Goal: Information Seeking & Learning: Learn about a topic

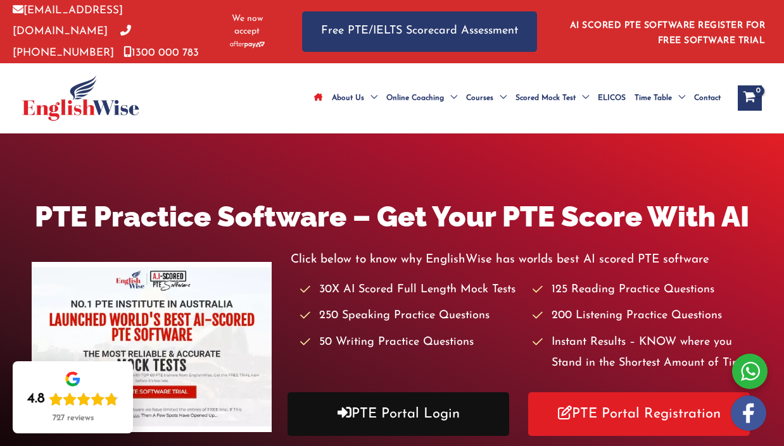
click at [376, 405] on link "PTE Portal Login" at bounding box center [399, 415] width 222 height 44
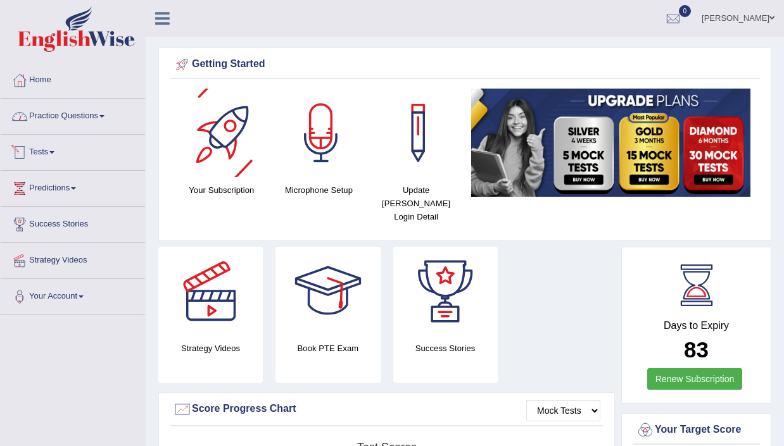
click at [94, 113] on link "Practice Questions" at bounding box center [73, 115] width 144 height 32
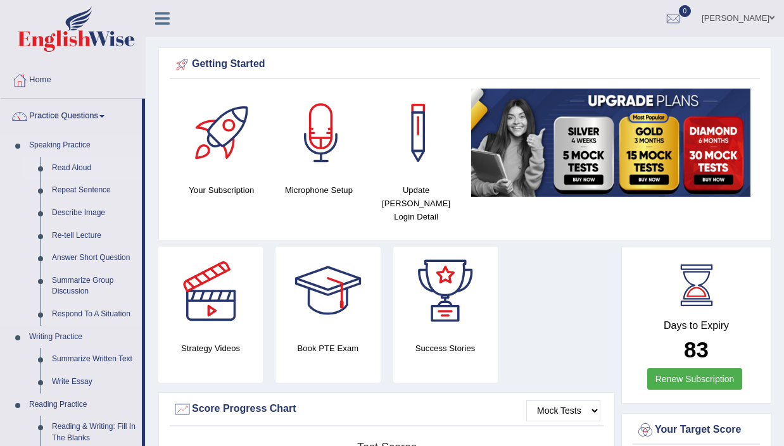
click at [80, 171] on link "Read Aloud" at bounding box center [94, 168] width 96 height 23
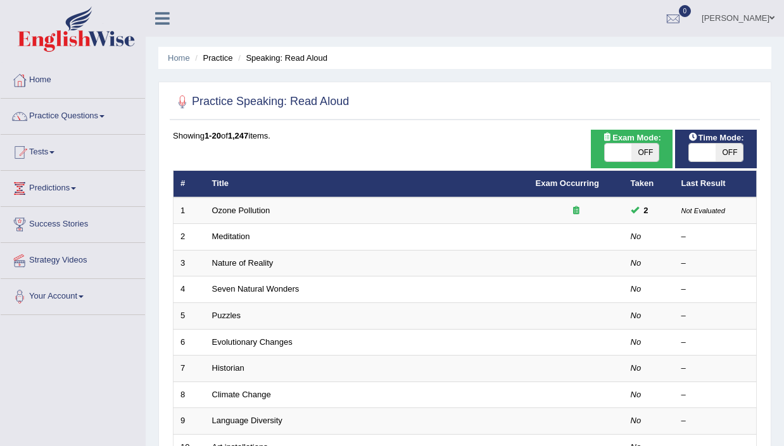
click at [640, 148] on span "OFF" at bounding box center [644, 153] width 27 height 18
checkbox input "true"
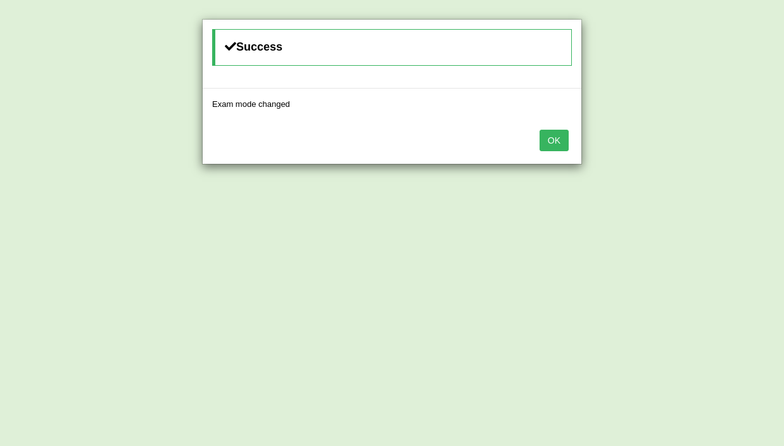
click at [567, 136] on button "OK" at bounding box center [554, 141] width 29 height 22
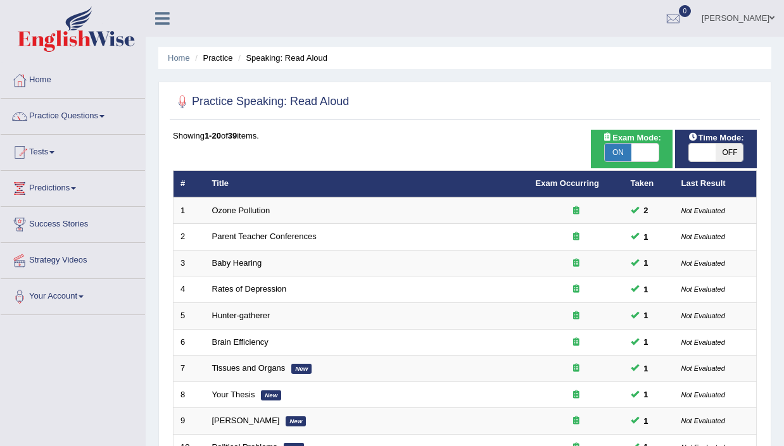
click at [728, 148] on span "OFF" at bounding box center [729, 153] width 27 height 18
checkbox input "true"
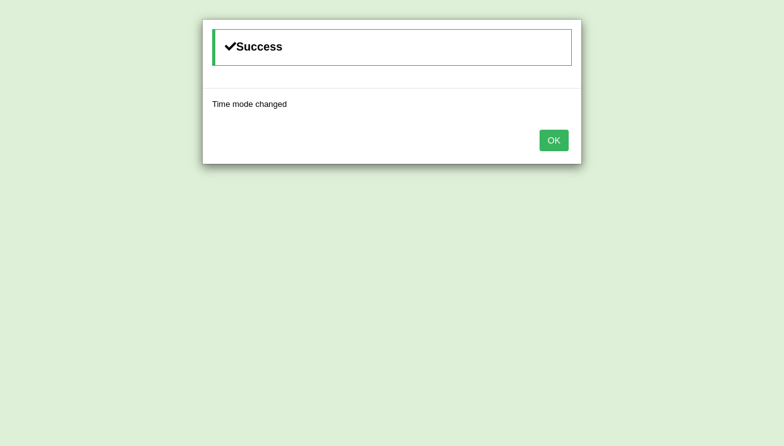
click at [562, 151] on button "OK" at bounding box center [554, 141] width 29 height 22
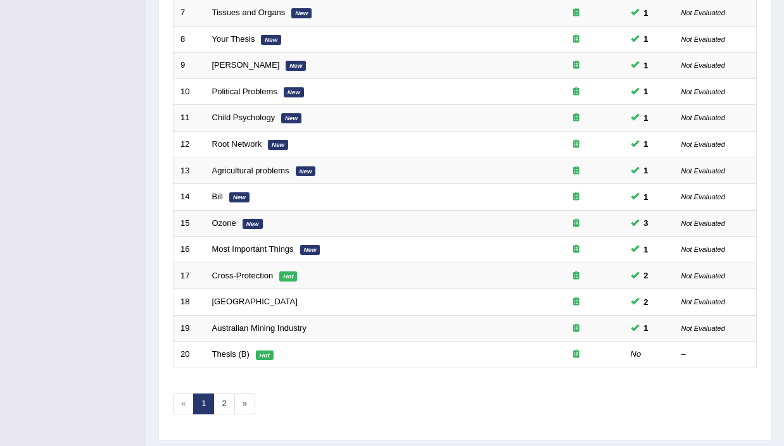
scroll to position [392, 0]
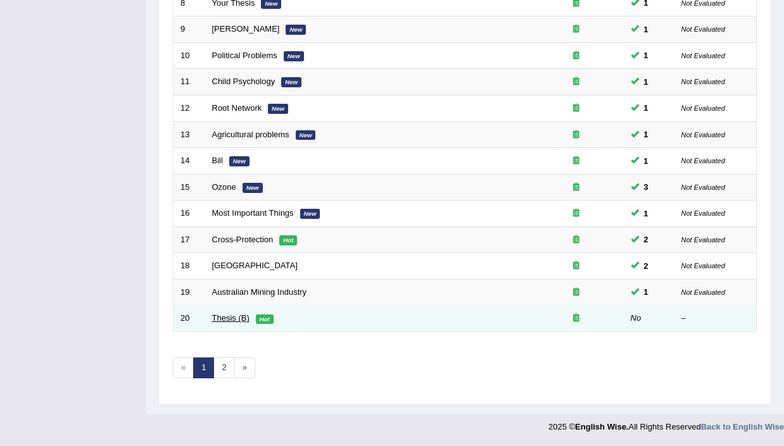
click at [229, 317] on link "Thesis (B)" at bounding box center [230, 317] width 37 height 9
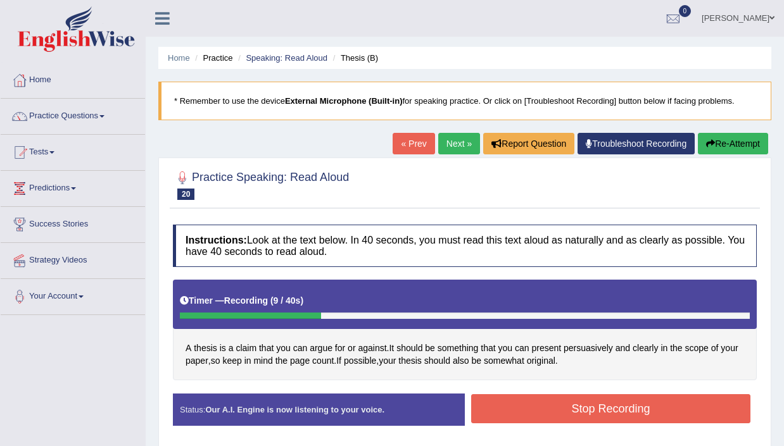
click at [610, 421] on button "Stop Recording" at bounding box center [610, 409] width 279 height 29
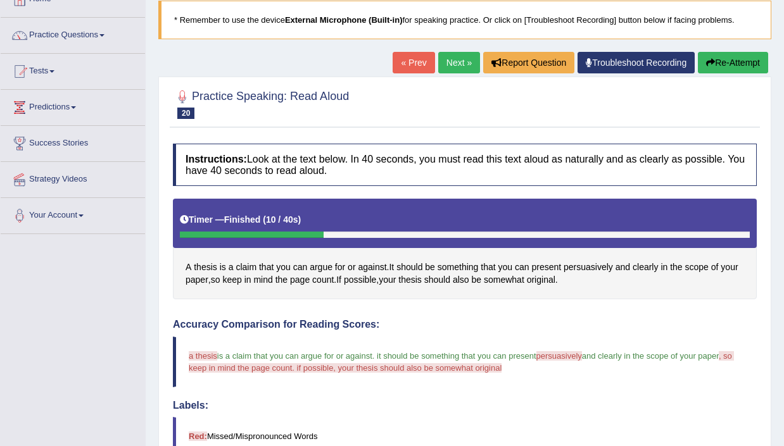
scroll to position [49, 0]
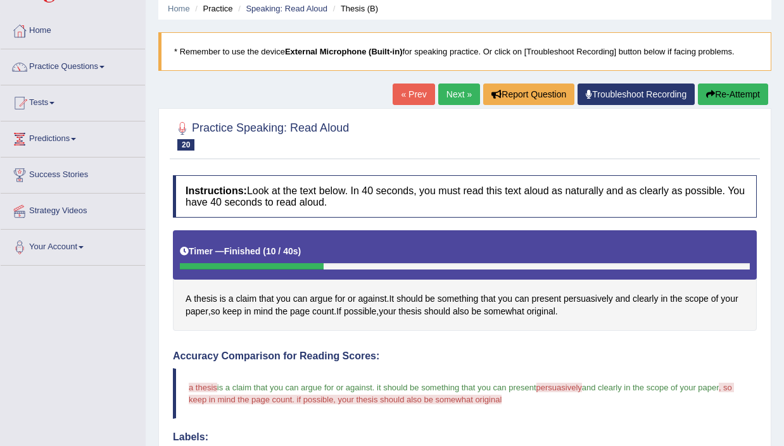
click at [455, 91] on link "Next »" at bounding box center [459, 95] width 42 height 22
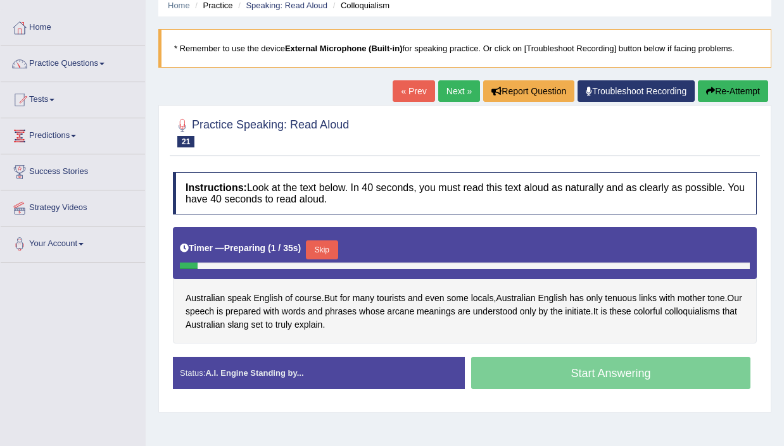
scroll to position [55, 0]
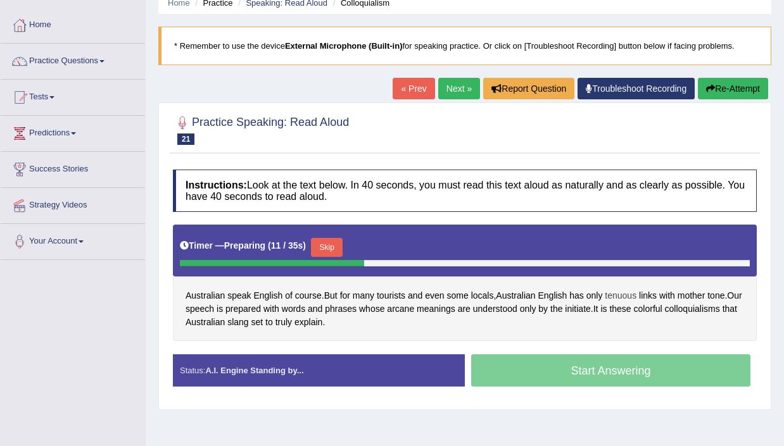
click at [628, 296] on span "tenuous" at bounding box center [621, 295] width 32 height 13
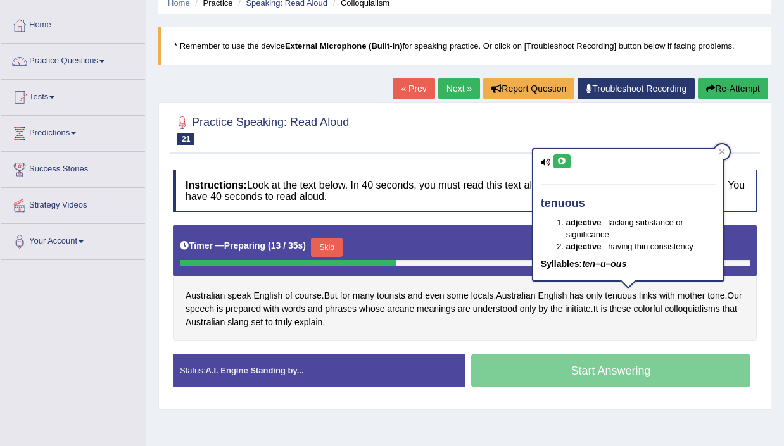
click at [566, 155] on button at bounding box center [561, 162] width 17 height 14
click at [553, 159] on button at bounding box center [561, 162] width 17 height 14
click at [733, 333] on div "Australian speak English of course . But for many tourists and even some locals…" at bounding box center [465, 283] width 584 height 117
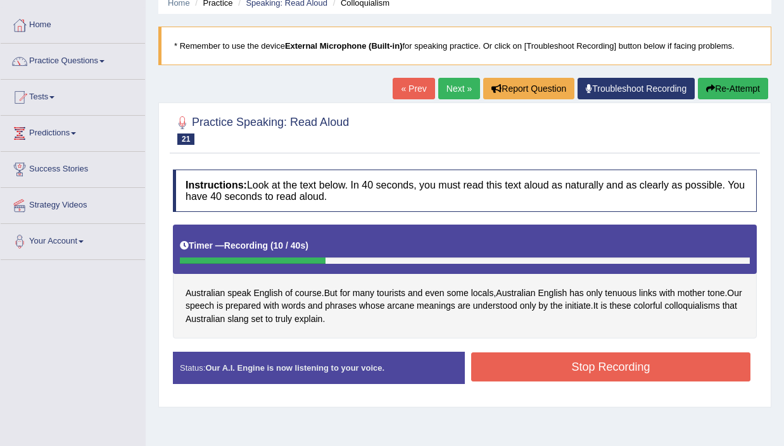
click at [643, 372] on button "Stop Recording" at bounding box center [610, 367] width 279 height 29
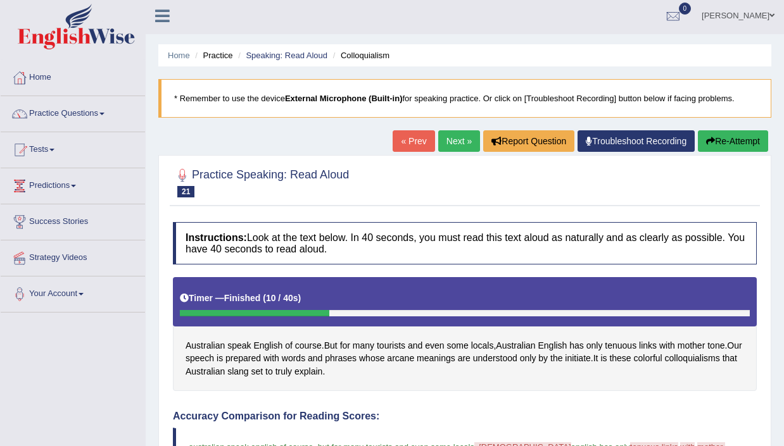
scroll to position [0, 0]
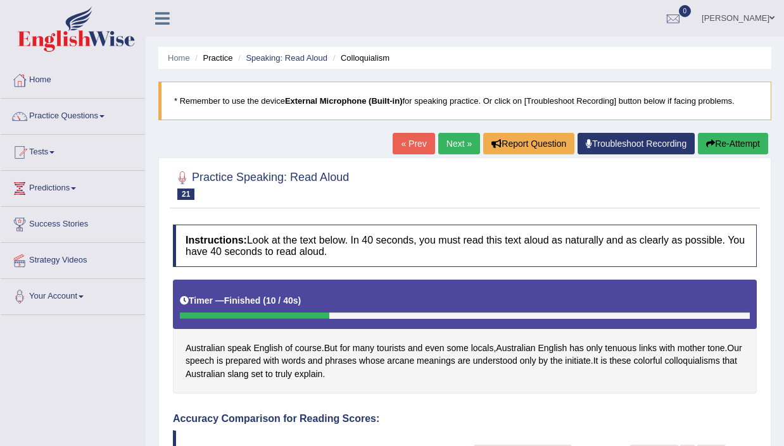
click at [726, 144] on button "Re-Attempt" at bounding box center [733, 144] width 70 height 22
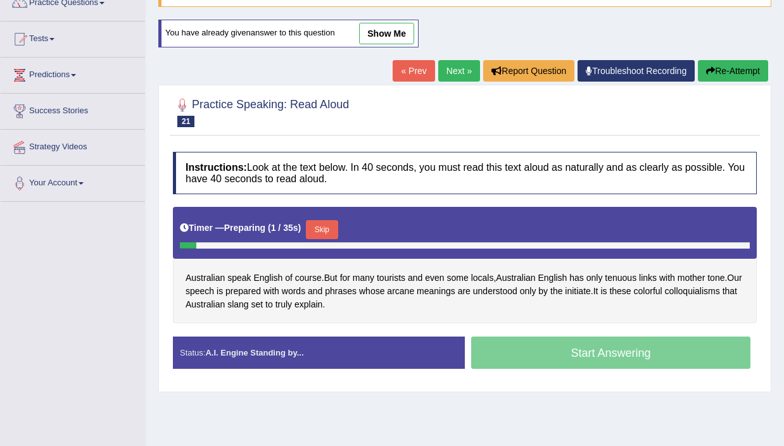
scroll to position [130, 0]
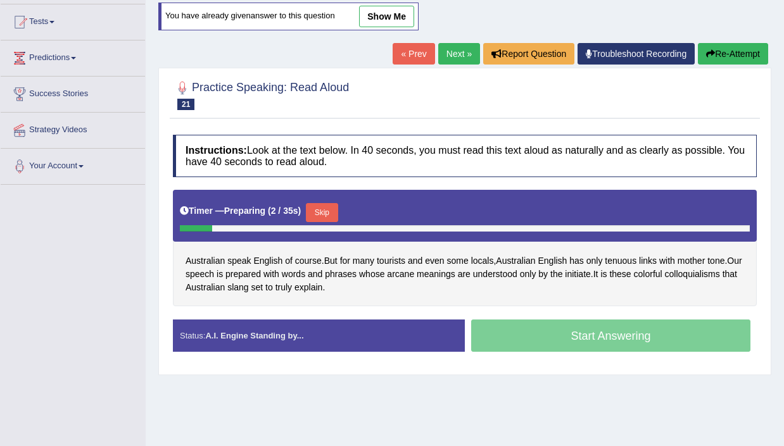
click at [324, 206] on button "Skip" at bounding box center [322, 212] width 32 height 19
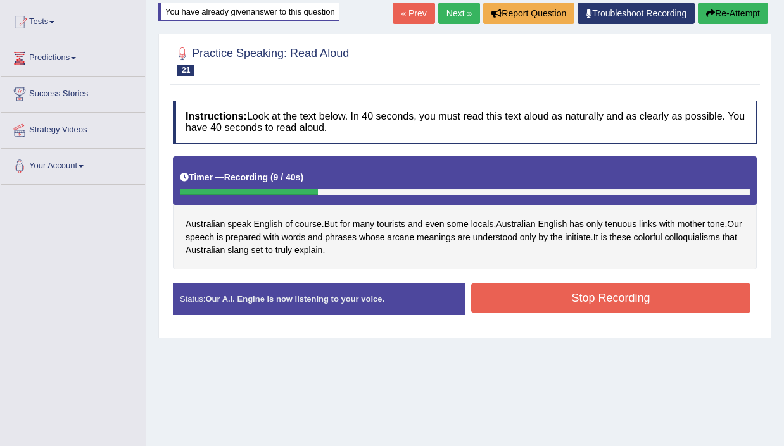
click at [654, 303] on button "Stop Recording" at bounding box center [610, 298] width 279 height 29
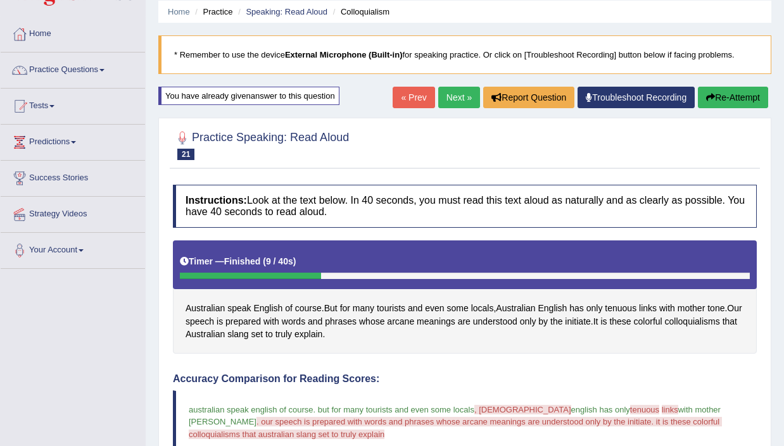
scroll to position [30, 0]
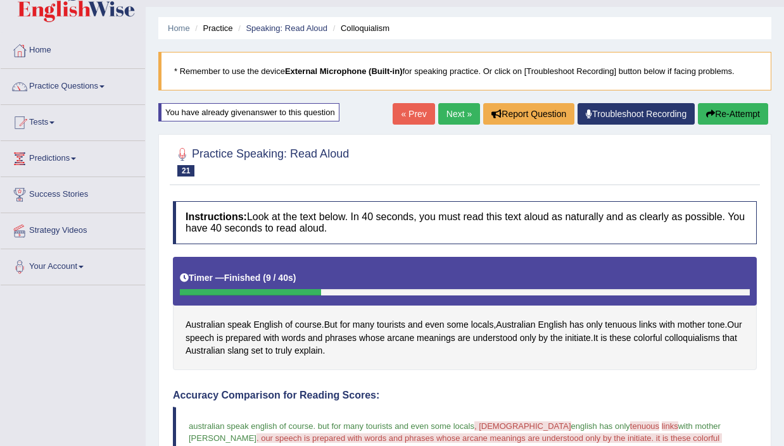
click at [457, 115] on link "Next »" at bounding box center [459, 114] width 42 height 22
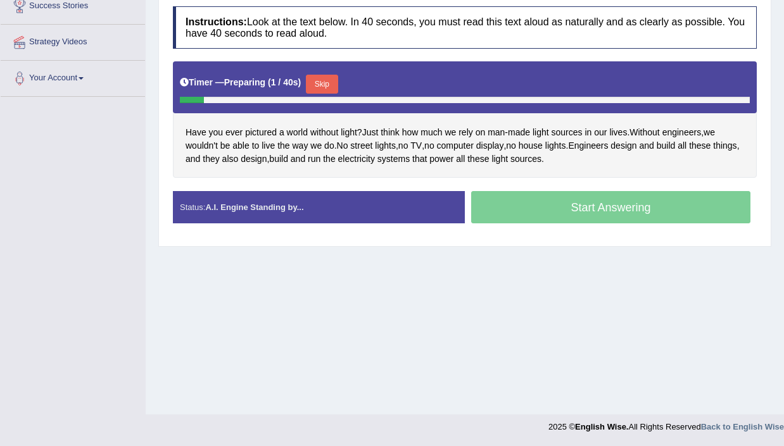
scroll to position [205, 0]
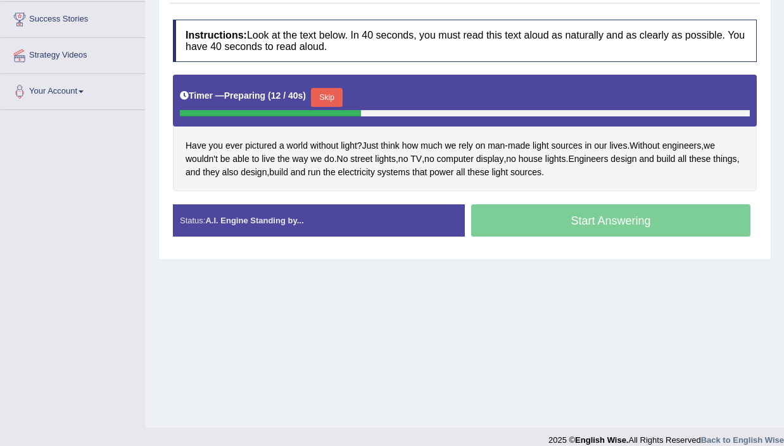
click at [338, 92] on button "Skip" at bounding box center [327, 97] width 32 height 19
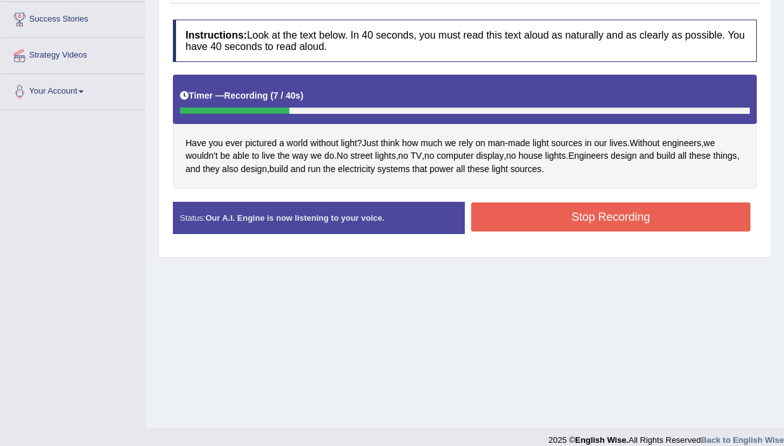
click at [556, 224] on button "Stop Recording" at bounding box center [610, 217] width 279 height 29
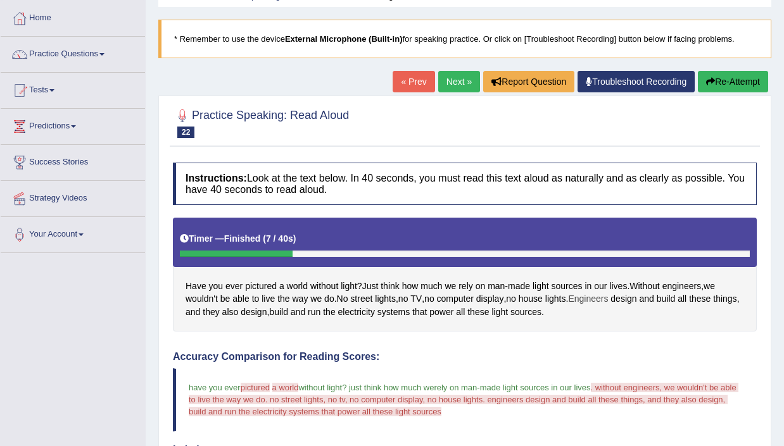
scroll to position [58, 0]
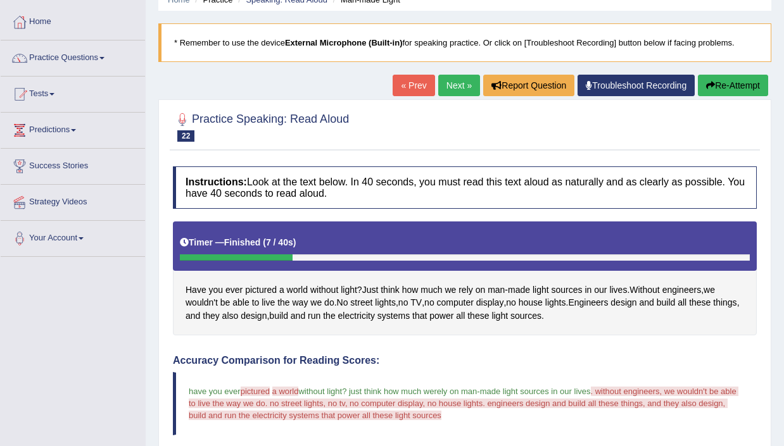
click at [447, 92] on link "Next »" at bounding box center [459, 86] width 42 height 22
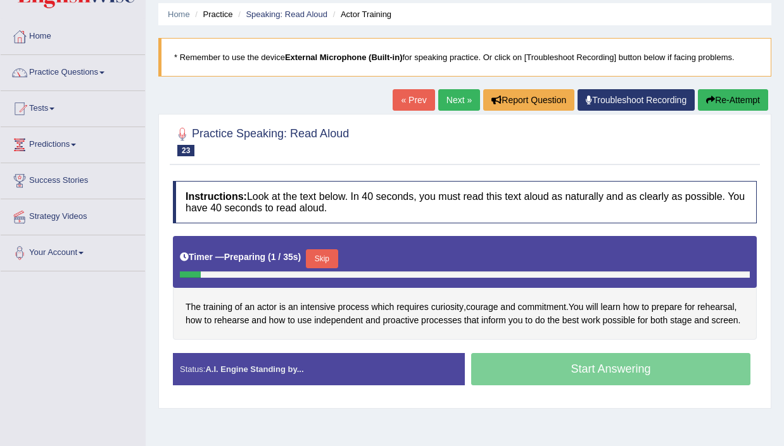
scroll to position [47, 0]
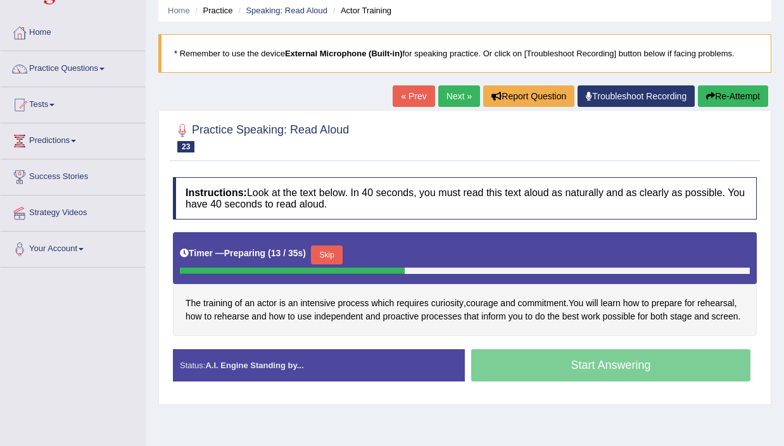
click at [341, 248] on button "Skip" at bounding box center [327, 255] width 32 height 19
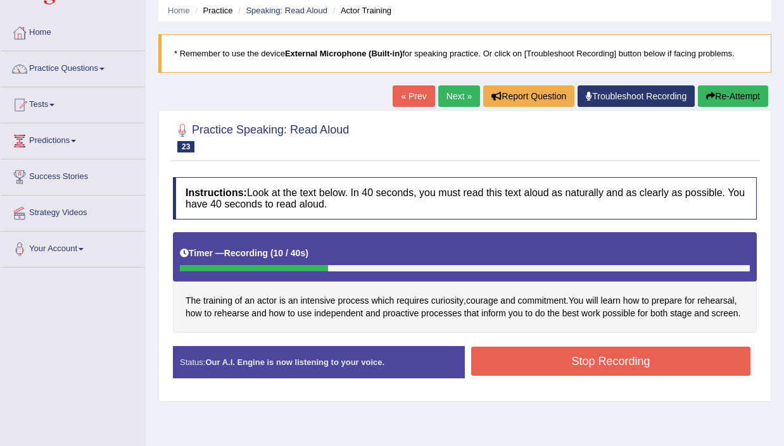
click at [554, 367] on button "Stop Recording" at bounding box center [610, 361] width 279 height 29
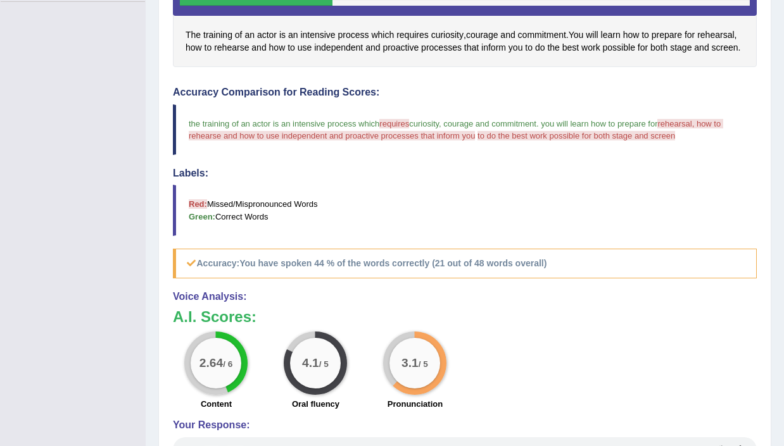
scroll to position [36, 0]
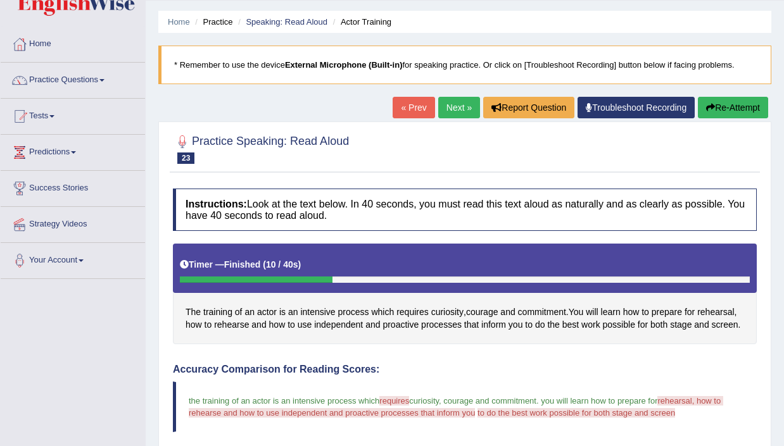
click at [459, 106] on link "Next »" at bounding box center [459, 108] width 42 height 22
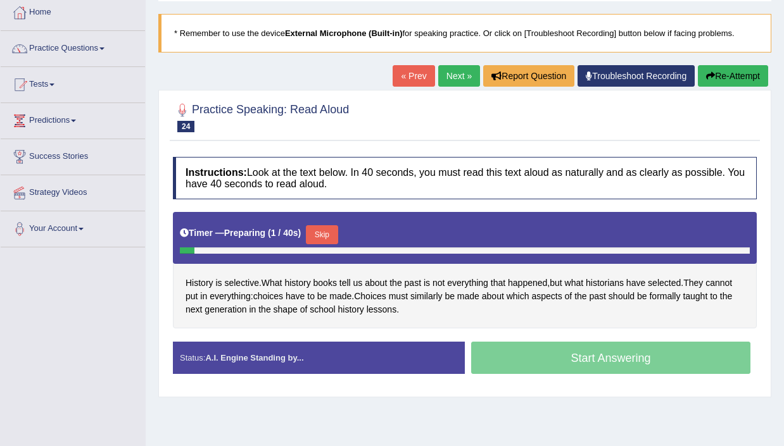
scroll to position [75, 0]
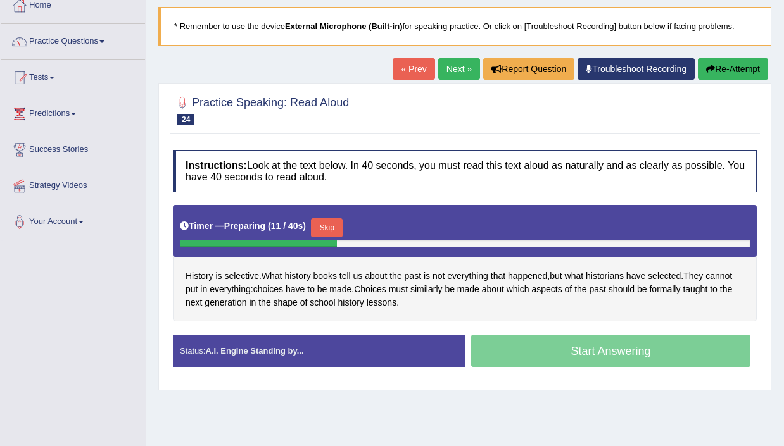
click at [319, 220] on button "Skip" at bounding box center [327, 227] width 32 height 19
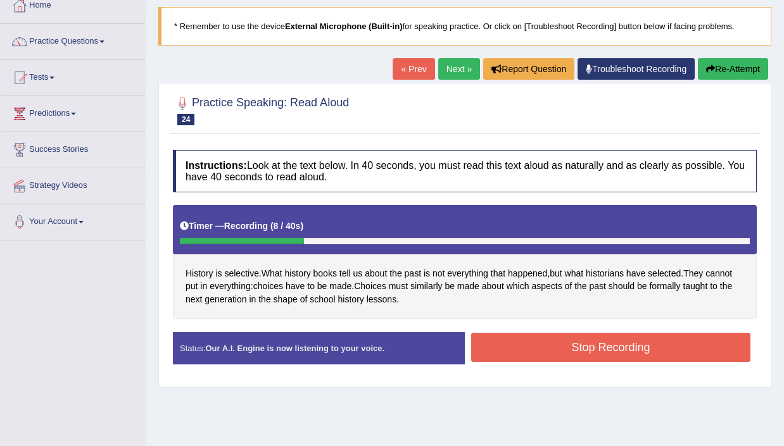
click at [589, 357] on button "Stop Recording" at bounding box center [610, 347] width 279 height 29
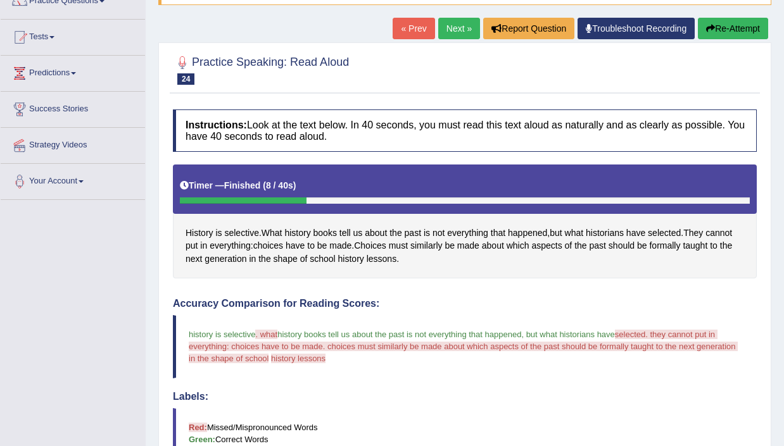
scroll to position [0, 0]
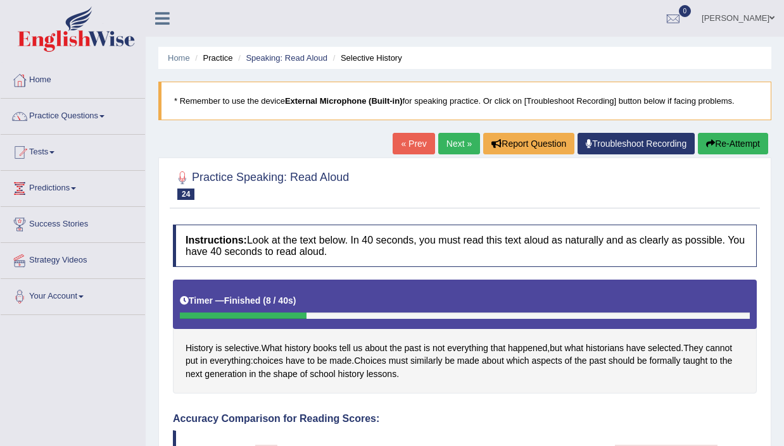
click at [452, 144] on link "Next »" at bounding box center [459, 144] width 42 height 22
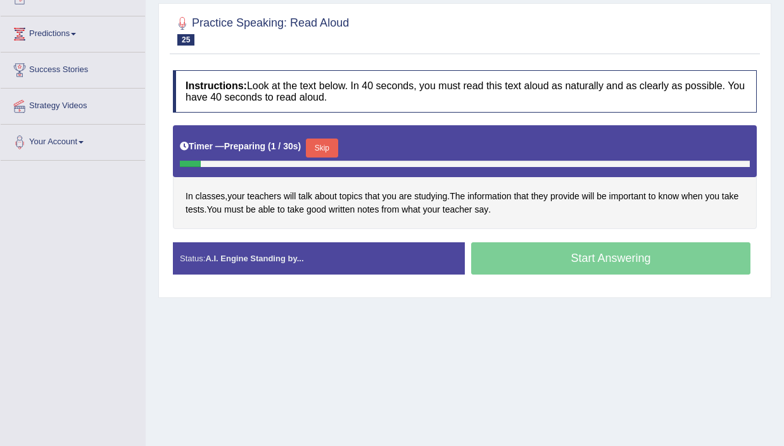
scroll to position [168, 0]
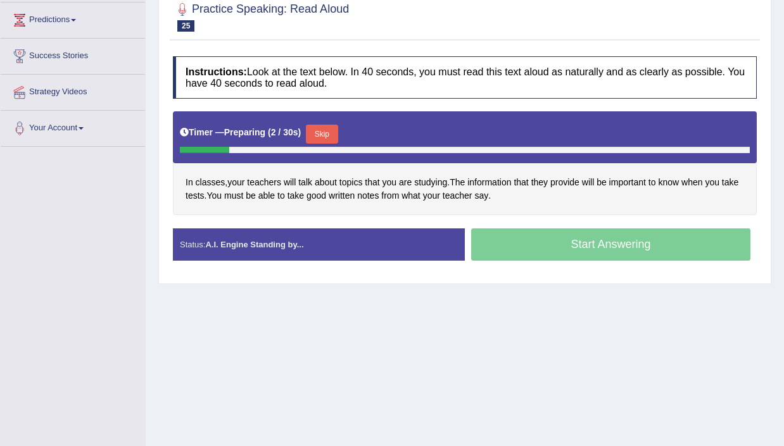
click at [329, 135] on button "Skip" at bounding box center [322, 134] width 32 height 19
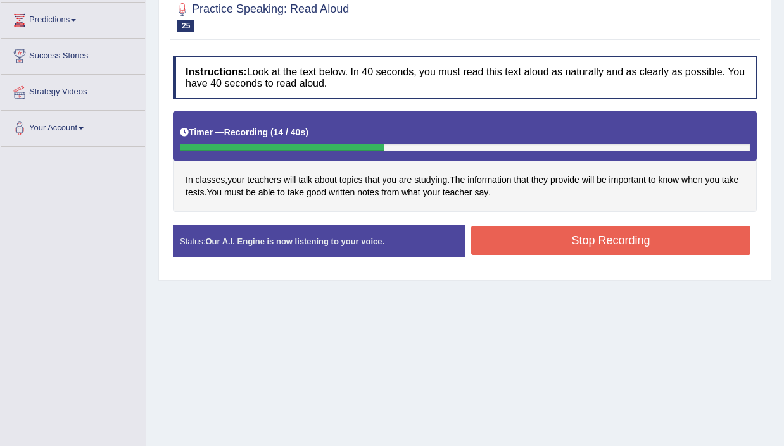
click at [590, 243] on button "Stop Recording" at bounding box center [610, 240] width 279 height 29
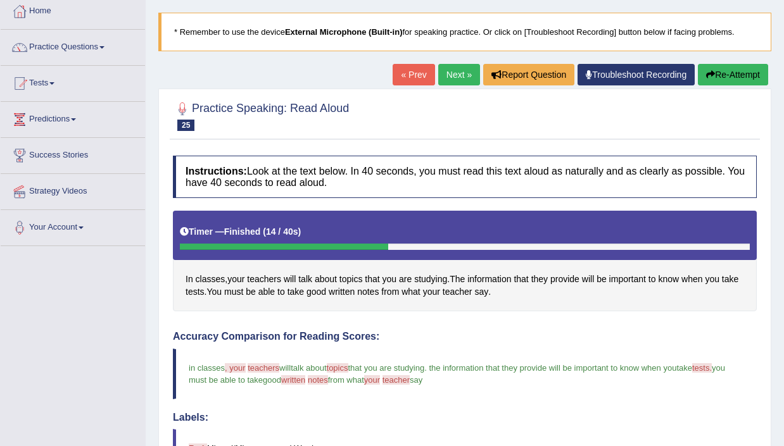
scroll to position [46, 0]
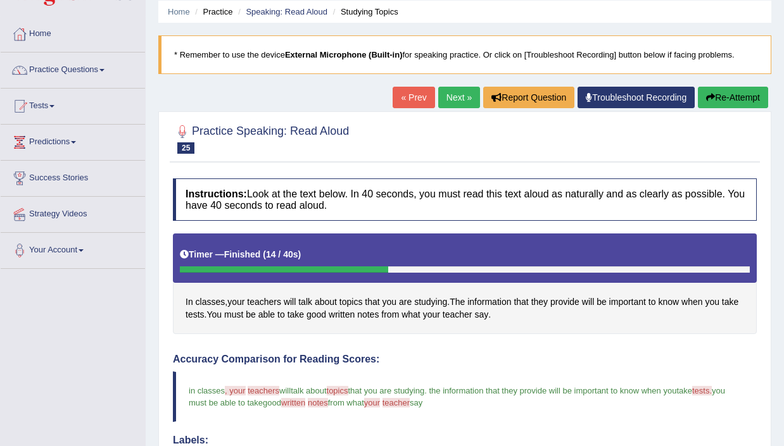
click at [443, 103] on link "Next »" at bounding box center [459, 98] width 42 height 22
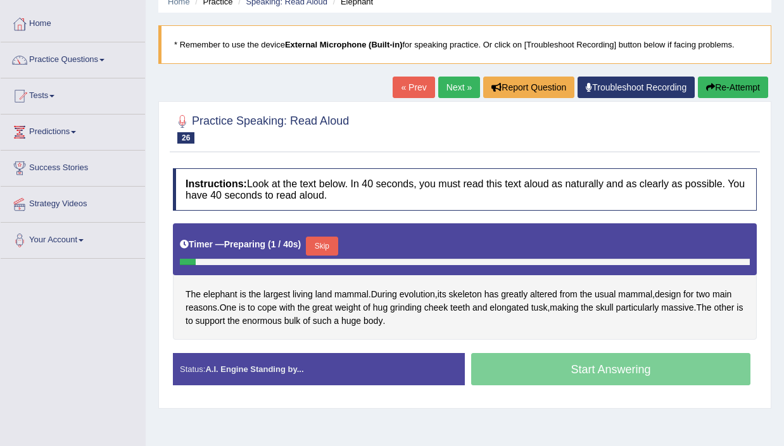
scroll to position [75, 0]
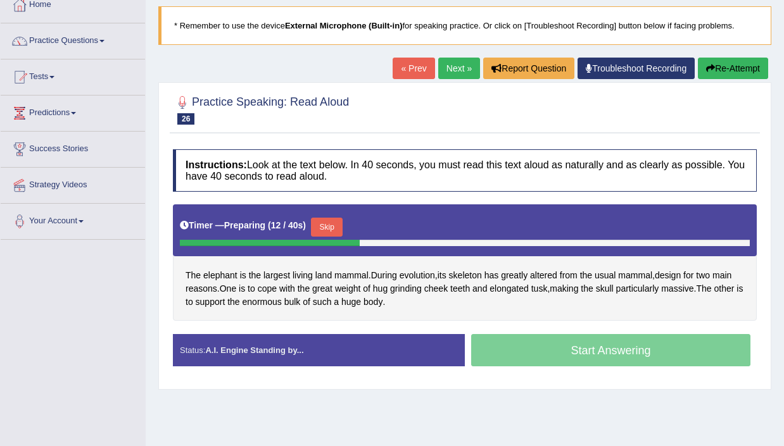
click at [326, 227] on button "Skip" at bounding box center [327, 227] width 32 height 19
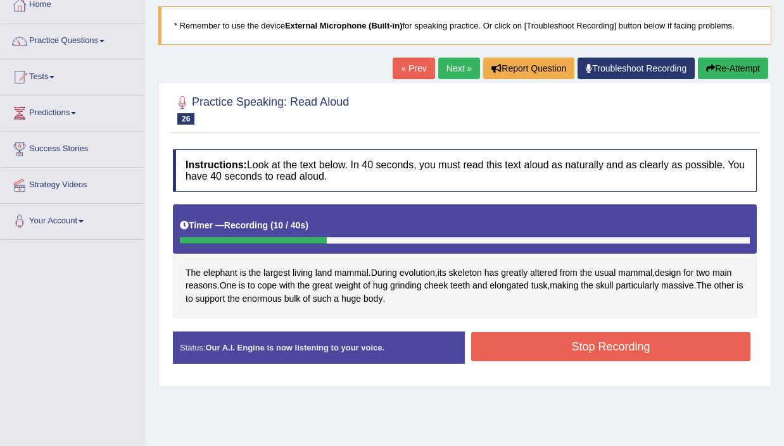
click at [589, 358] on button "Stop Recording" at bounding box center [610, 346] width 279 height 29
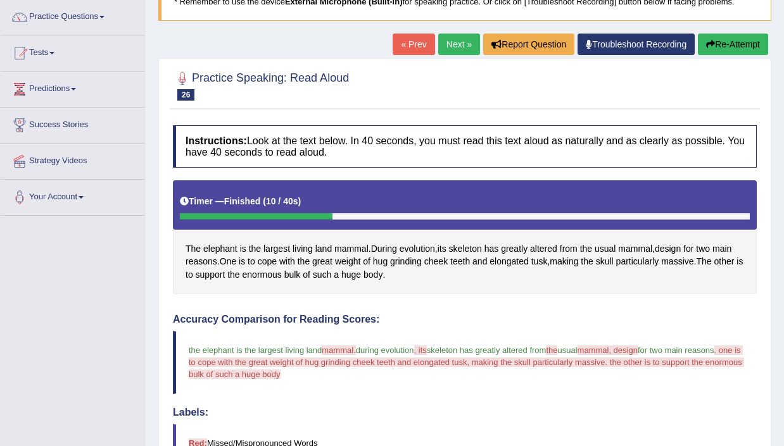
scroll to position [16, 0]
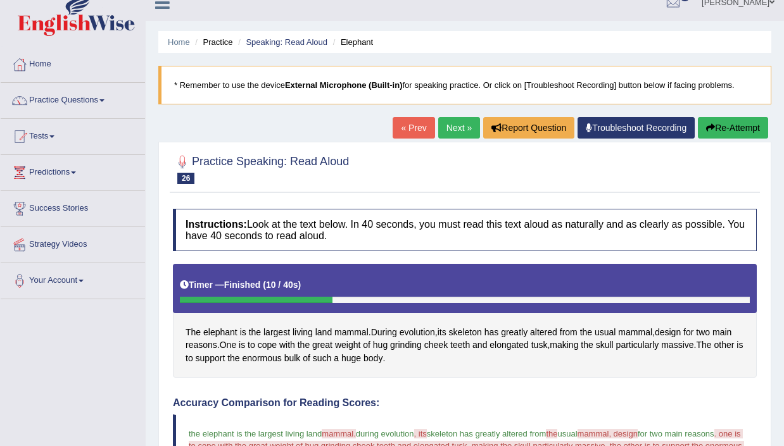
click at [446, 123] on link "Next »" at bounding box center [459, 128] width 42 height 22
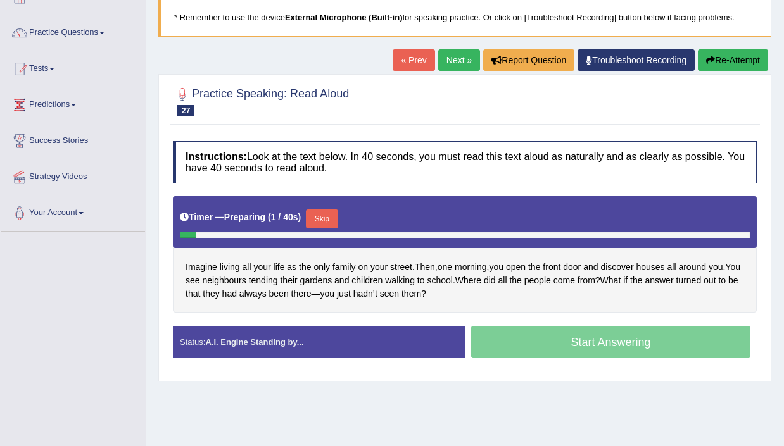
scroll to position [91, 0]
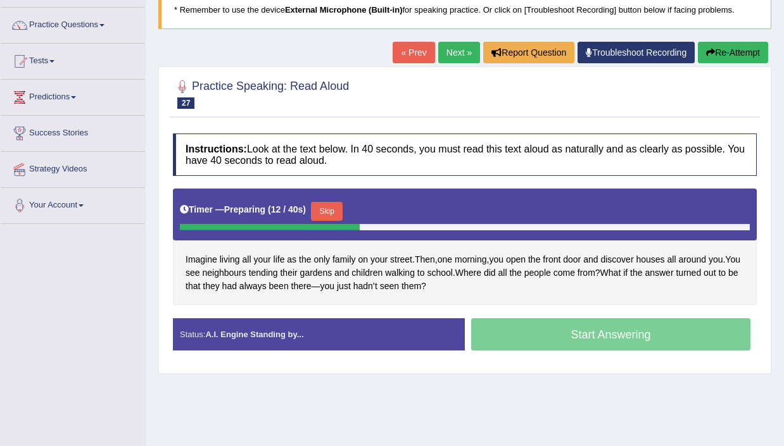
click at [335, 208] on button "Skip" at bounding box center [327, 211] width 32 height 19
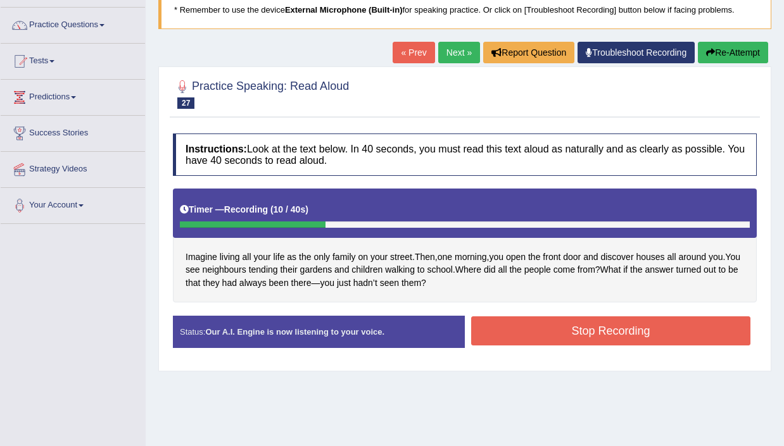
click at [604, 321] on button "Stop Recording" at bounding box center [610, 331] width 279 height 29
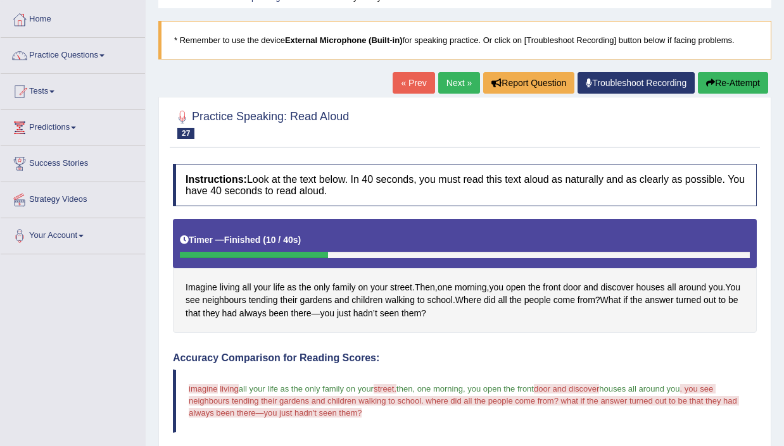
scroll to position [0, 0]
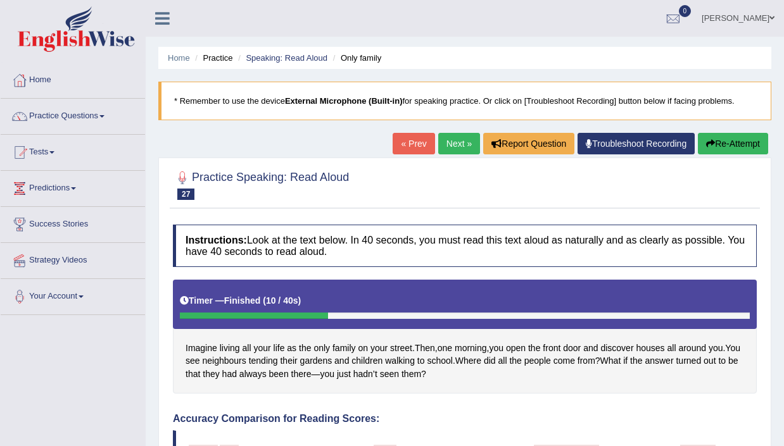
click at [728, 139] on button "Re-Attempt" at bounding box center [733, 144] width 70 height 22
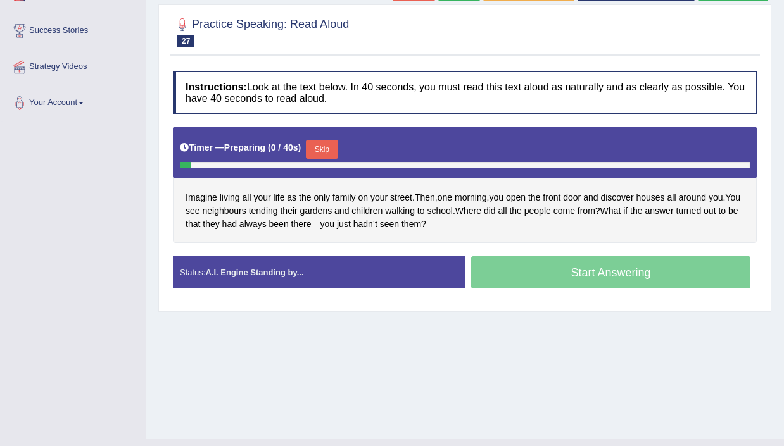
scroll to position [218, 0]
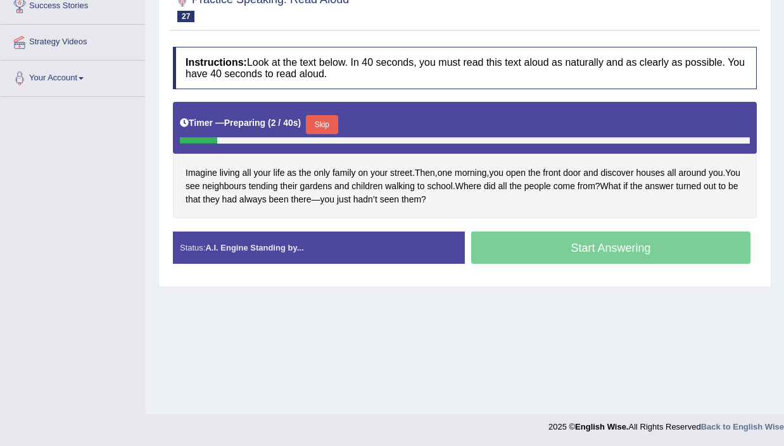
click at [337, 115] on div "Timer — Preparing ( 2 / 40s ) Skip" at bounding box center [465, 124] width 570 height 25
click at [334, 121] on button "Skip" at bounding box center [322, 124] width 32 height 19
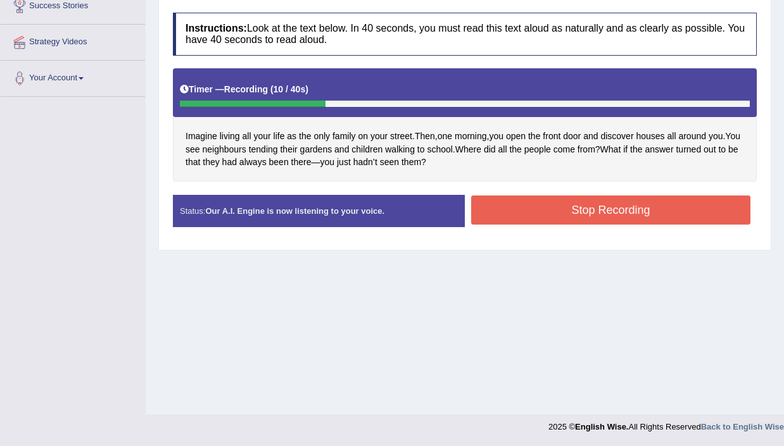
click at [633, 210] on button "Stop Recording" at bounding box center [610, 210] width 279 height 29
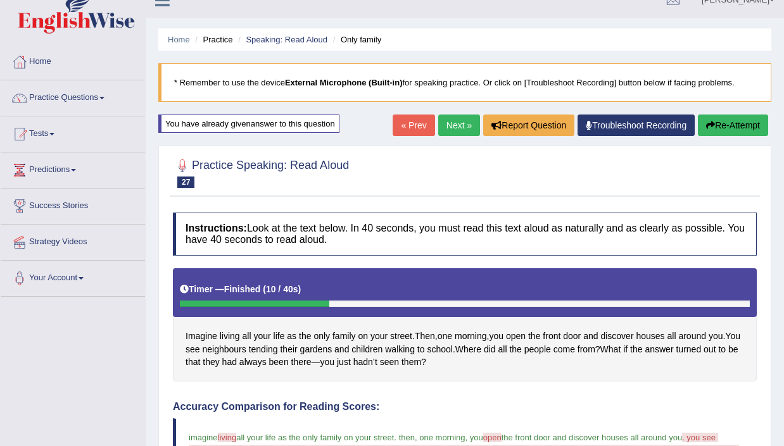
scroll to position [0, 0]
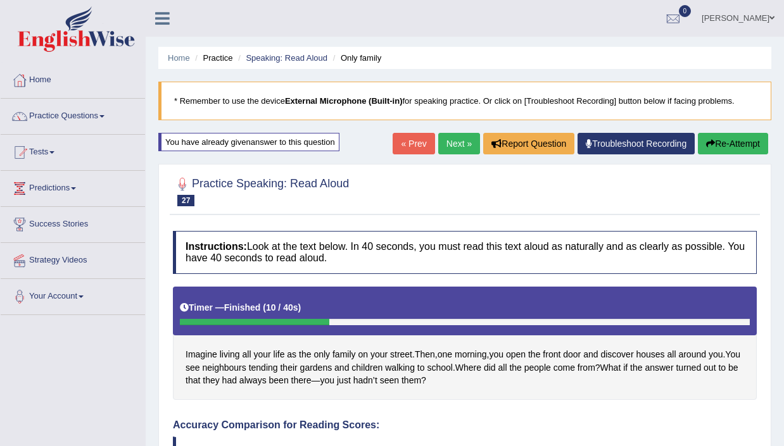
click at [448, 140] on link "Next »" at bounding box center [459, 144] width 42 height 22
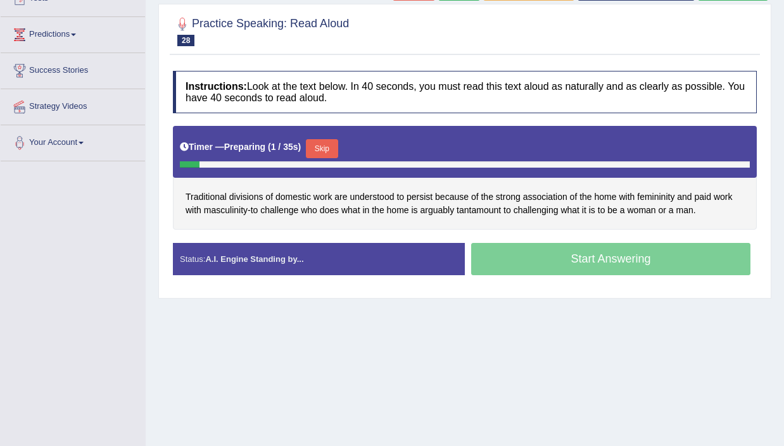
scroll to position [170, 0]
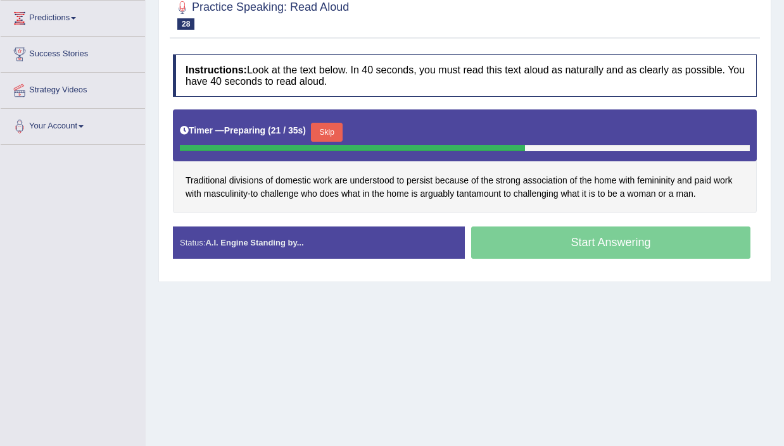
click at [336, 133] on button "Skip" at bounding box center [327, 132] width 32 height 19
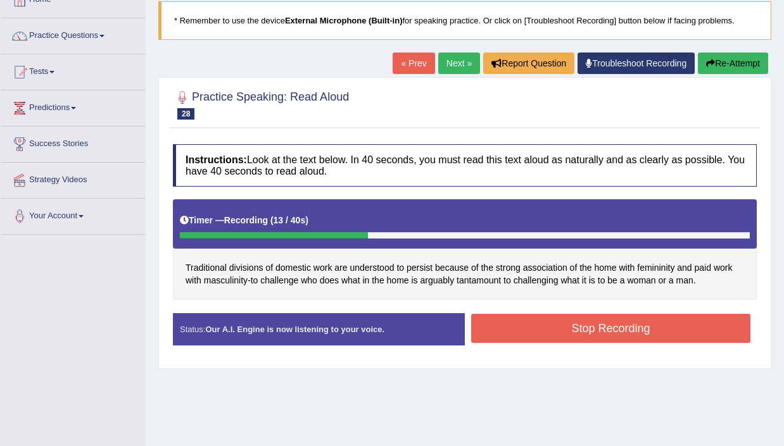
scroll to position [0, 0]
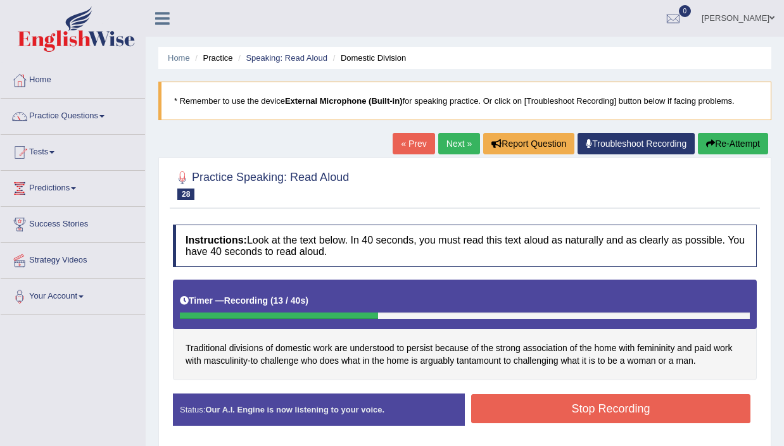
click at [721, 142] on button "Re-Attempt" at bounding box center [733, 144] width 70 height 22
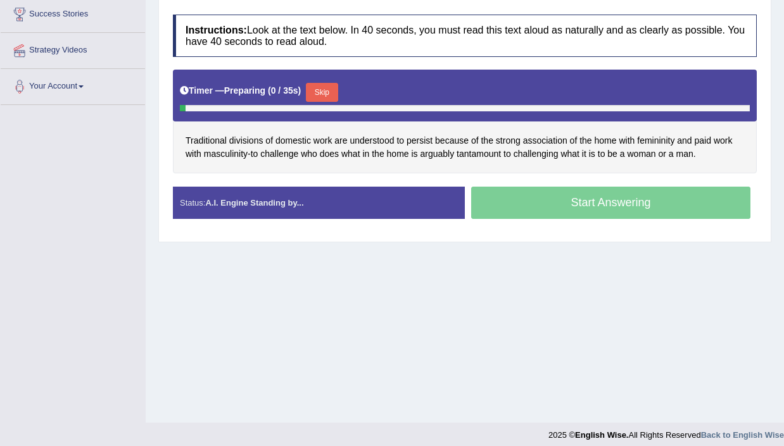
scroll to position [218, 0]
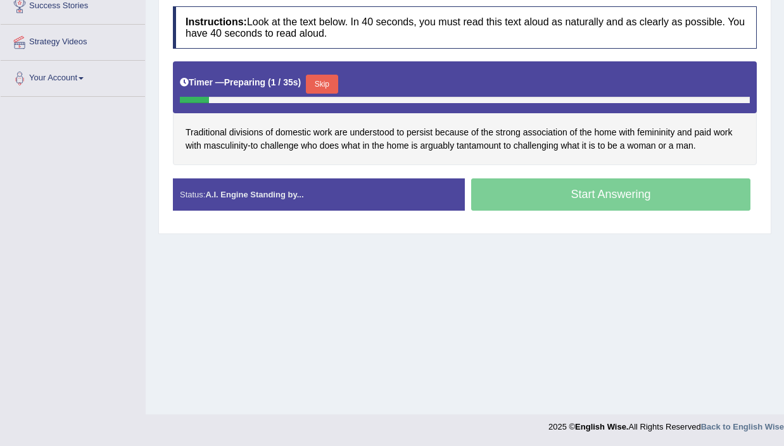
click at [329, 82] on button "Skip" at bounding box center [322, 84] width 32 height 19
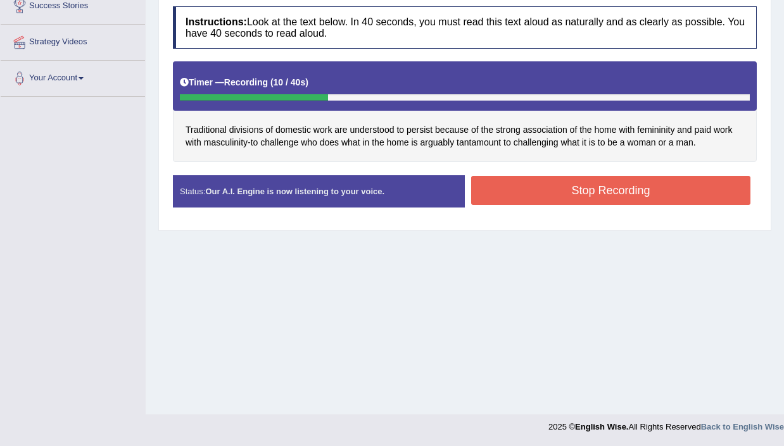
click at [602, 192] on button "Stop Recording" at bounding box center [610, 190] width 279 height 29
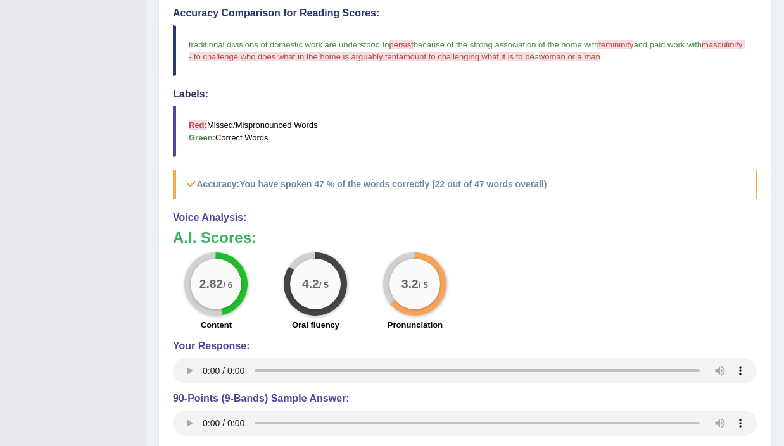
scroll to position [387, 0]
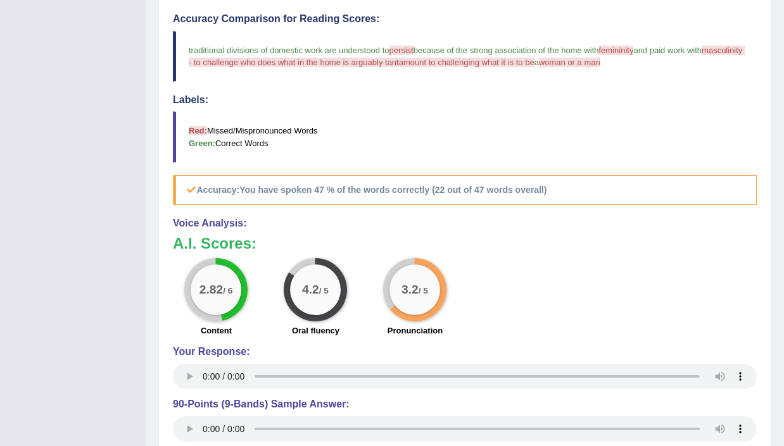
click at [631, 49] on span "femininity" at bounding box center [615, 50] width 35 height 9
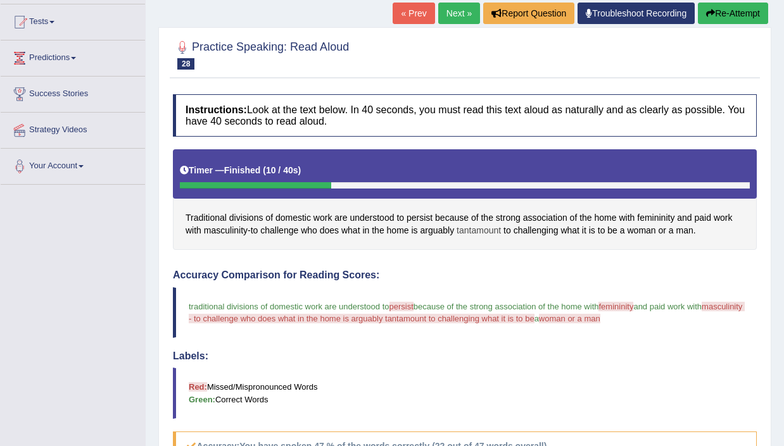
scroll to position [25, 0]
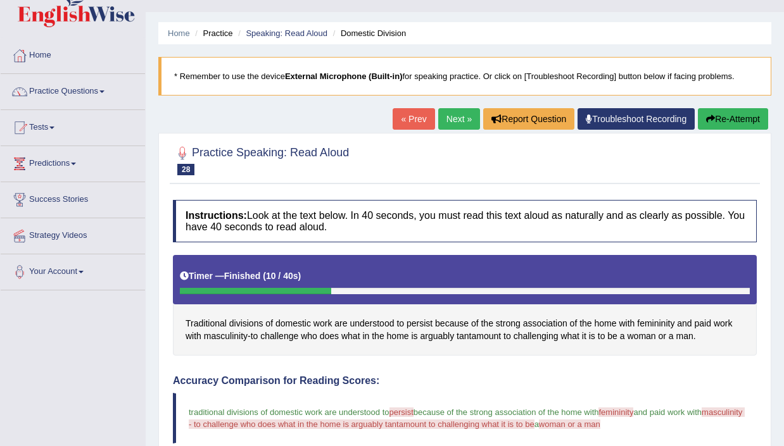
click at [455, 123] on link "Next »" at bounding box center [459, 119] width 42 height 22
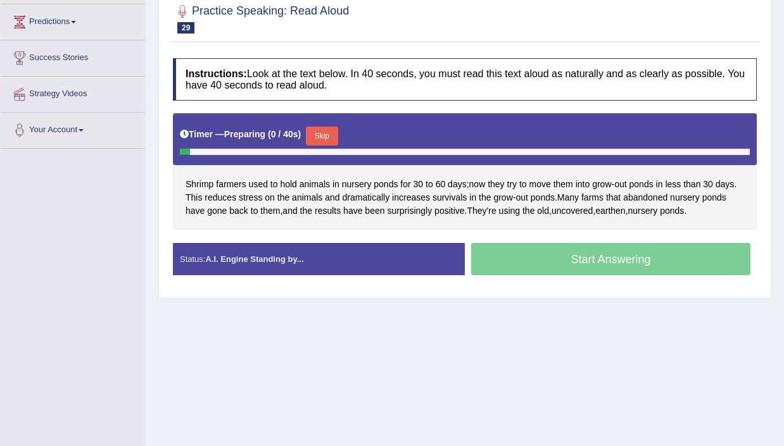
scroll to position [196, 0]
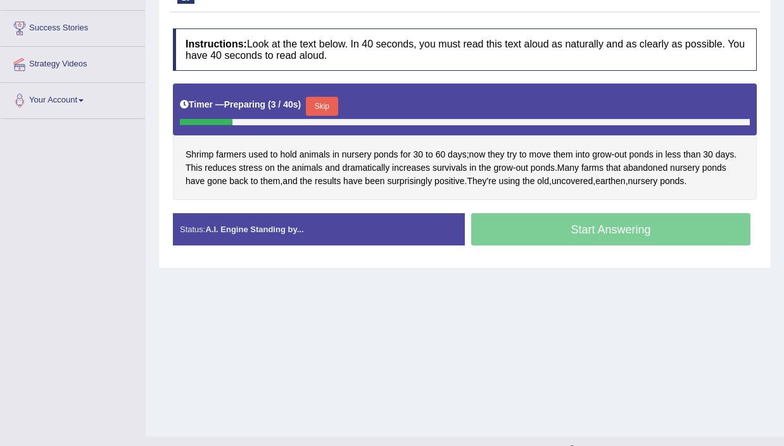
click at [325, 103] on button "Skip" at bounding box center [322, 106] width 32 height 19
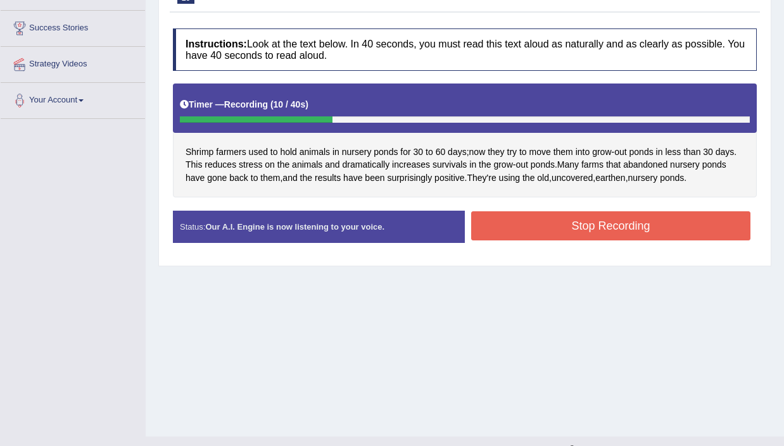
click at [554, 219] on button "Stop Recording" at bounding box center [610, 226] width 279 height 29
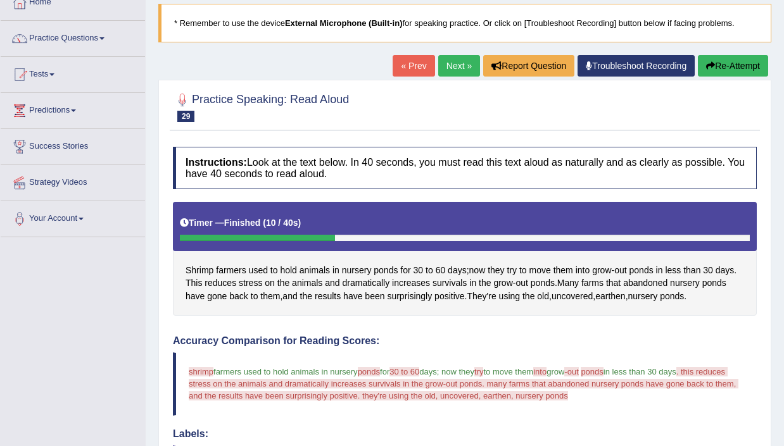
scroll to position [65, 0]
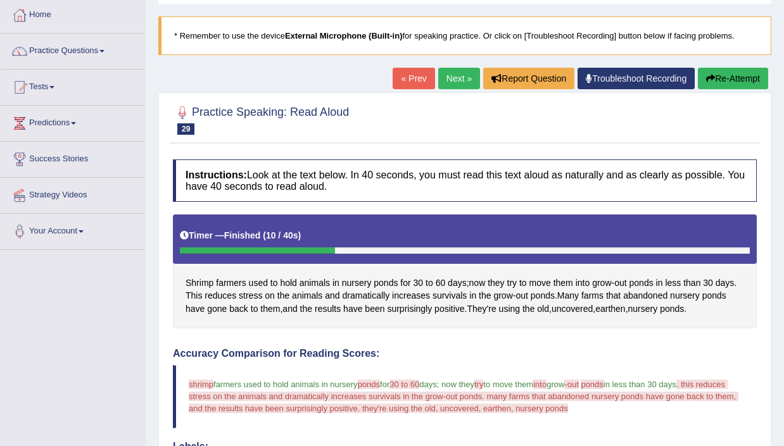
click at [452, 79] on link "Next »" at bounding box center [459, 79] width 42 height 22
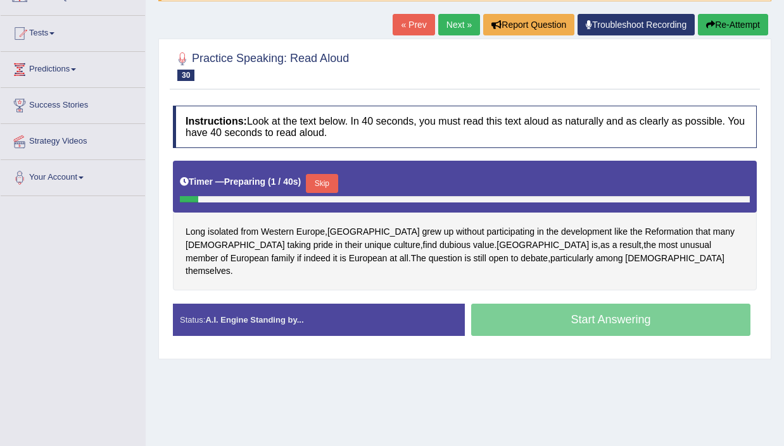
scroll to position [122, 0]
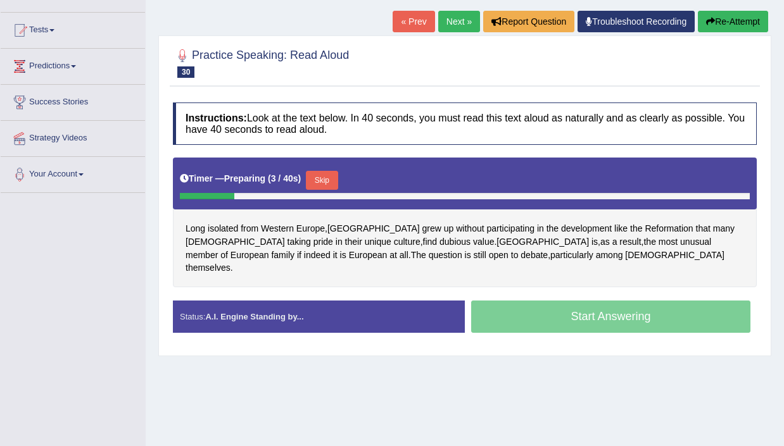
click at [326, 180] on button "Skip" at bounding box center [322, 180] width 32 height 19
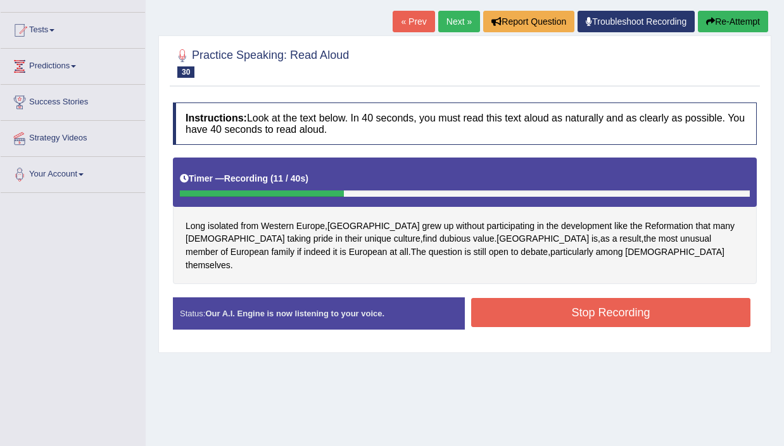
click at [555, 298] on button "Stop Recording" at bounding box center [610, 312] width 279 height 29
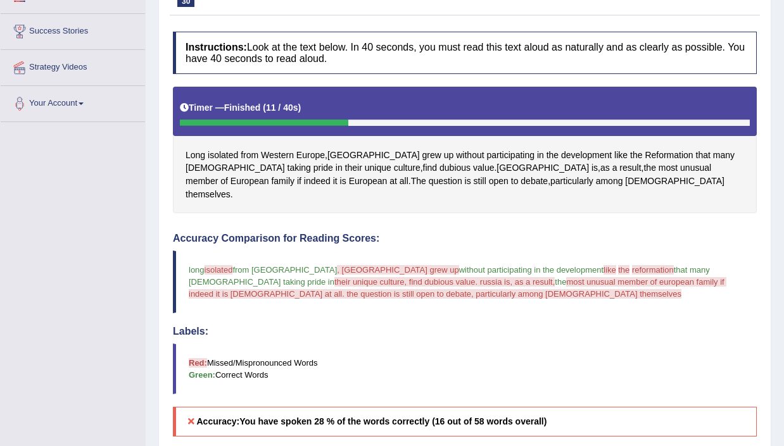
scroll to position [60, 0]
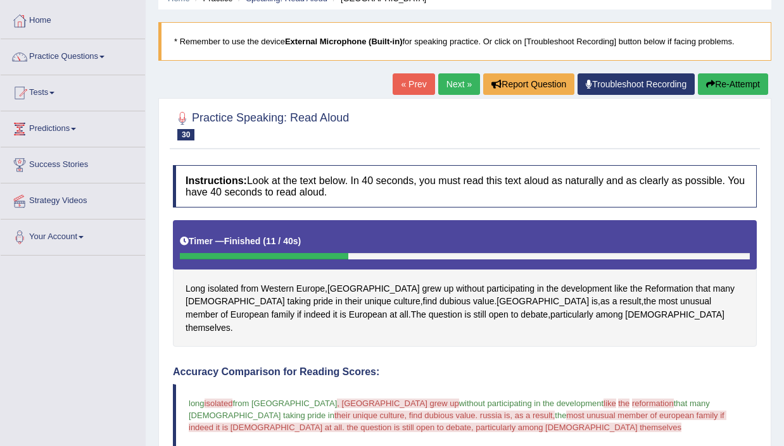
click at [706, 84] on icon "button" at bounding box center [710, 84] width 9 height 9
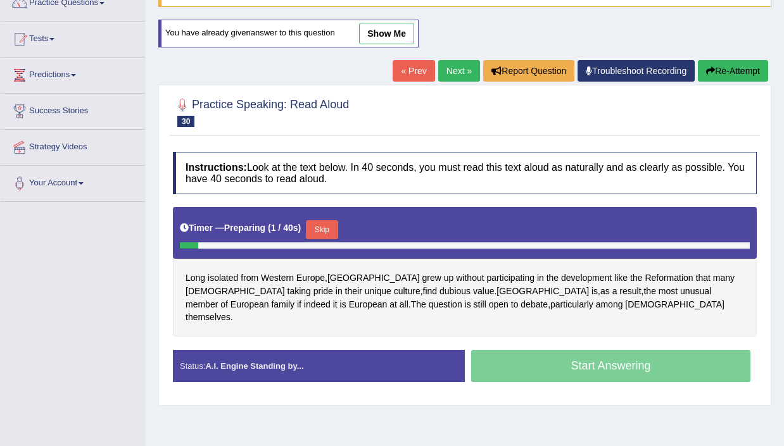
scroll to position [118, 0]
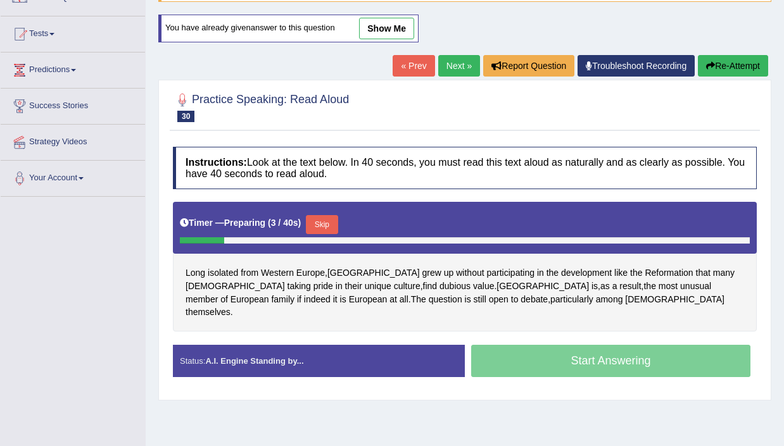
click at [330, 234] on button "Skip" at bounding box center [322, 224] width 32 height 19
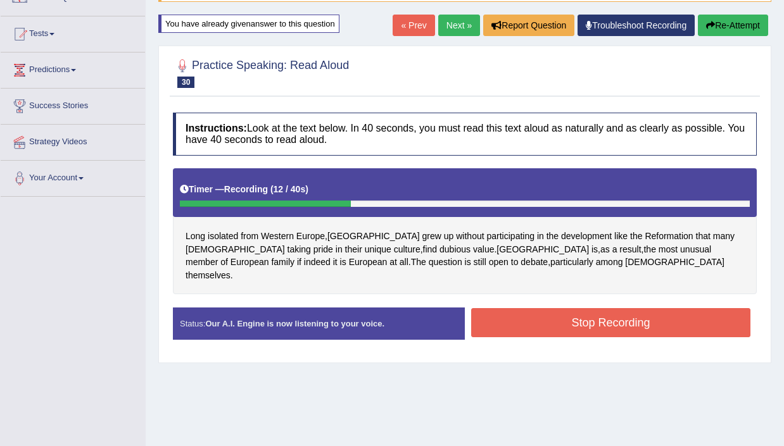
click at [566, 313] on button "Stop Recording" at bounding box center [610, 322] width 279 height 29
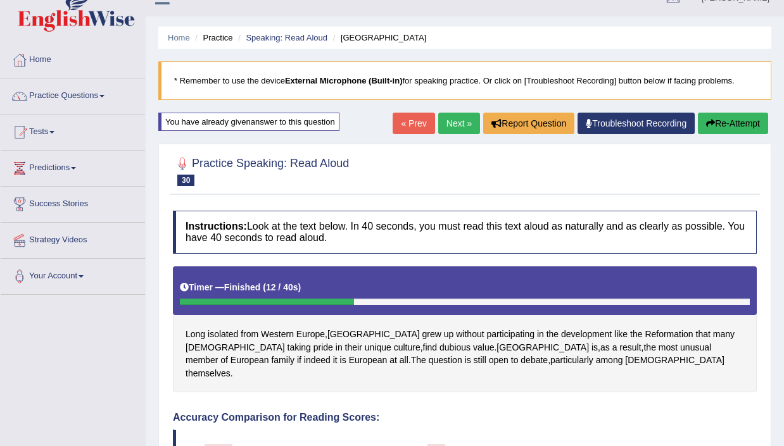
scroll to position [0, 0]
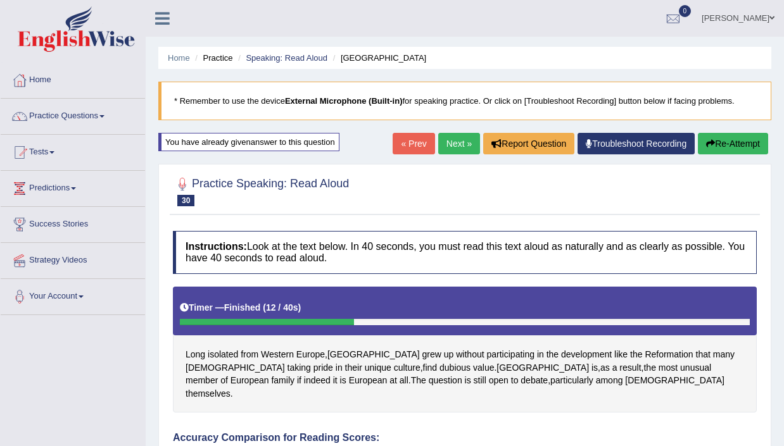
click at [712, 146] on button "Re-Attempt" at bounding box center [733, 144] width 70 height 22
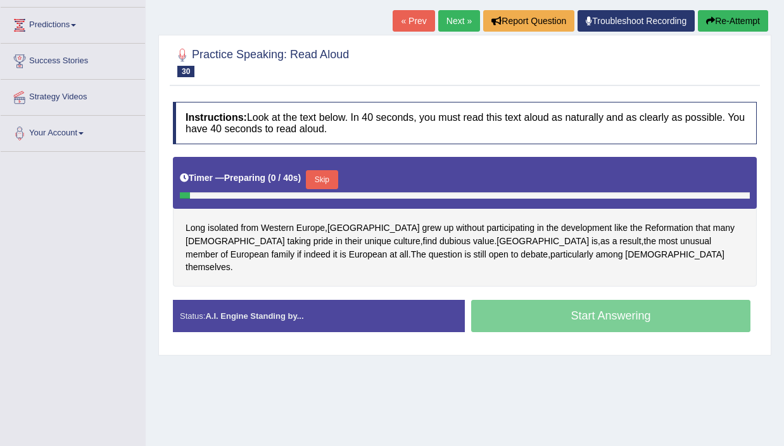
scroll to position [169, 0]
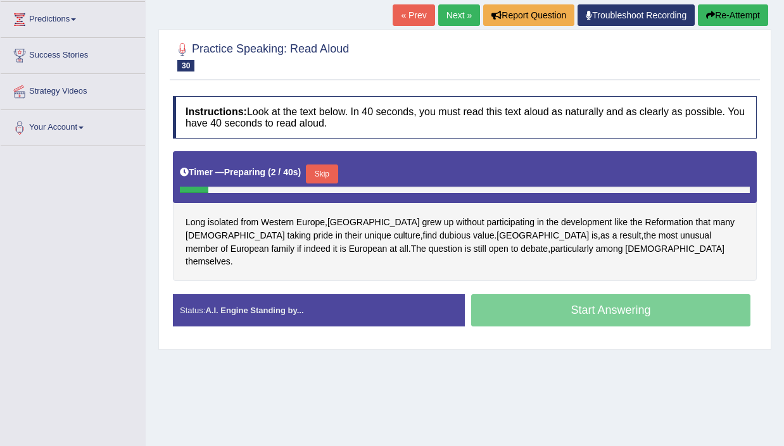
click at [338, 172] on button "Skip" at bounding box center [322, 174] width 32 height 19
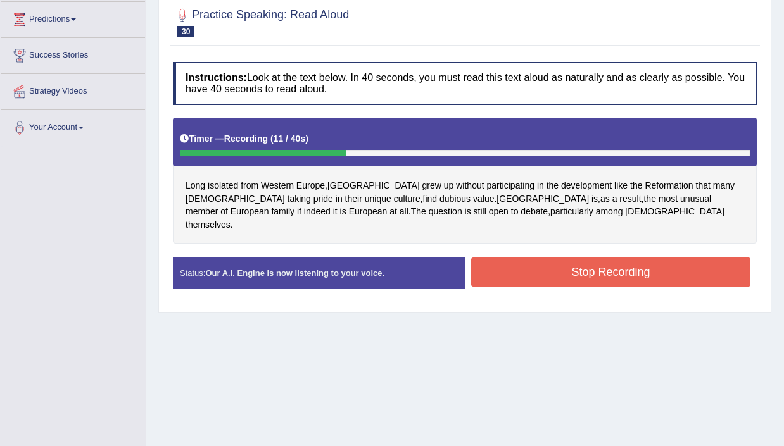
click at [607, 259] on button "Stop Recording" at bounding box center [610, 272] width 279 height 29
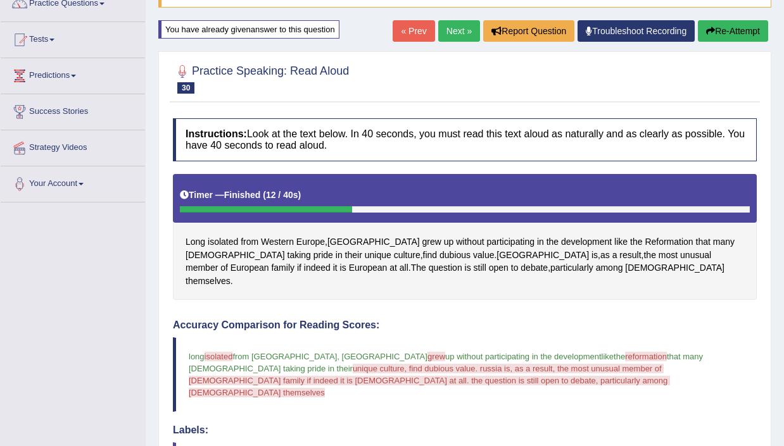
scroll to position [0, 0]
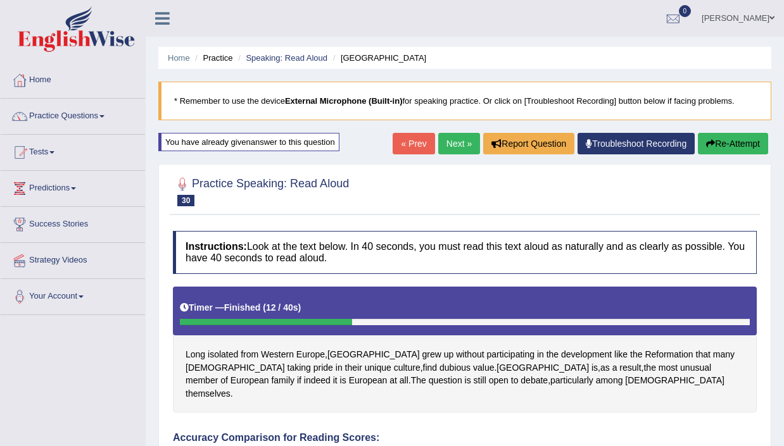
click at [441, 141] on link "Next »" at bounding box center [459, 144] width 42 height 22
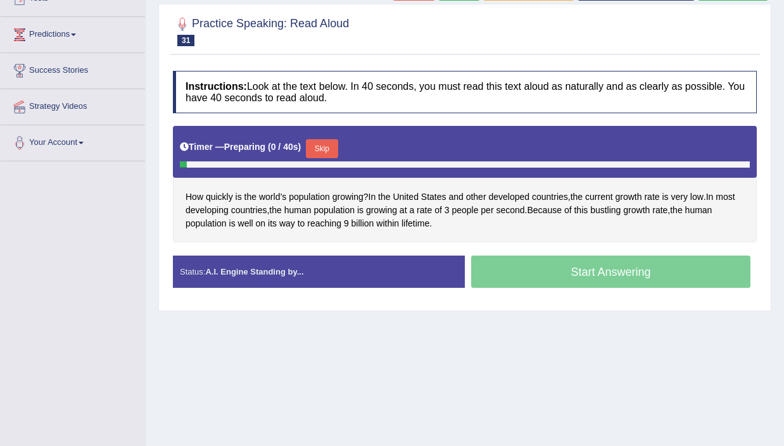
scroll to position [218, 0]
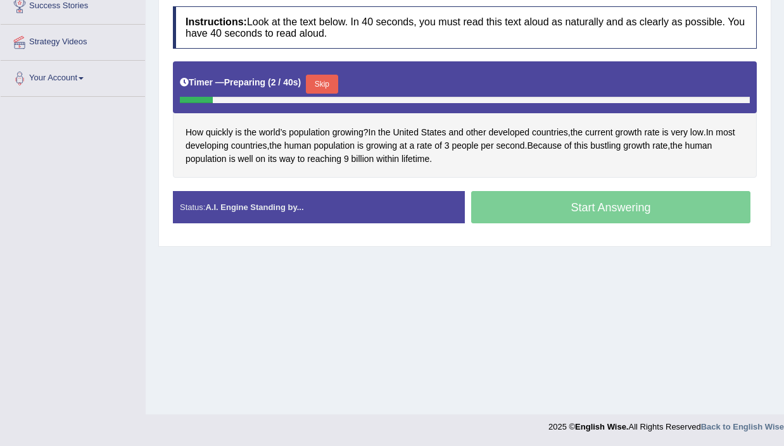
click at [322, 80] on button "Skip" at bounding box center [322, 84] width 32 height 19
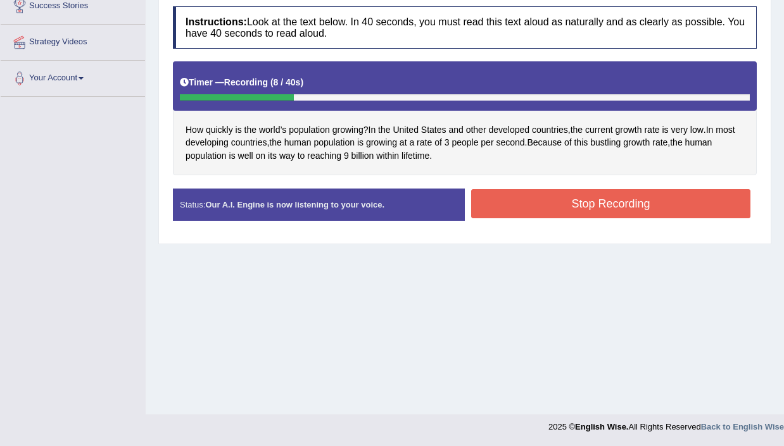
click at [603, 200] on button "Stop Recording" at bounding box center [610, 203] width 279 height 29
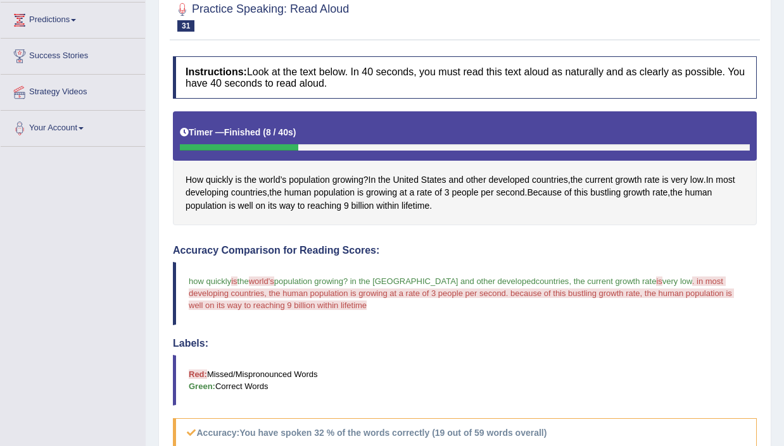
scroll to position [106, 0]
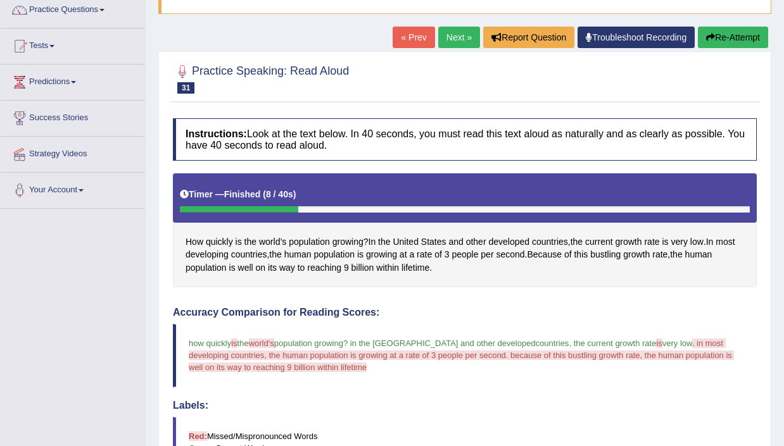
click at [451, 33] on link "Next »" at bounding box center [459, 38] width 42 height 22
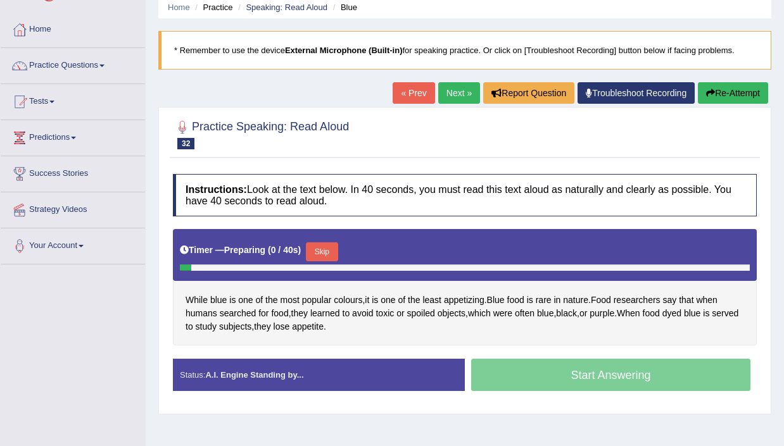
scroll to position [60, 0]
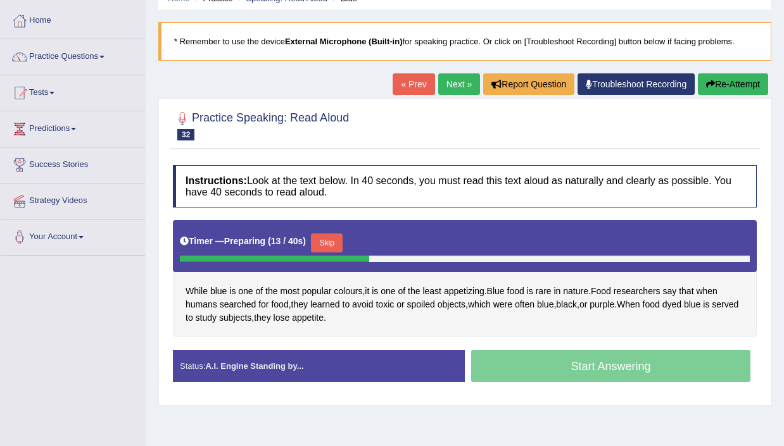
click at [338, 241] on button "Skip" at bounding box center [327, 243] width 32 height 19
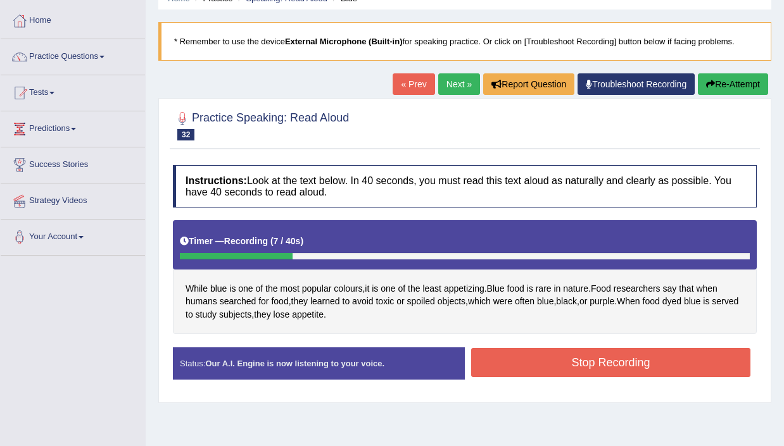
click at [571, 360] on button "Stop Recording" at bounding box center [610, 362] width 279 height 29
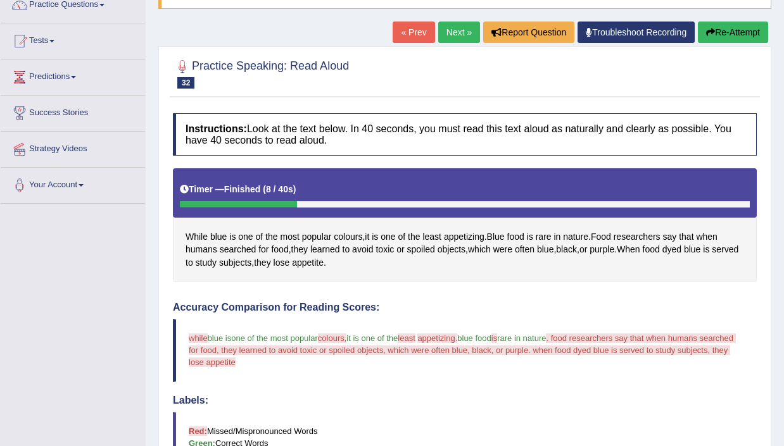
scroll to position [0, 0]
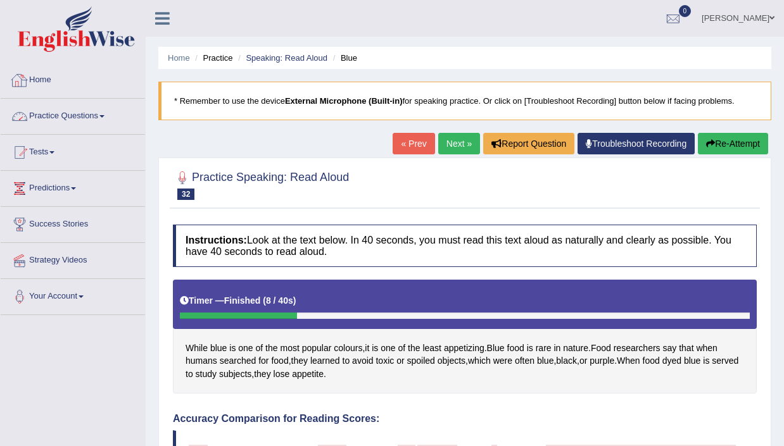
click at [80, 115] on link "Practice Questions" at bounding box center [73, 115] width 144 height 32
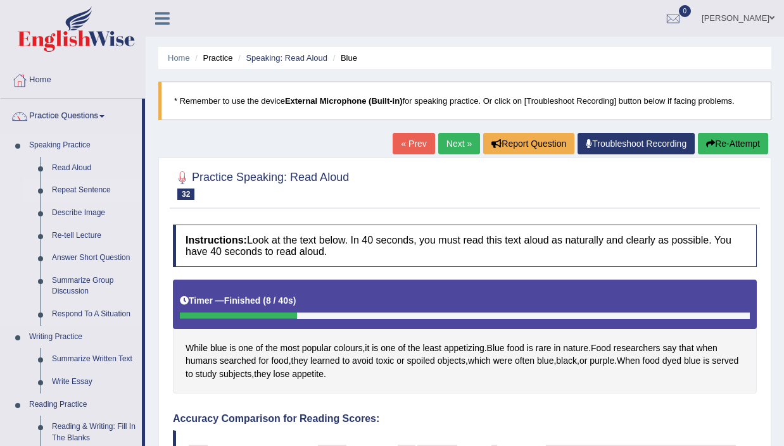
click at [82, 189] on link "Repeat Sentence" at bounding box center [94, 190] width 96 height 23
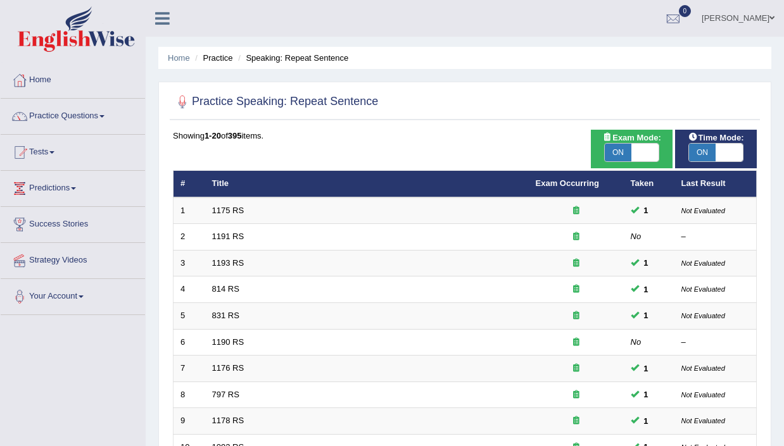
click at [639, 155] on span at bounding box center [644, 153] width 27 height 18
checkbox input "false"
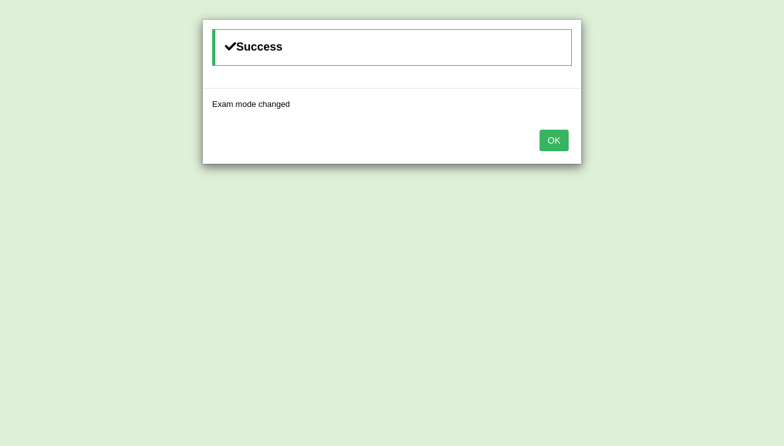
click at [560, 147] on button "OK" at bounding box center [554, 141] width 29 height 22
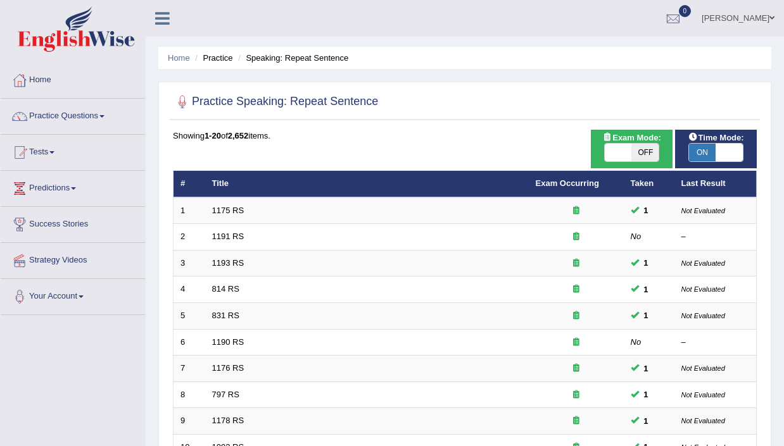
click at [729, 156] on span at bounding box center [729, 153] width 27 height 18
checkbox input "false"
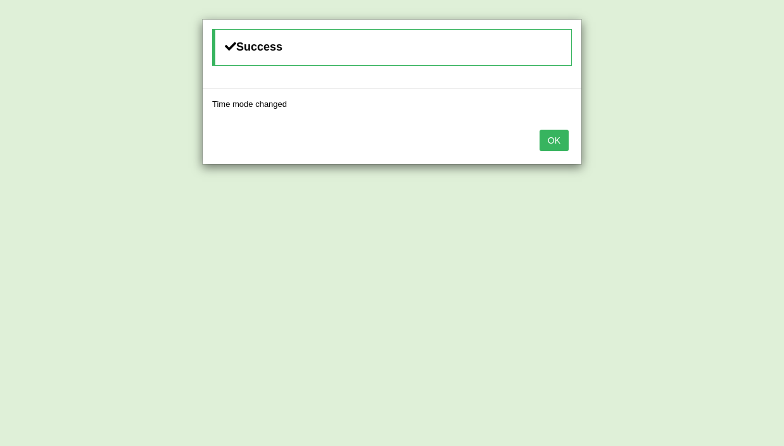
click at [545, 144] on button "OK" at bounding box center [554, 141] width 29 height 22
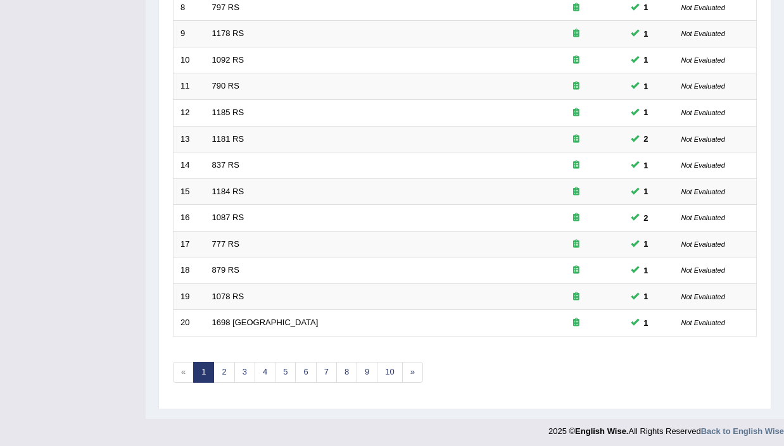
scroll to position [392, 0]
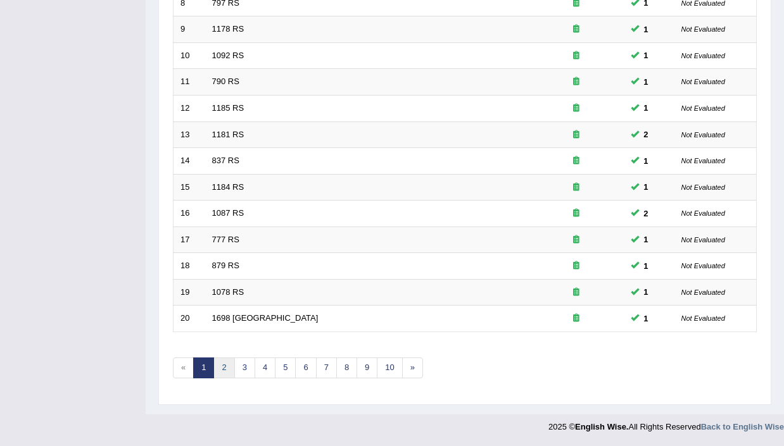
click at [226, 367] on link "2" at bounding box center [223, 368] width 21 height 21
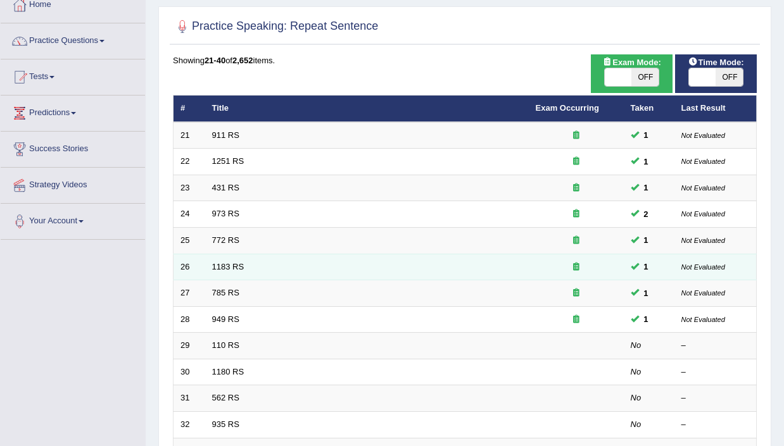
scroll to position [77, 0]
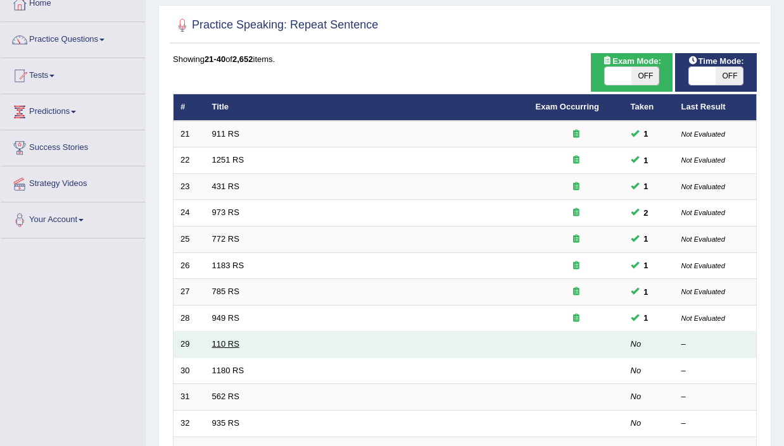
click at [218, 345] on link "110 RS" at bounding box center [225, 343] width 27 height 9
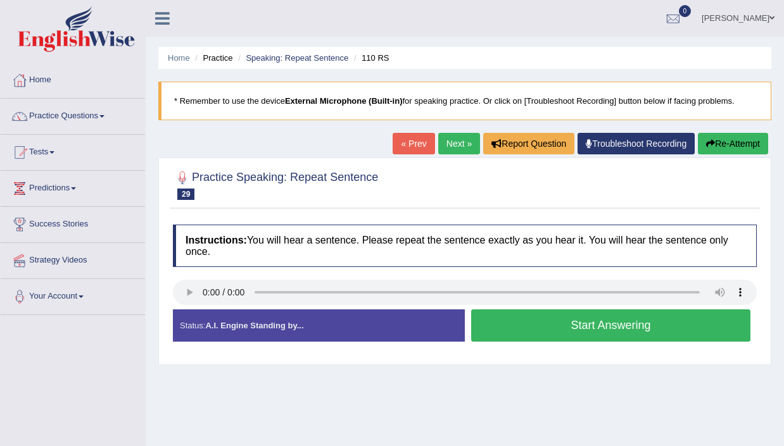
click at [526, 330] on button "Start Answering" at bounding box center [610, 326] width 279 height 32
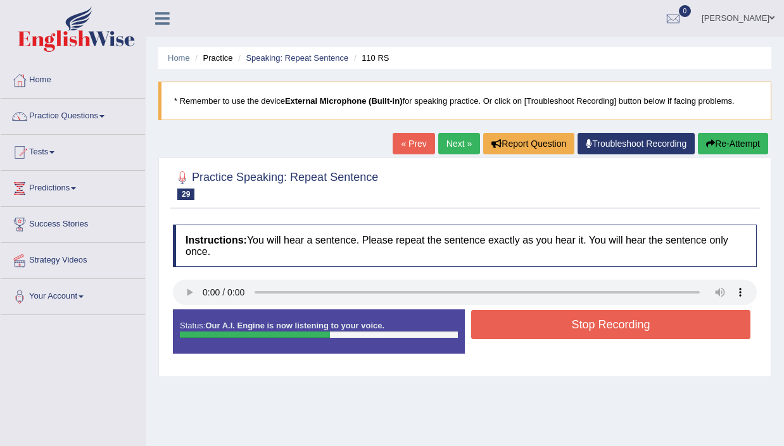
click at [526, 330] on button "Stop Recording" at bounding box center [610, 324] width 279 height 29
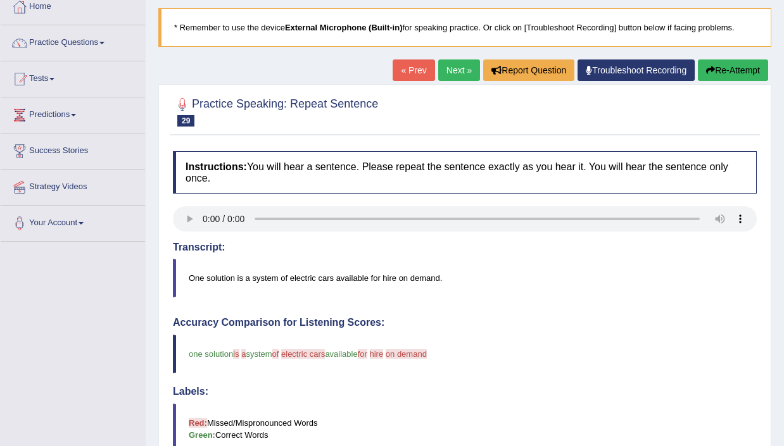
scroll to position [70, 0]
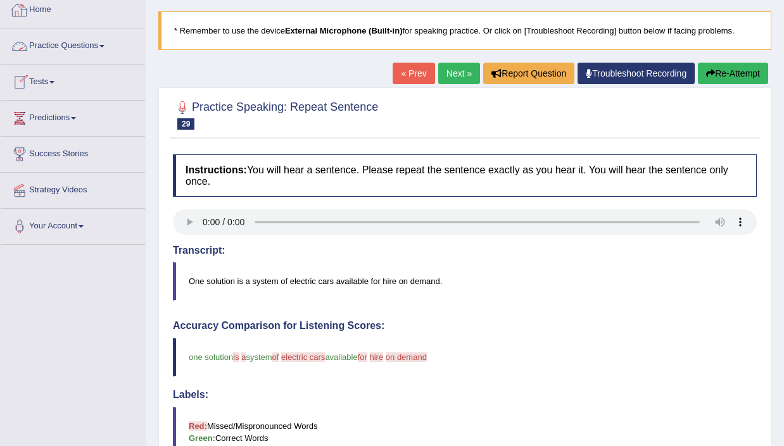
click at [69, 46] on link "Practice Questions" at bounding box center [73, 44] width 144 height 32
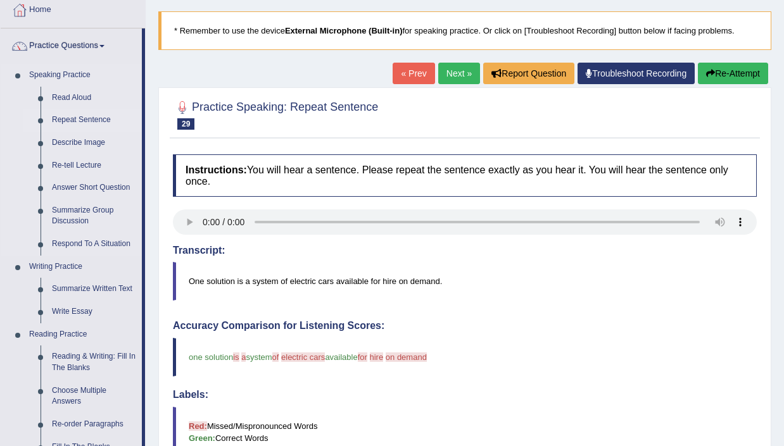
click at [82, 117] on link "Repeat Sentence" at bounding box center [94, 120] width 96 height 23
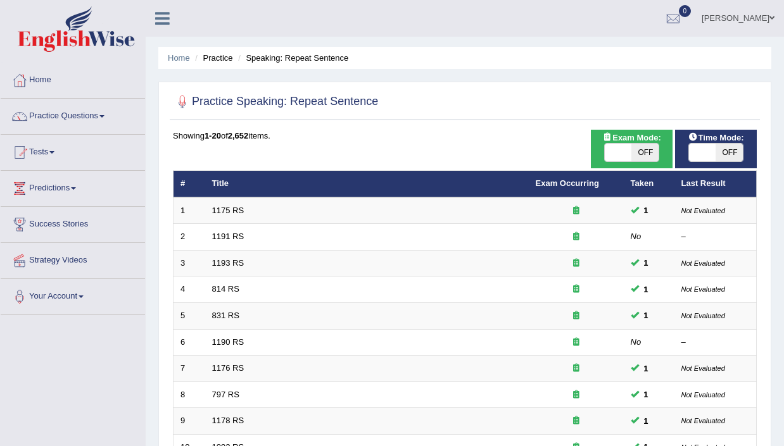
click at [633, 146] on span "OFF" at bounding box center [644, 153] width 27 height 18
checkbox input "true"
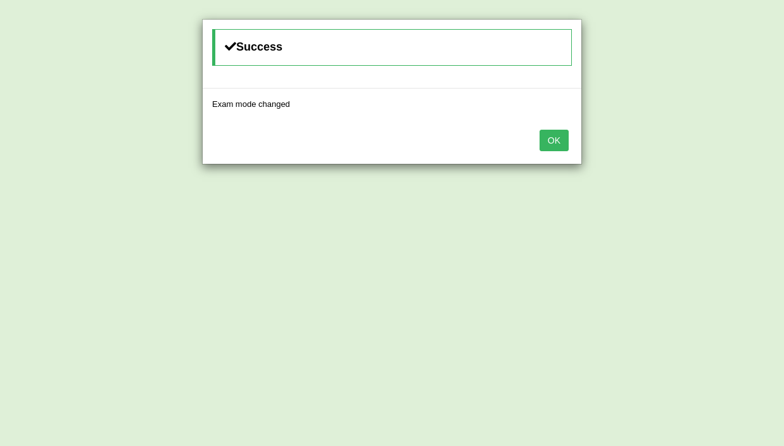
click at [557, 141] on button "OK" at bounding box center [554, 141] width 29 height 22
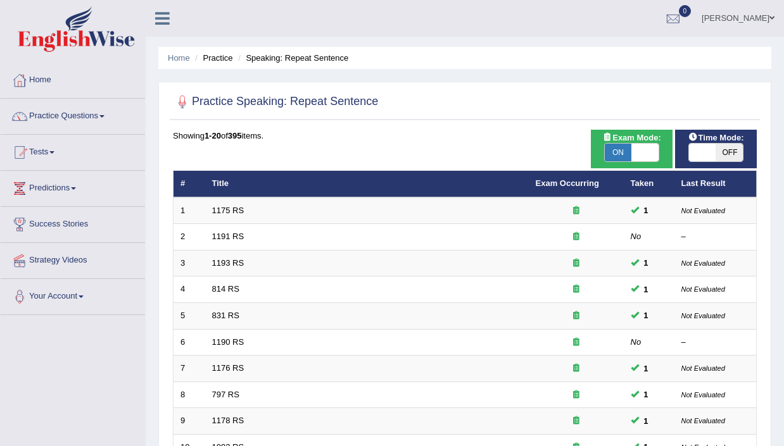
click at [721, 156] on span "OFF" at bounding box center [729, 153] width 27 height 18
checkbox input "true"
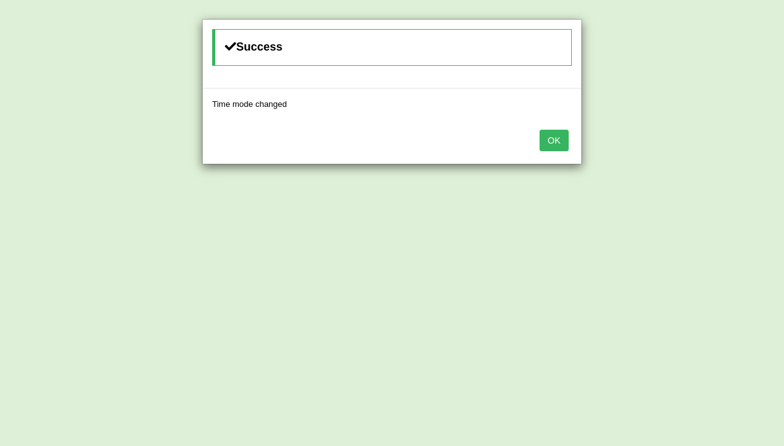
click at [557, 139] on button "OK" at bounding box center [554, 141] width 29 height 22
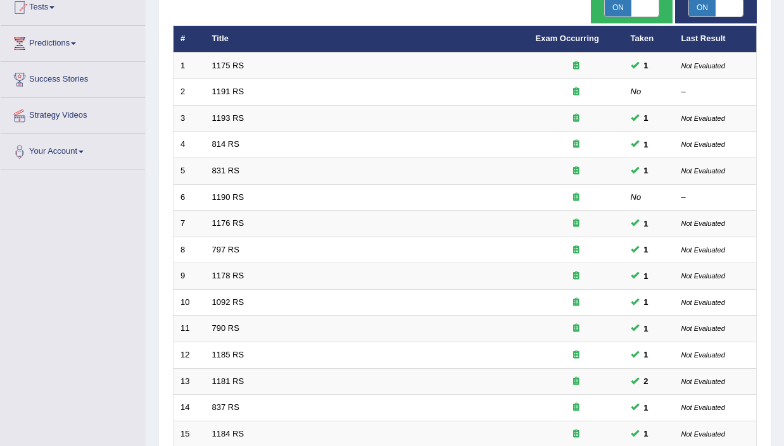
scroll to position [392, 0]
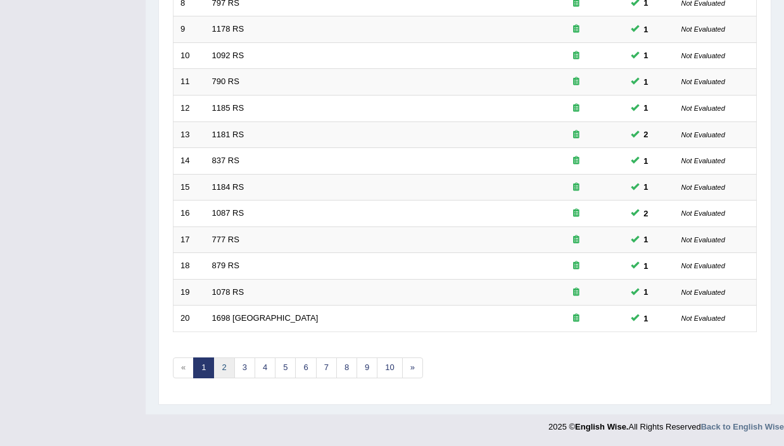
click at [222, 362] on link "2" at bounding box center [223, 368] width 21 height 21
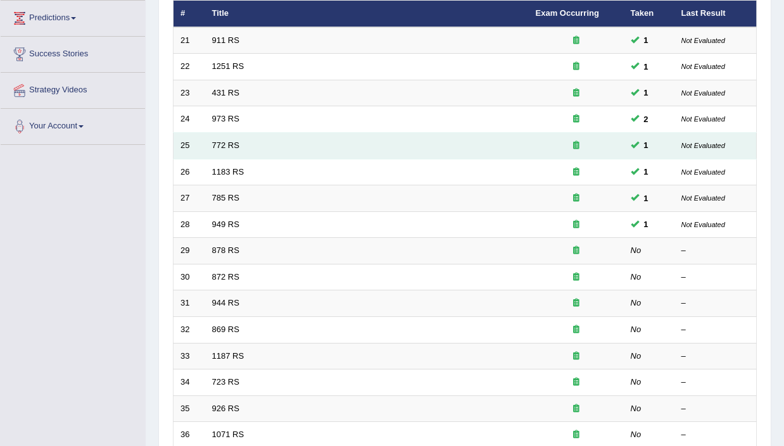
scroll to position [177, 0]
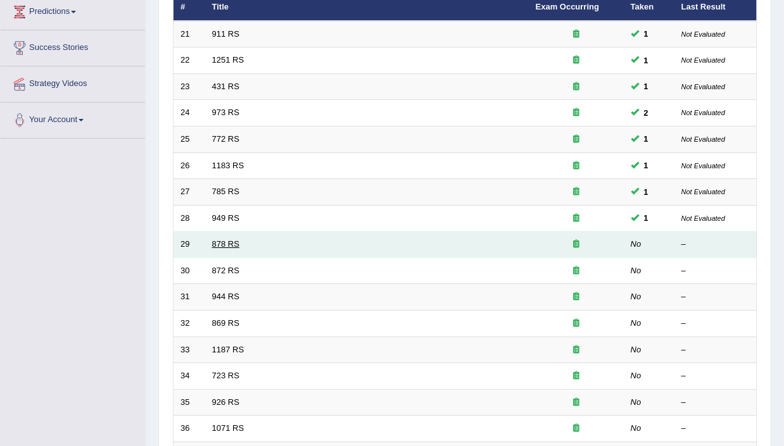
click at [224, 244] on link "878 RS" at bounding box center [225, 243] width 27 height 9
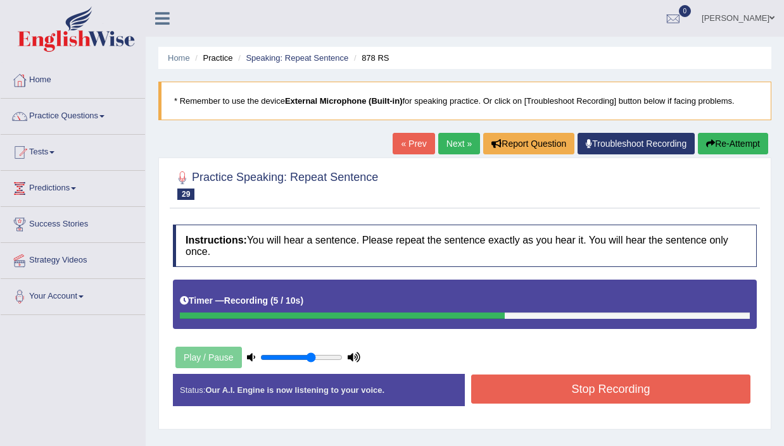
click at [602, 400] on button "Stop Recording" at bounding box center [610, 389] width 279 height 29
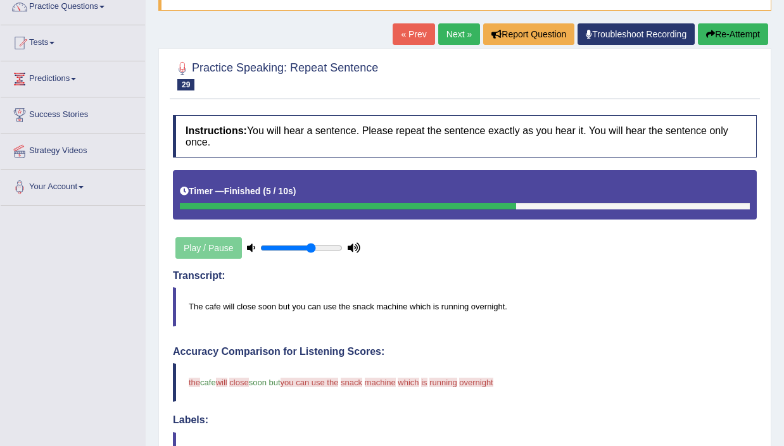
scroll to position [85, 0]
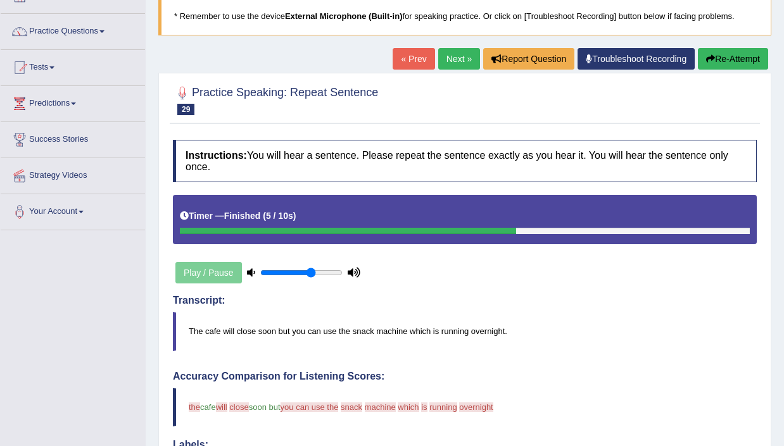
click at [456, 59] on link "Next »" at bounding box center [459, 59] width 42 height 22
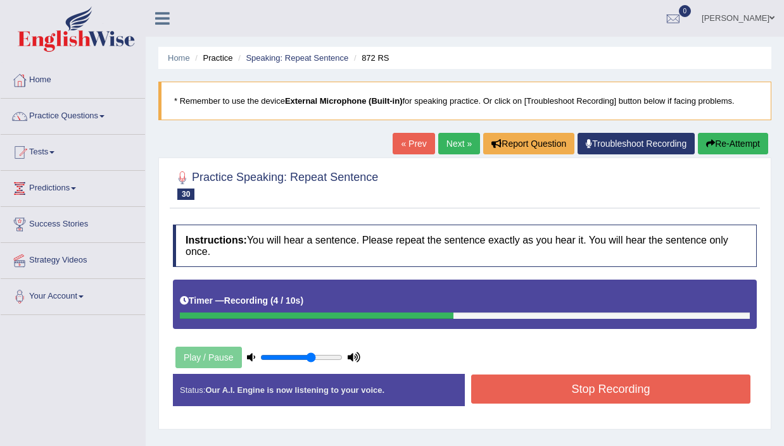
click at [598, 378] on button "Stop Recording" at bounding box center [610, 389] width 279 height 29
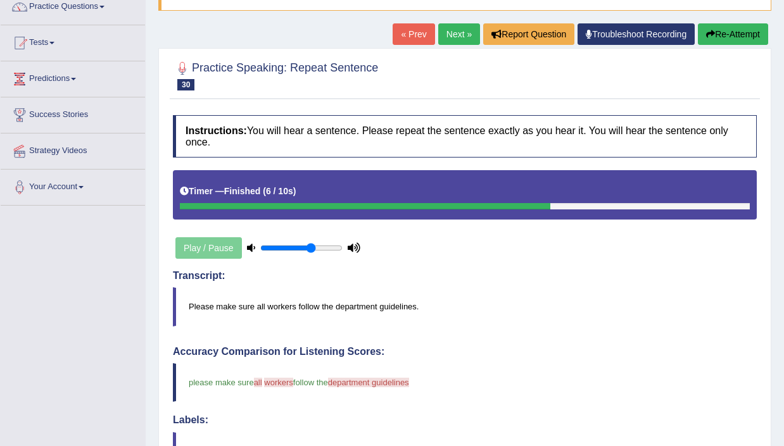
scroll to position [58, 0]
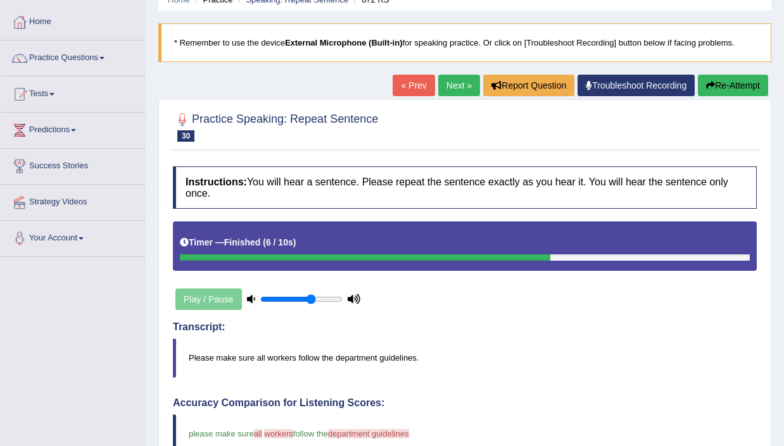
click at [453, 89] on link "Next »" at bounding box center [459, 86] width 42 height 22
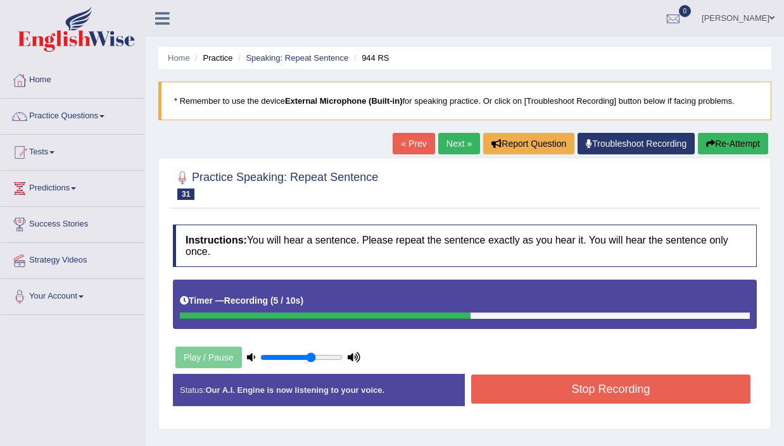
click at [616, 391] on button "Stop Recording" at bounding box center [610, 389] width 279 height 29
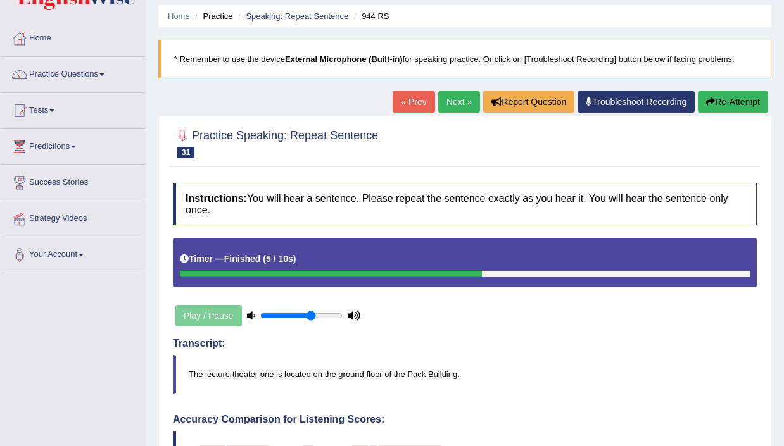
scroll to position [37, 0]
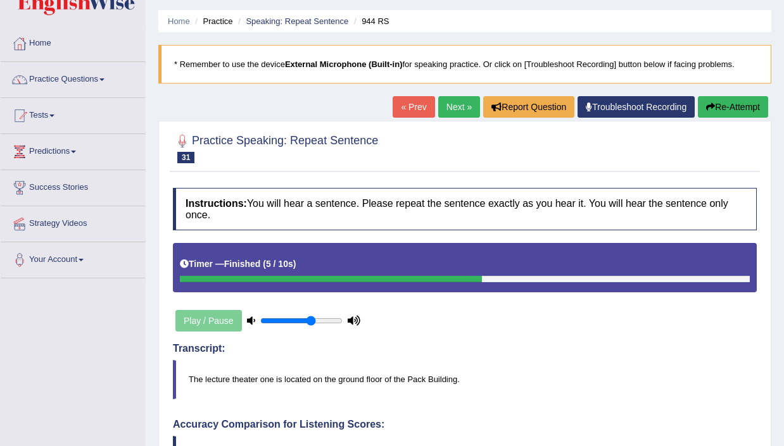
click at [450, 108] on link "Next »" at bounding box center [459, 107] width 42 height 22
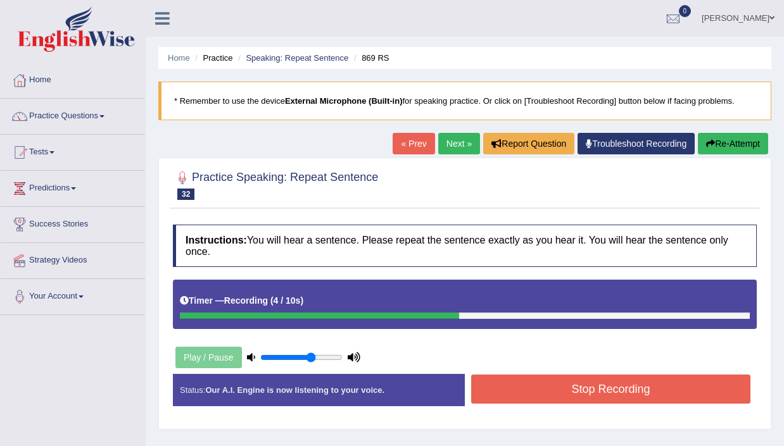
click at [614, 385] on button "Stop Recording" at bounding box center [610, 389] width 279 height 29
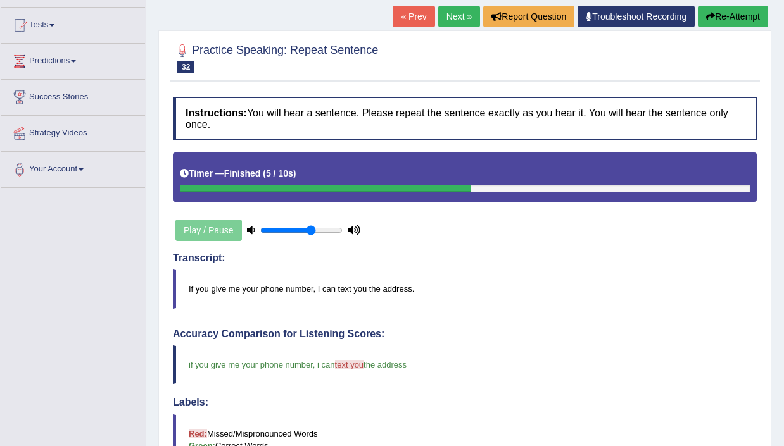
scroll to position [113, 0]
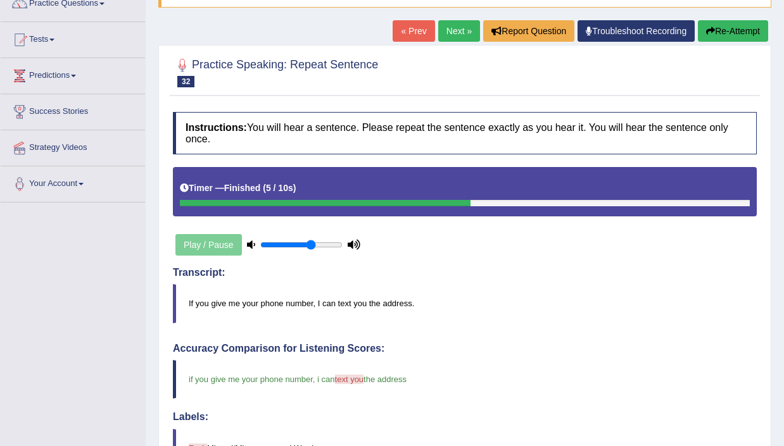
click at [443, 36] on link "Next »" at bounding box center [459, 31] width 42 height 22
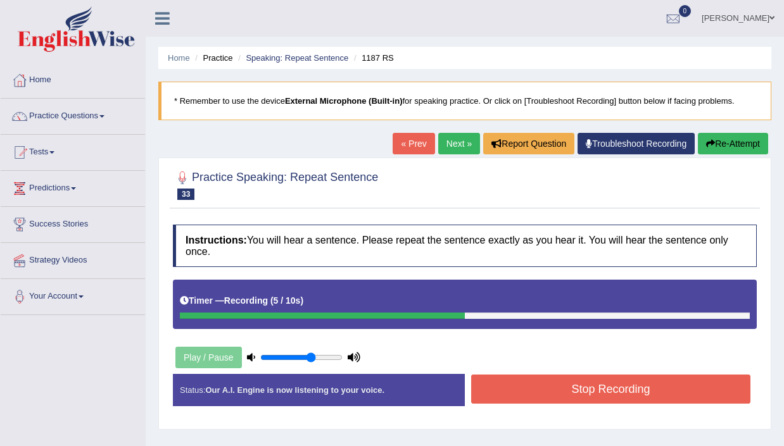
click at [605, 396] on button "Stop Recording" at bounding box center [610, 389] width 279 height 29
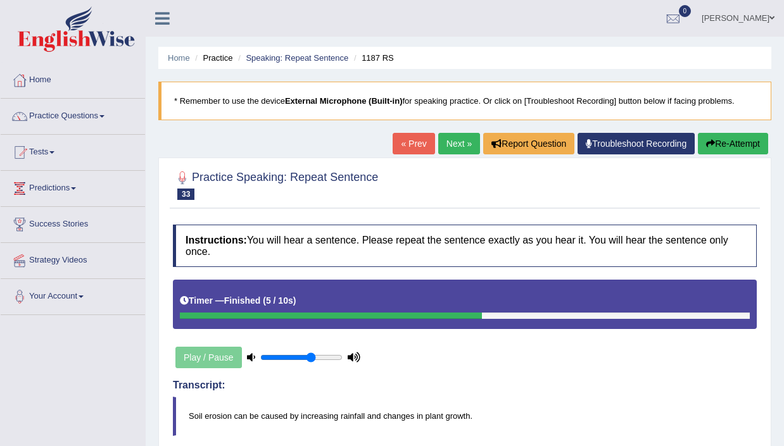
click at [450, 142] on link "Next »" at bounding box center [459, 144] width 42 height 22
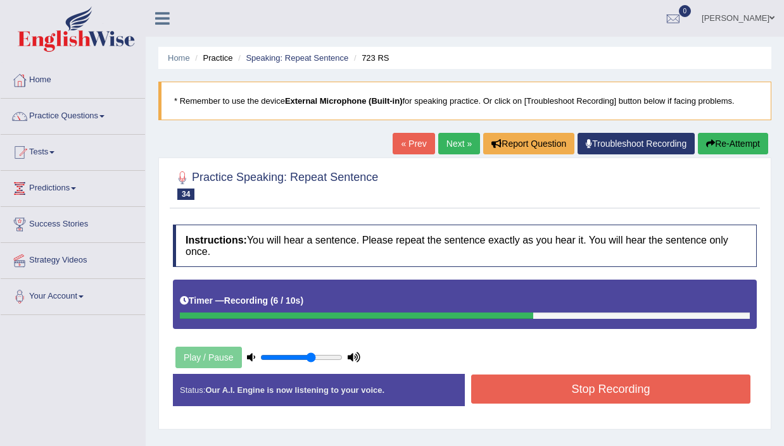
click at [607, 400] on button "Stop Recording" at bounding box center [610, 389] width 279 height 29
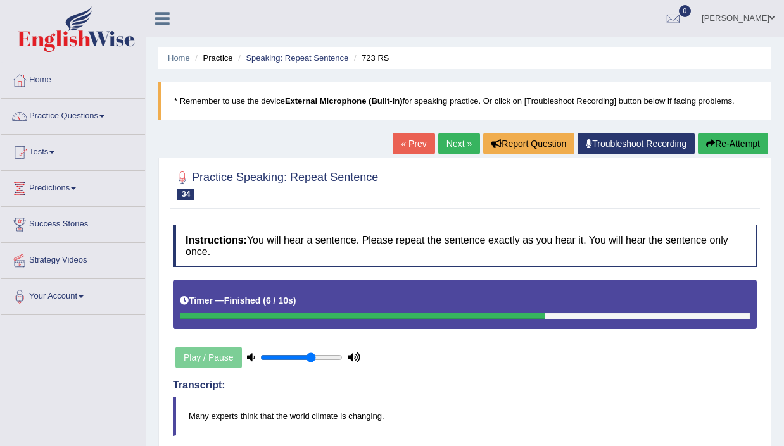
click at [455, 148] on link "Next »" at bounding box center [459, 144] width 42 height 22
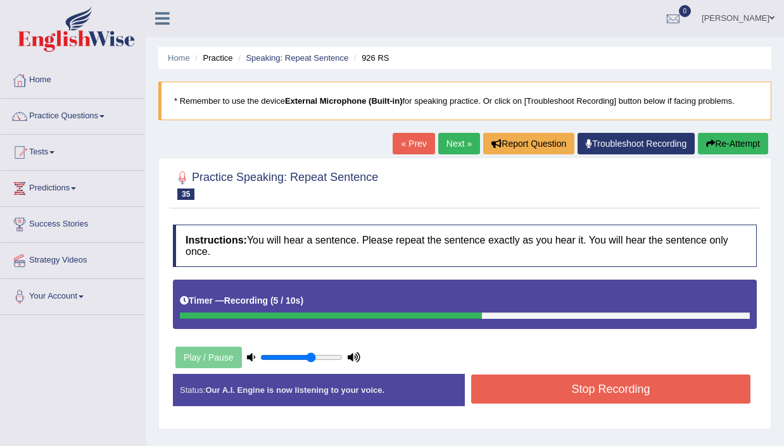
click at [604, 390] on button "Stop Recording" at bounding box center [610, 389] width 279 height 29
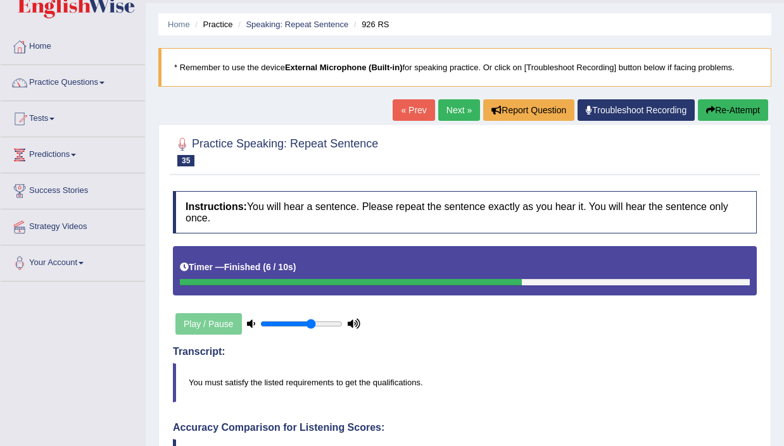
scroll to position [25, 0]
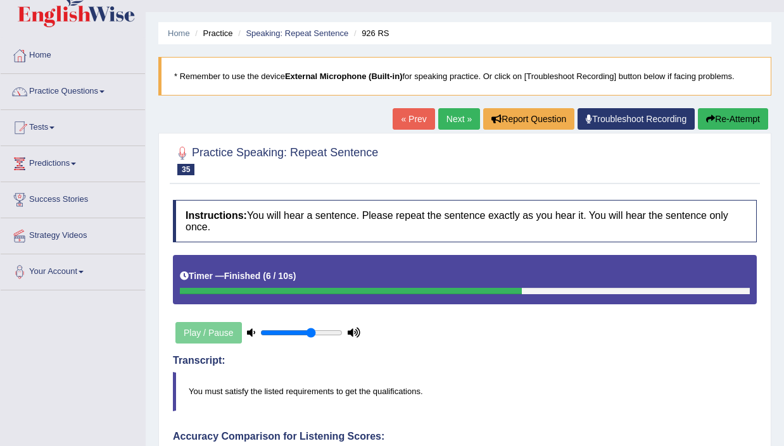
click at [451, 119] on link "Next »" at bounding box center [459, 119] width 42 height 22
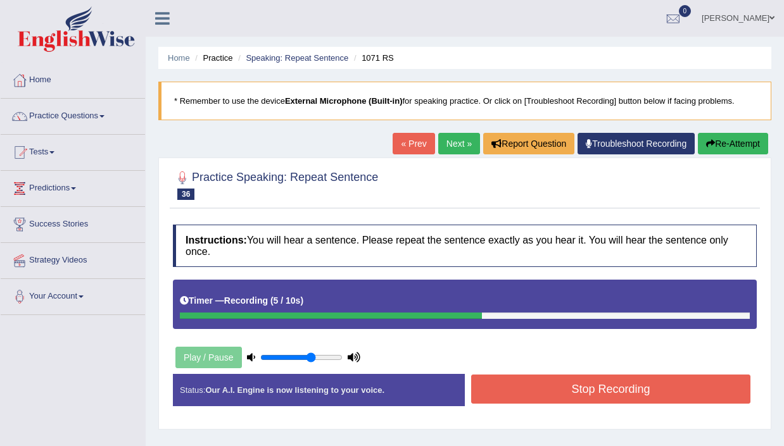
click at [588, 400] on button "Stop Recording" at bounding box center [610, 389] width 279 height 29
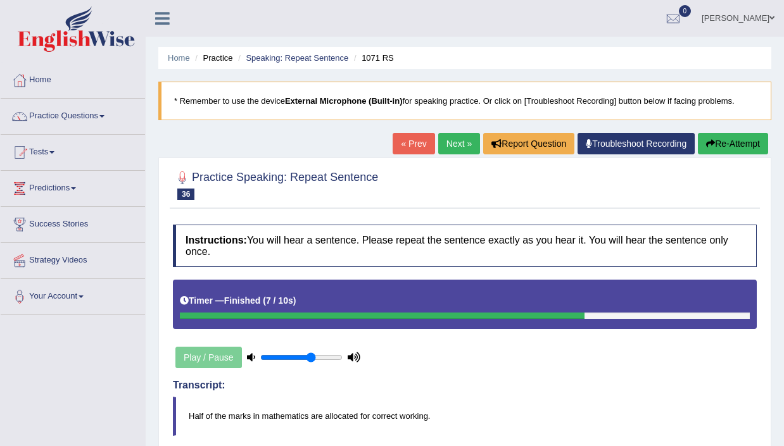
click at [448, 151] on link "Next »" at bounding box center [459, 144] width 42 height 22
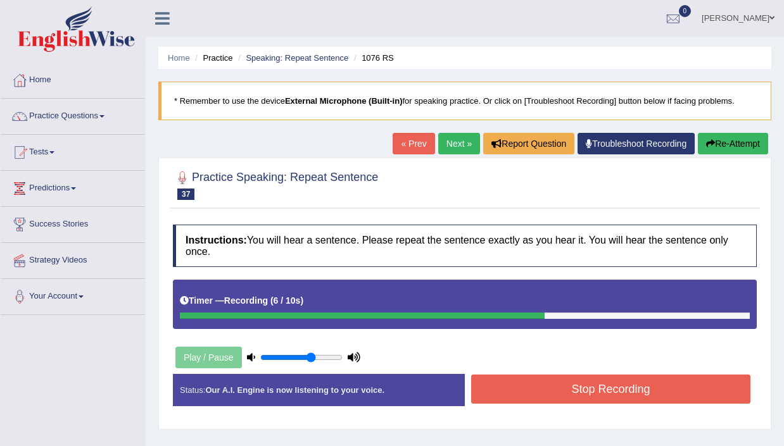
click at [616, 386] on button "Stop Recording" at bounding box center [610, 389] width 279 height 29
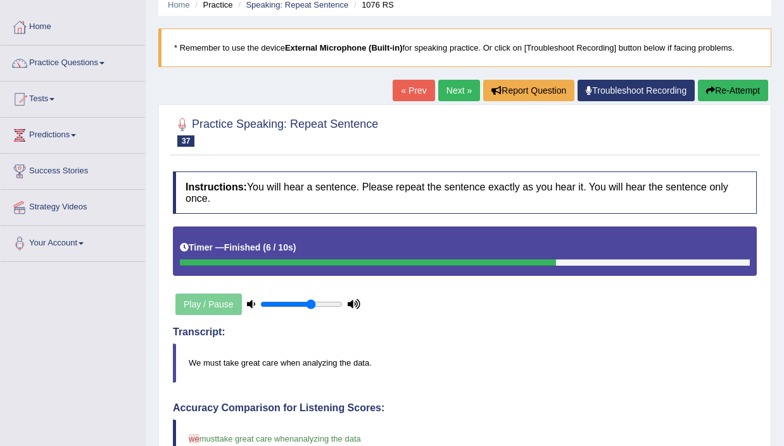
scroll to position [46, 0]
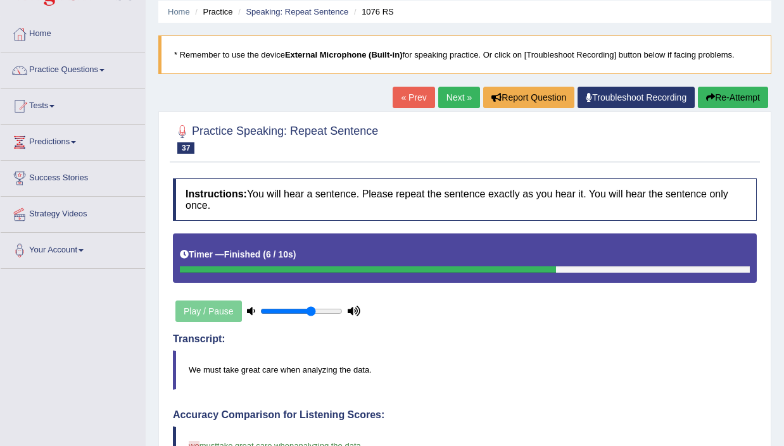
click at [445, 96] on link "Next »" at bounding box center [459, 98] width 42 height 22
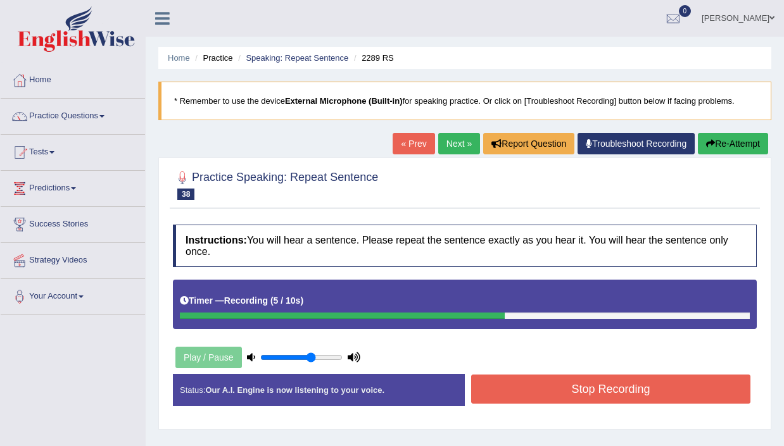
click at [640, 391] on button "Stop Recording" at bounding box center [610, 389] width 279 height 29
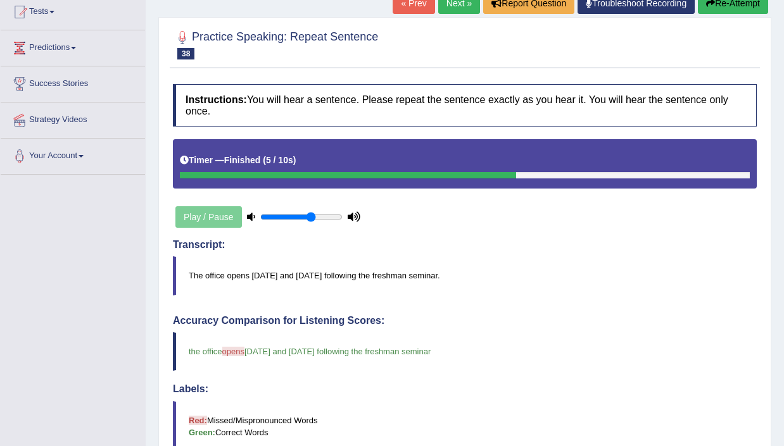
scroll to position [132, 0]
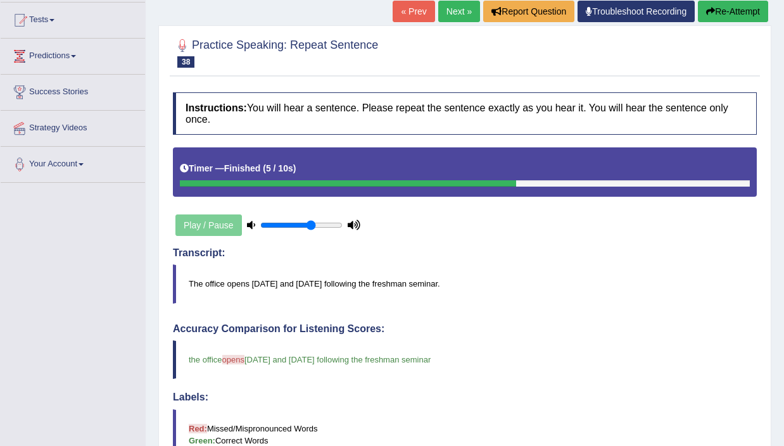
click at [448, 12] on link "Next »" at bounding box center [459, 12] width 42 height 22
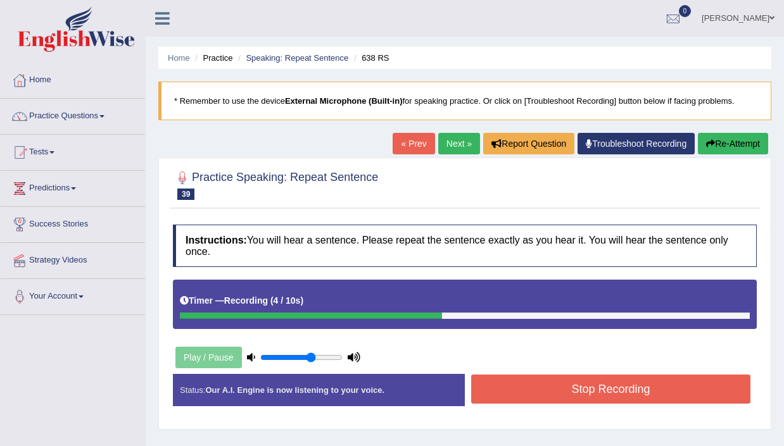
click at [652, 379] on button "Stop Recording" at bounding box center [610, 389] width 279 height 29
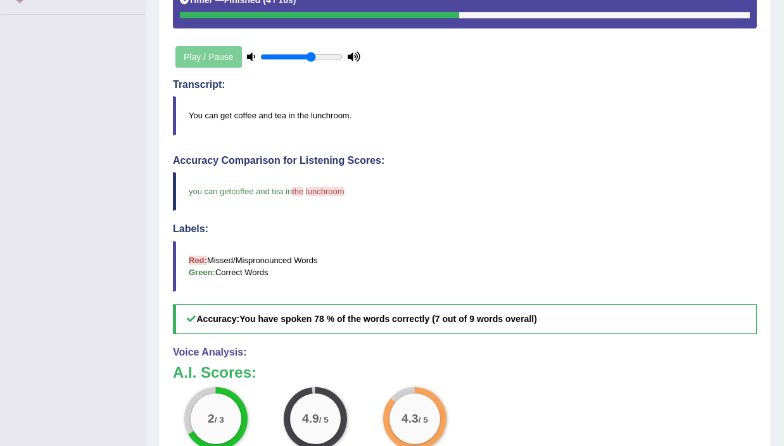
scroll to position [121, 0]
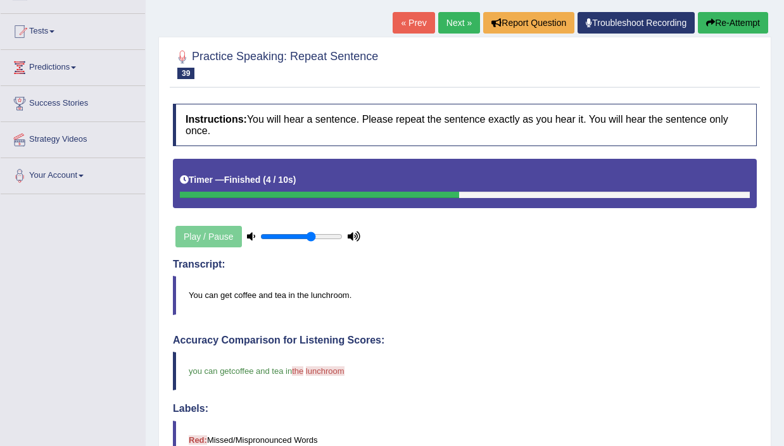
click at [454, 25] on link "Next »" at bounding box center [459, 23] width 42 height 22
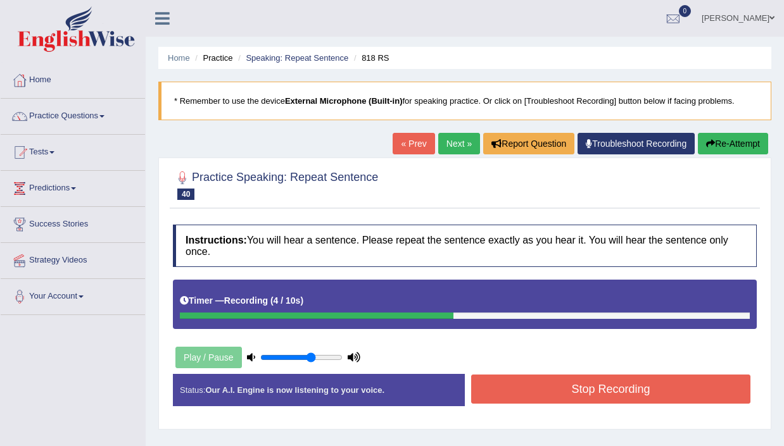
click at [602, 385] on button "Stop Recording" at bounding box center [610, 389] width 279 height 29
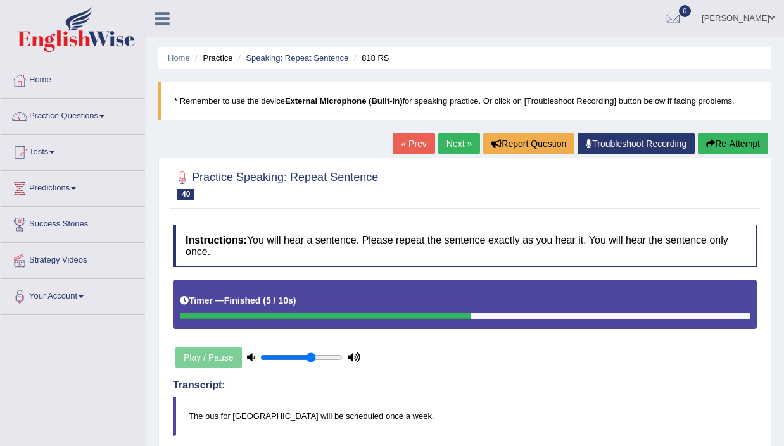
click at [455, 144] on link "Next »" at bounding box center [459, 144] width 42 height 22
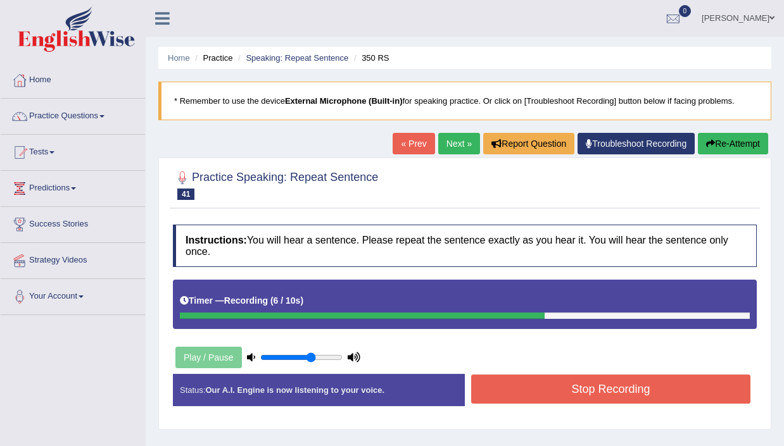
click at [602, 384] on button "Stop Recording" at bounding box center [610, 389] width 279 height 29
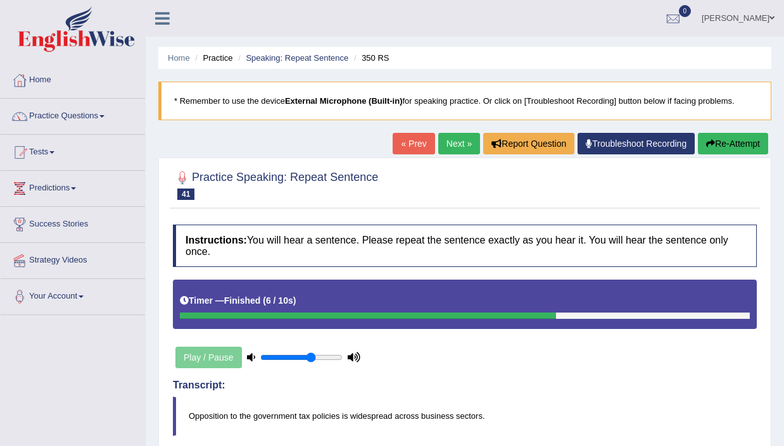
click at [452, 142] on link "Next »" at bounding box center [459, 144] width 42 height 22
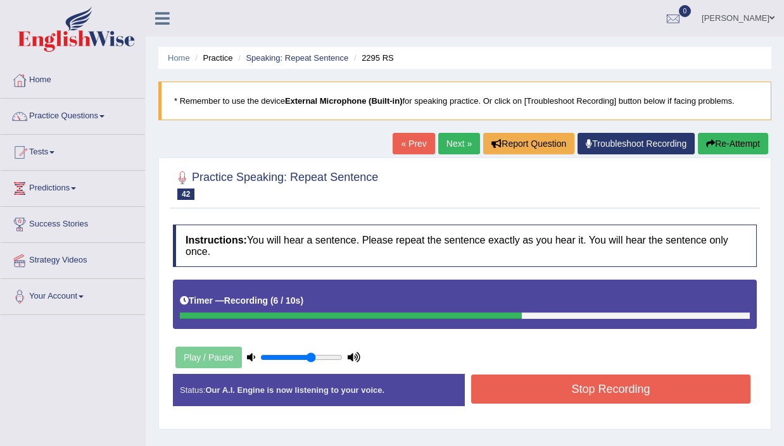
click at [590, 391] on button "Stop Recording" at bounding box center [610, 389] width 279 height 29
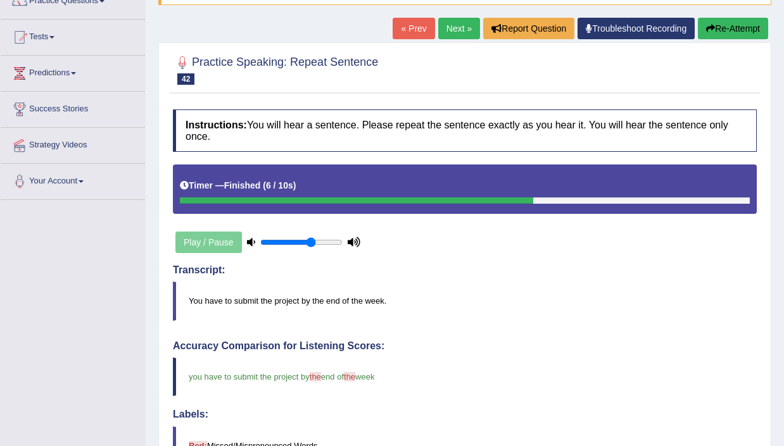
scroll to position [51, 0]
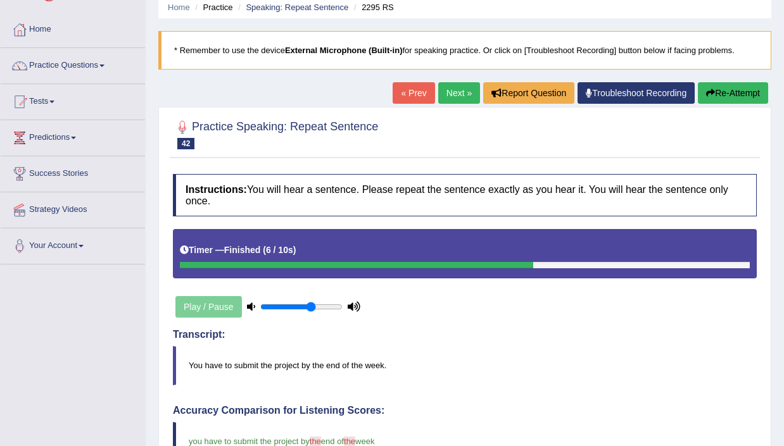
click at [452, 92] on link "Next »" at bounding box center [459, 93] width 42 height 22
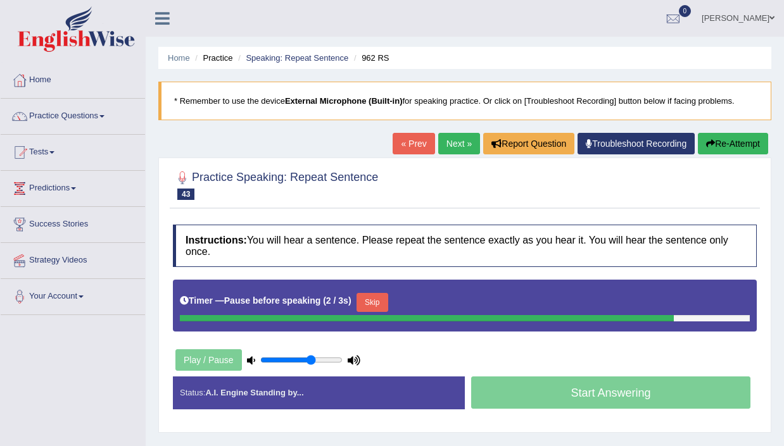
click at [718, 149] on button "Re-Attempt" at bounding box center [733, 144] width 70 height 22
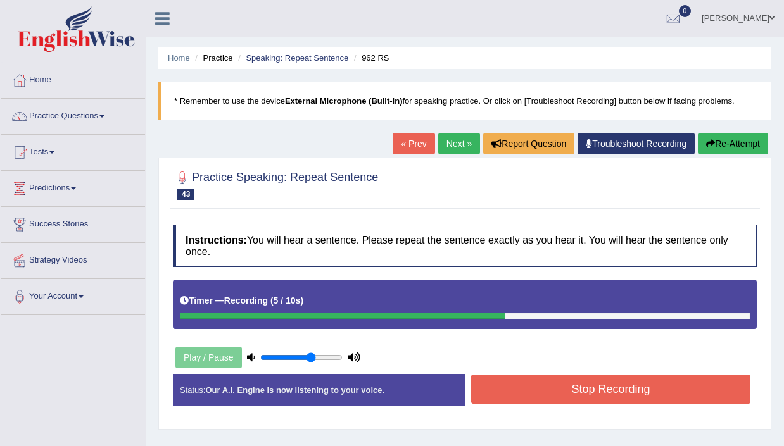
click at [638, 388] on button "Stop Recording" at bounding box center [610, 389] width 279 height 29
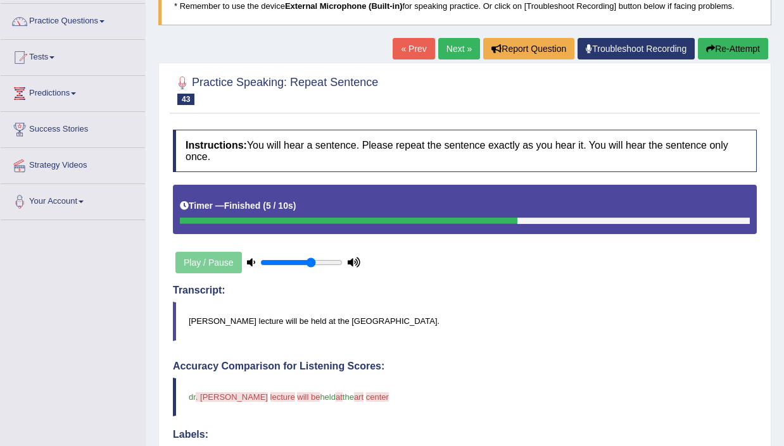
scroll to position [35, 0]
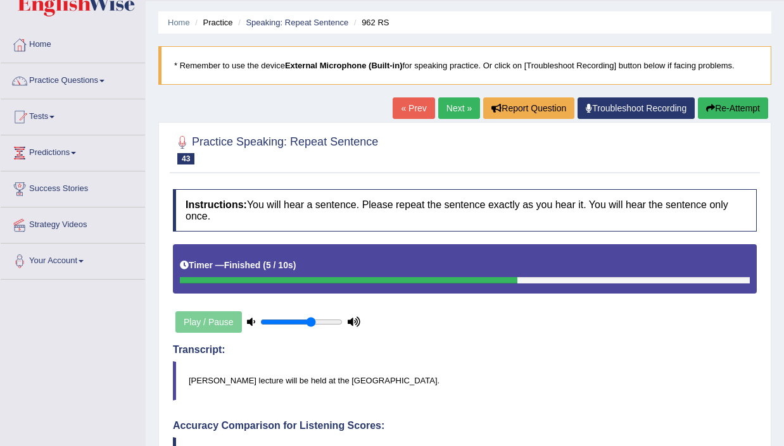
click at [445, 106] on link "Next »" at bounding box center [459, 109] width 42 height 22
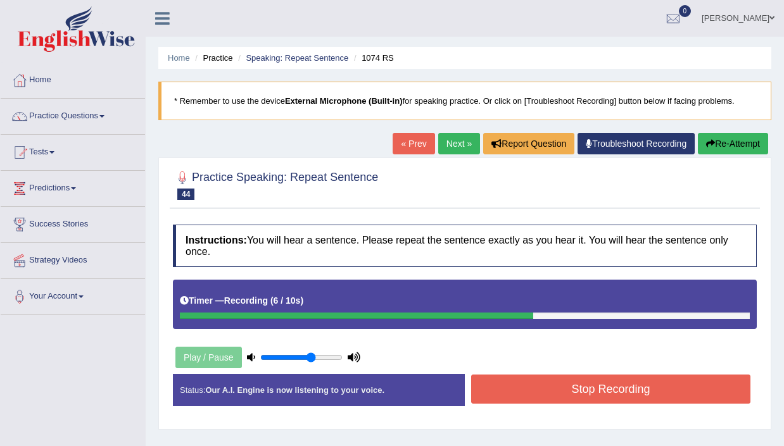
click at [619, 380] on button "Stop Recording" at bounding box center [610, 389] width 279 height 29
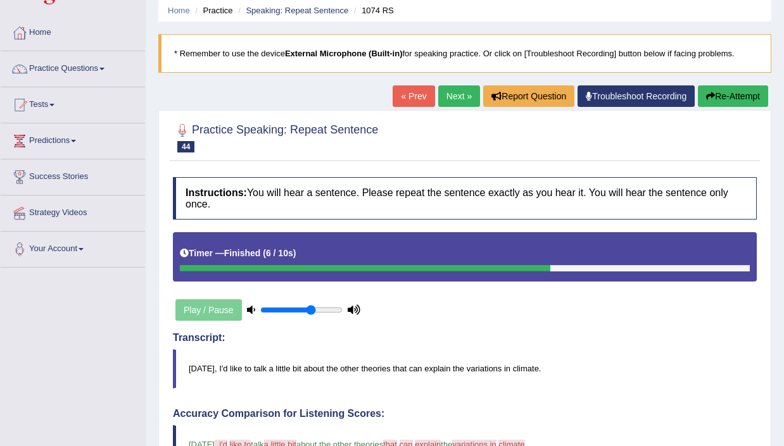
scroll to position [18, 0]
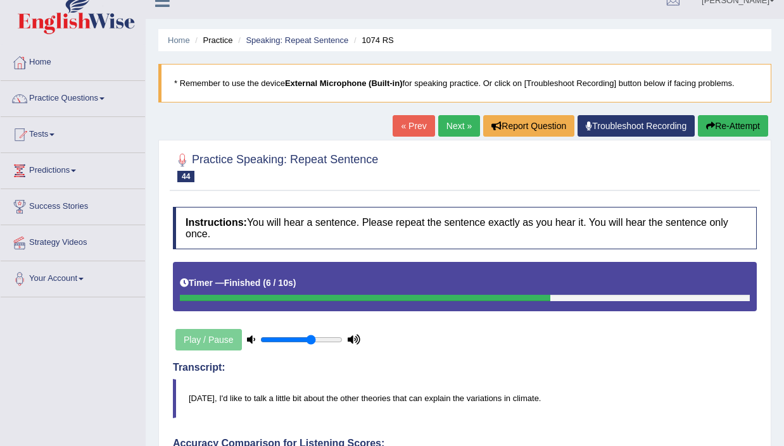
click at [453, 123] on link "Next »" at bounding box center [459, 126] width 42 height 22
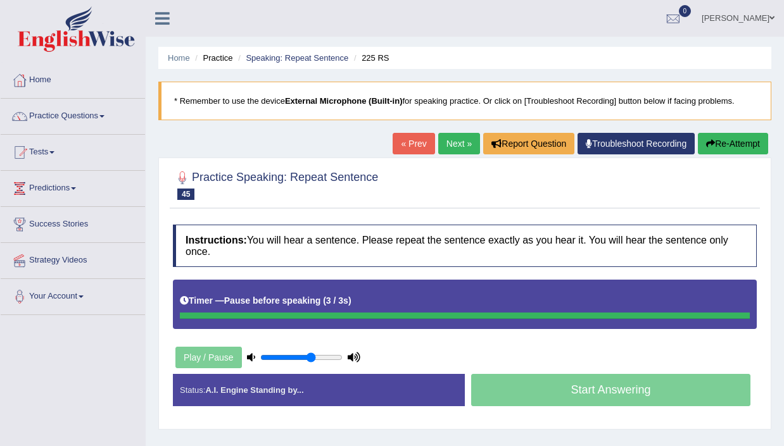
click at [733, 143] on button "Re-Attempt" at bounding box center [733, 144] width 70 height 22
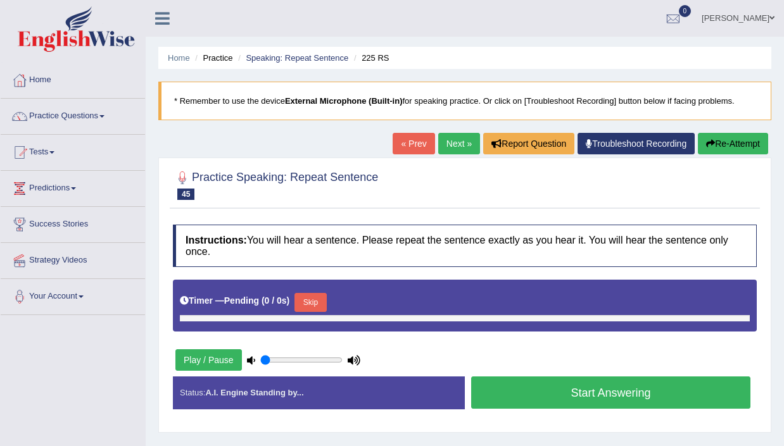
type input "0.65"
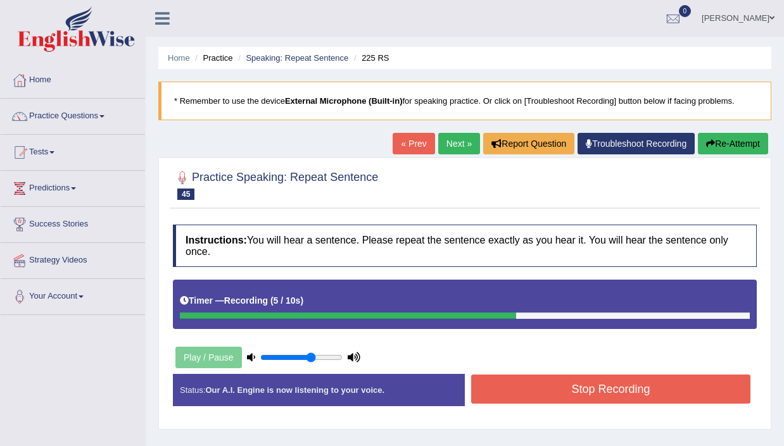
click at [626, 376] on button "Stop Recording" at bounding box center [610, 389] width 279 height 29
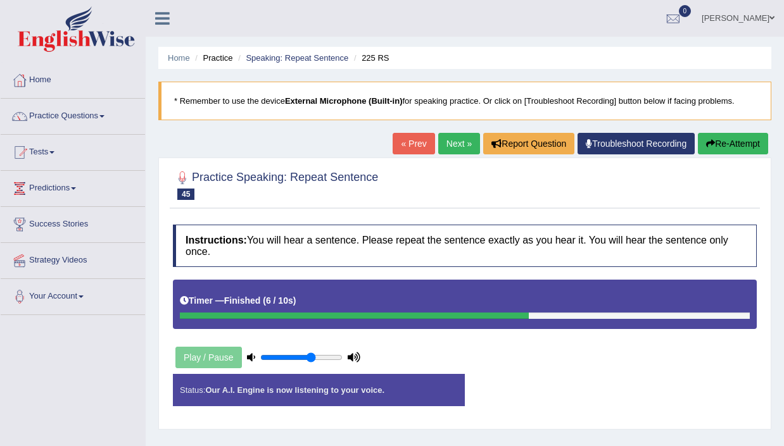
click at [626, 376] on body "Toggle navigation Home Practice Questions Speaking Practice Read Aloud Repeat S…" at bounding box center [392, 223] width 784 height 446
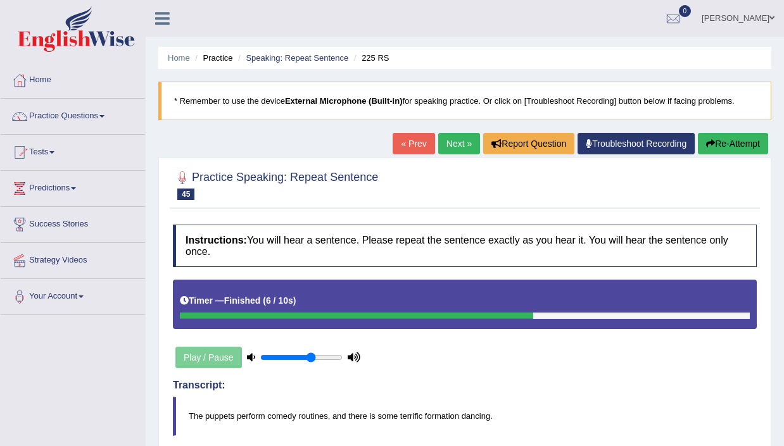
click at [742, 142] on button "Re-Attempt" at bounding box center [733, 144] width 70 height 22
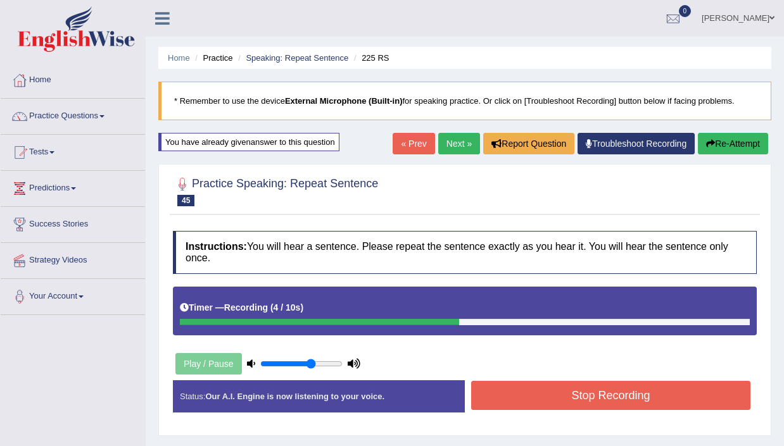
click at [627, 400] on button "Stop Recording" at bounding box center [610, 395] width 279 height 29
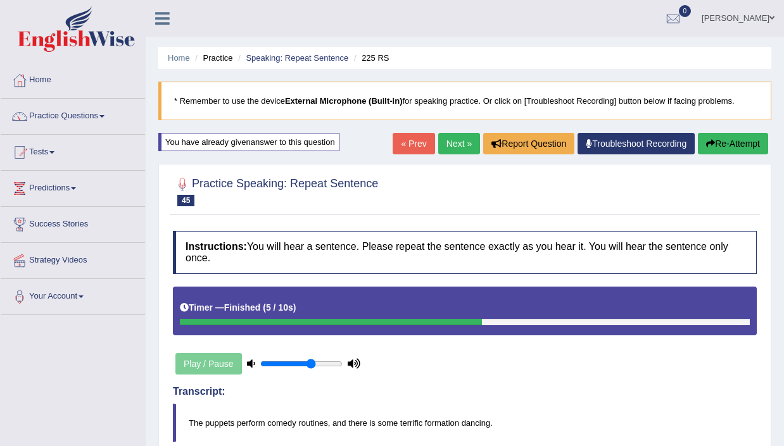
click at [447, 145] on link "Next »" at bounding box center [459, 144] width 42 height 22
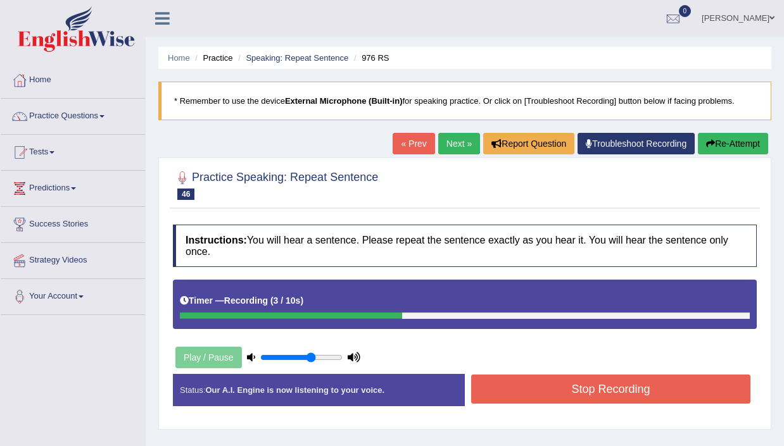
click at [599, 398] on button "Stop Recording" at bounding box center [610, 389] width 279 height 29
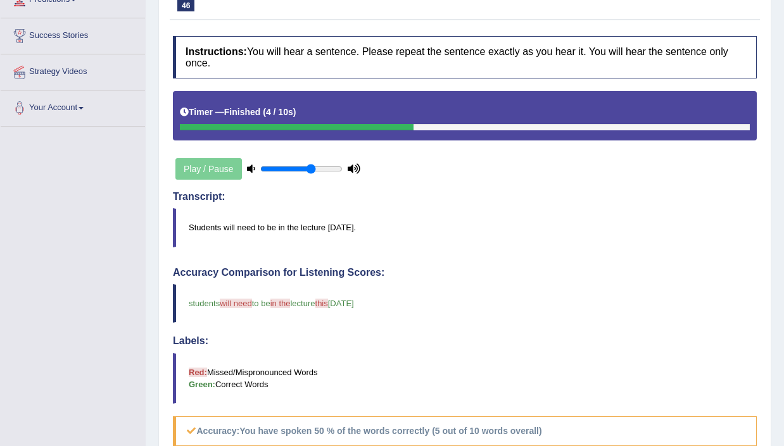
scroll to position [112, 0]
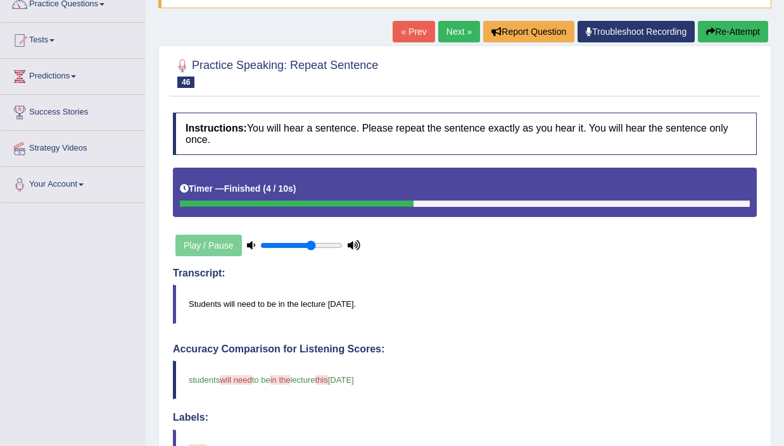
click at [449, 30] on link "Next »" at bounding box center [459, 32] width 42 height 22
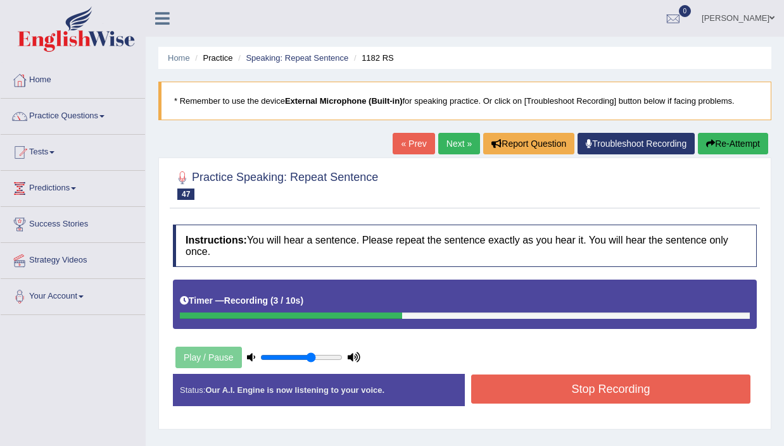
click at [604, 384] on button "Stop Recording" at bounding box center [610, 389] width 279 height 29
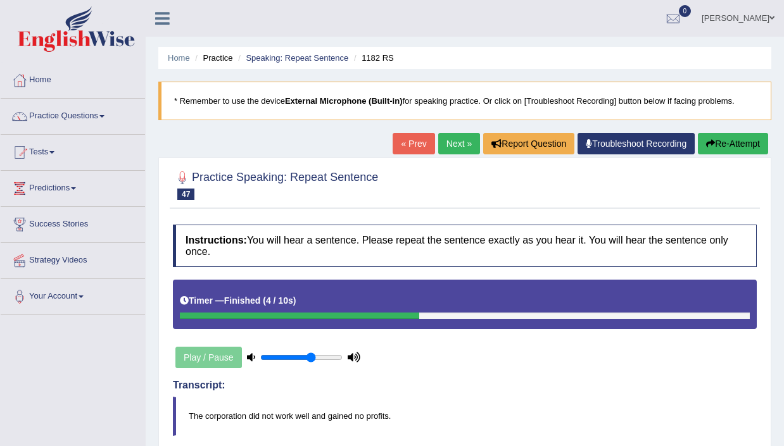
click at [450, 141] on link "Next »" at bounding box center [459, 144] width 42 height 22
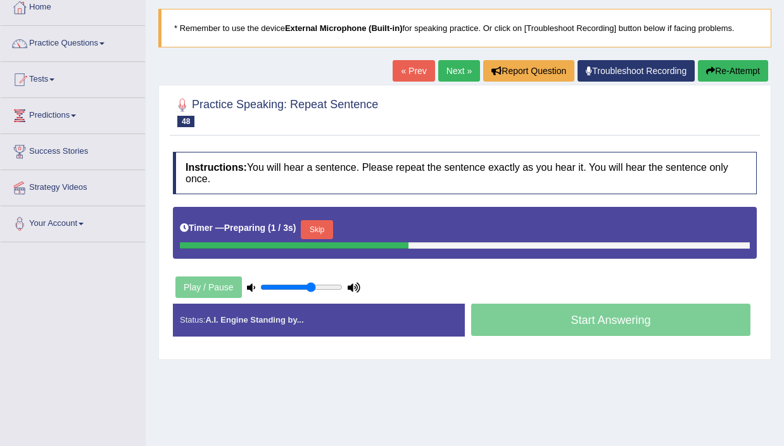
scroll to position [82, 0]
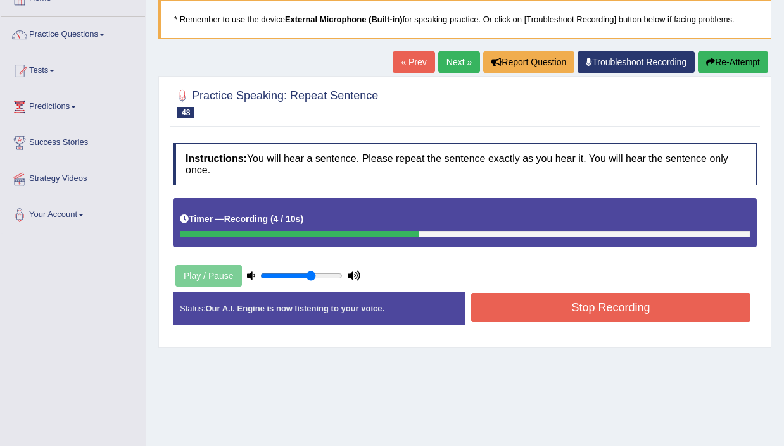
click at [649, 312] on button "Stop Recording" at bounding box center [610, 307] width 279 height 29
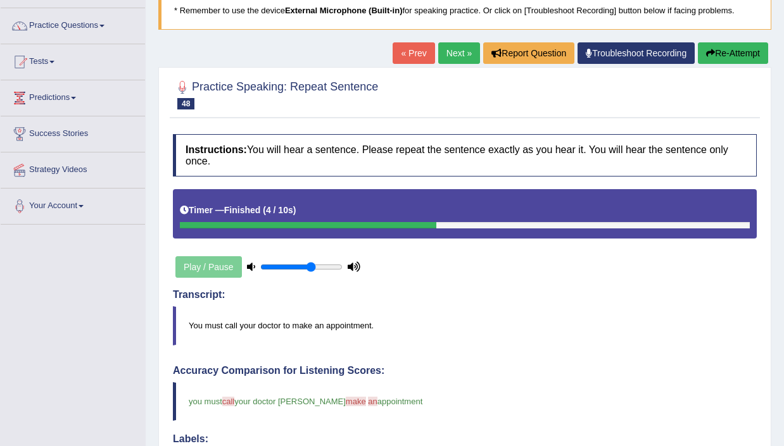
scroll to position [84, 0]
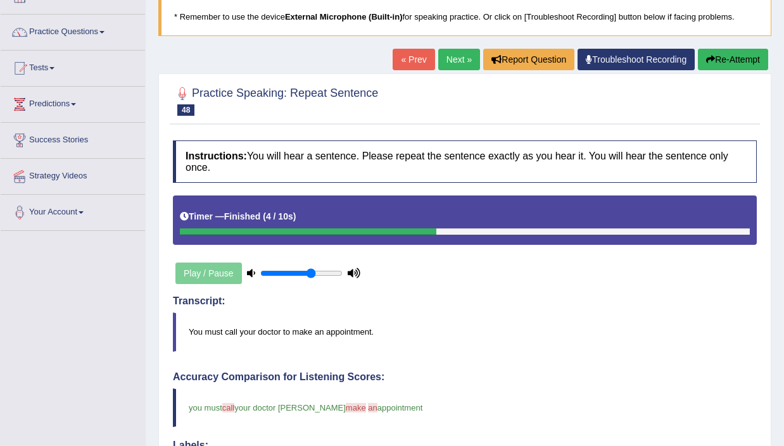
click at [451, 55] on link "Next »" at bounding box center [459, 60] width 42 height 22
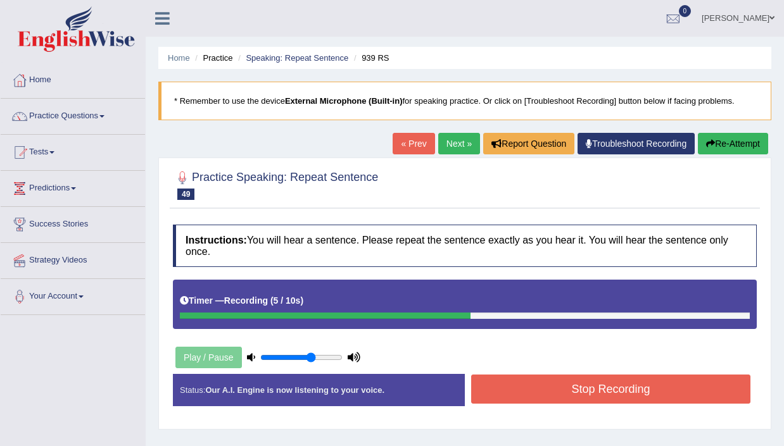
click at [636, 390] on button "Stop Recording" at bounding box center [610, 389] width 279 height 29
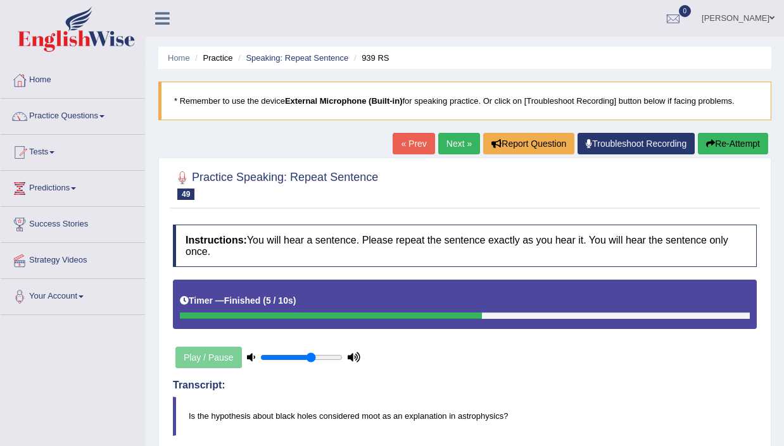
click at [739, 140] on button "Re-Attempt" at bounding box center [733, 144] width 70 height 22
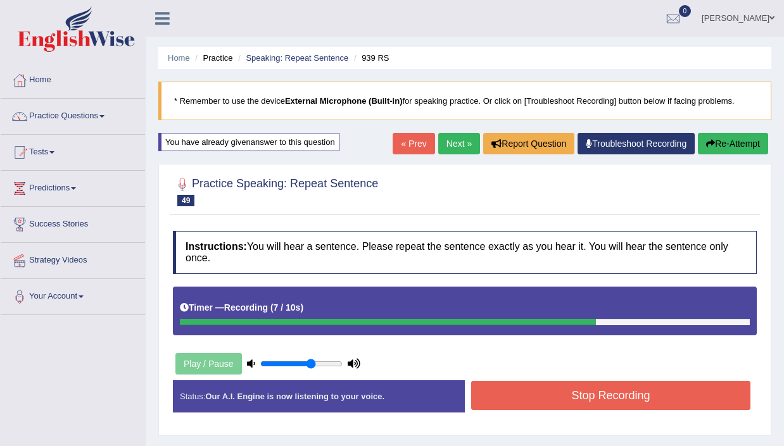
click at [640, 405] on button "Stop Recording" at bounding box center [610, 395] width 279 height 29
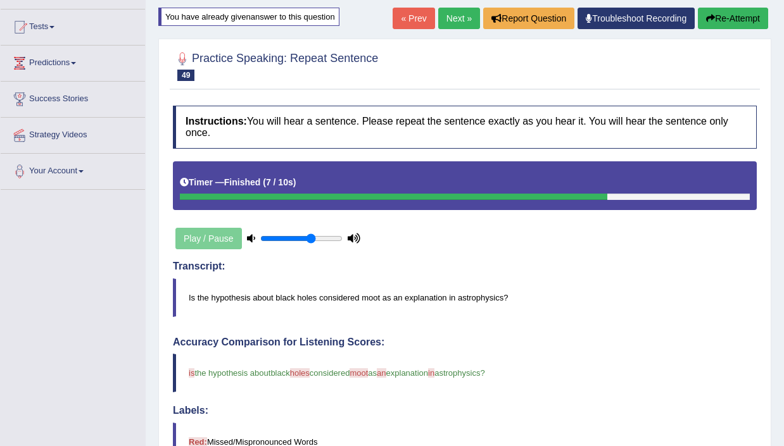
scroll to position [119, 0]
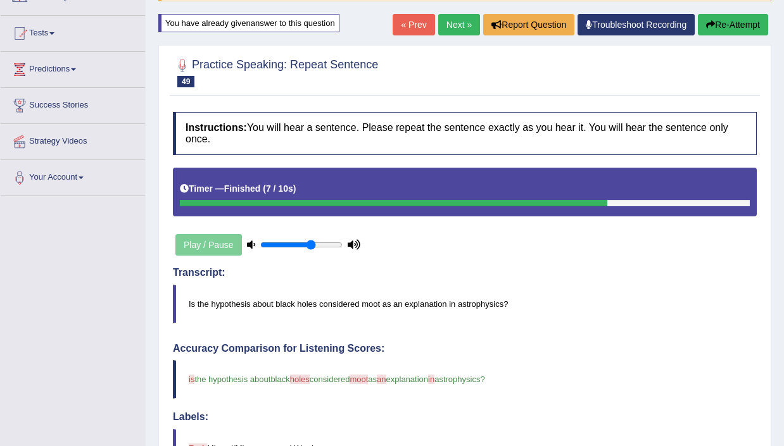
click at [450, 18] on link "Next »" at bounding box center [459, 25] width 42 height 22
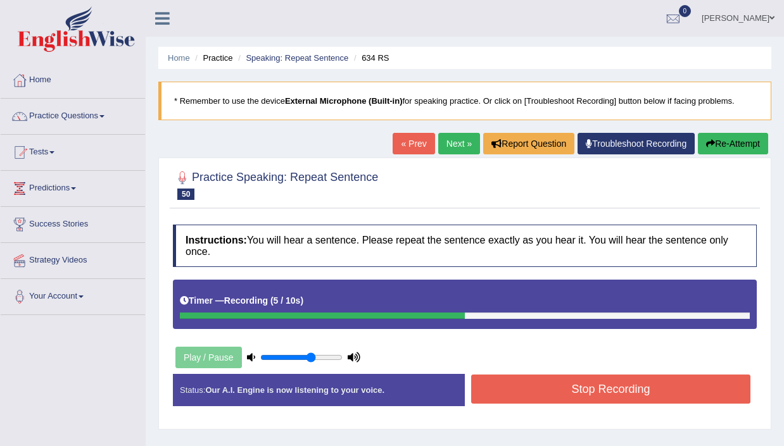
click at [643, 401] on button "Stop Recording" at bounding box center [610, 389] width 279 height 29
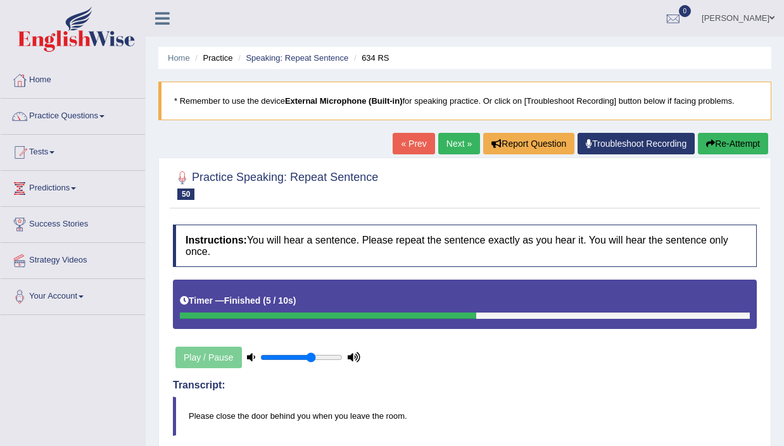
click at [448, 147] on link "Next »" at bounding box center [459, 144] width 42 height 22
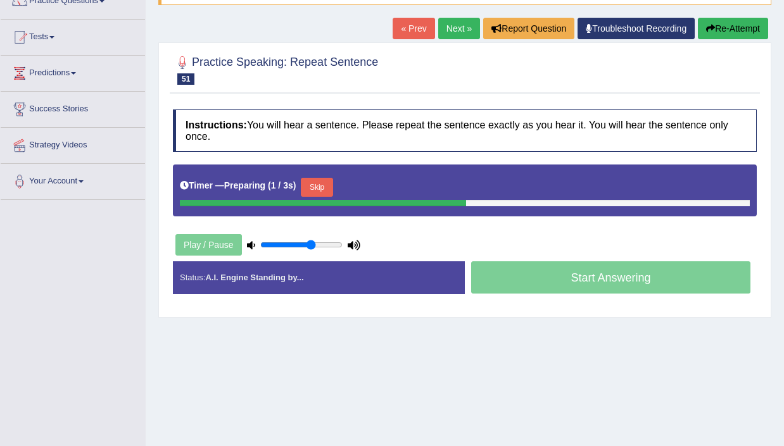
scroll to position [117, 0]
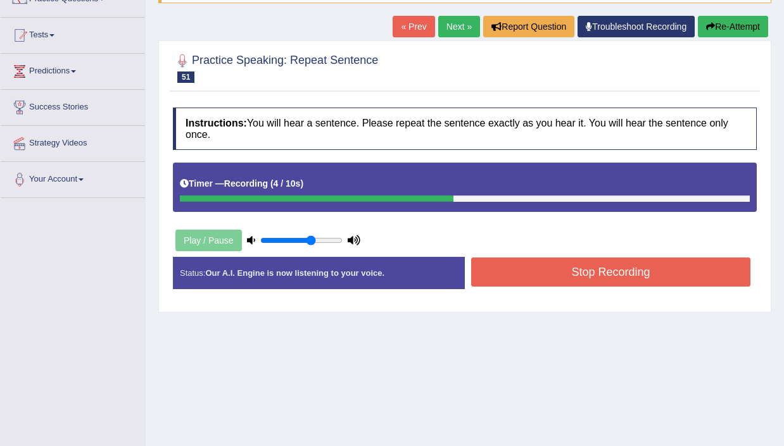
click at [653, 262] on button "Stop Recording" at bounding box center [610, 272] width 279 height 29
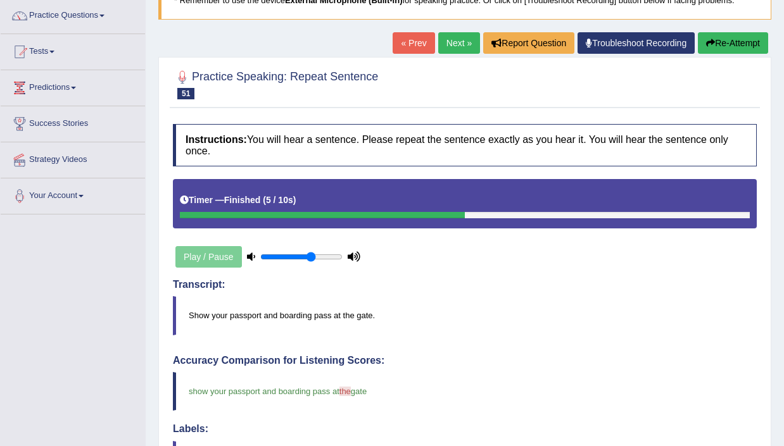
scroll to position [0, 0]
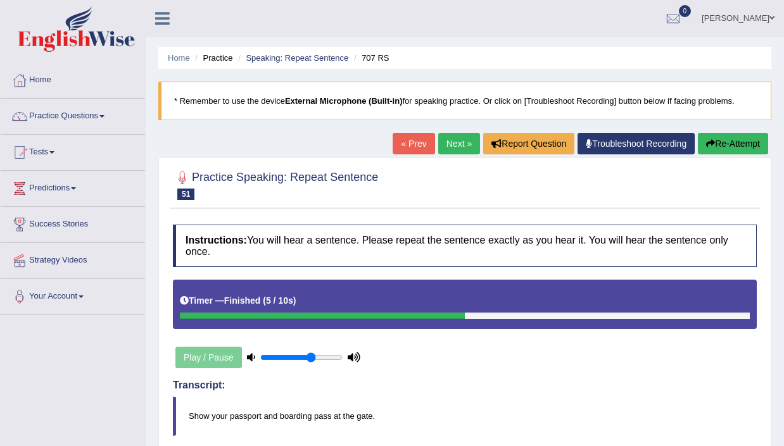
click at [445, 141] on link "Next »" at bounding box center [459, 144] width 42 height 22
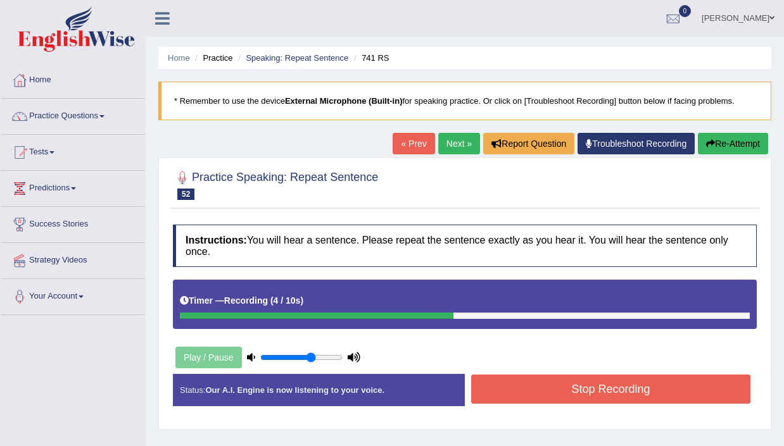
click at [646, 389] on button "Stop Recording" at bounding box center [610, 389] width 279 height 29
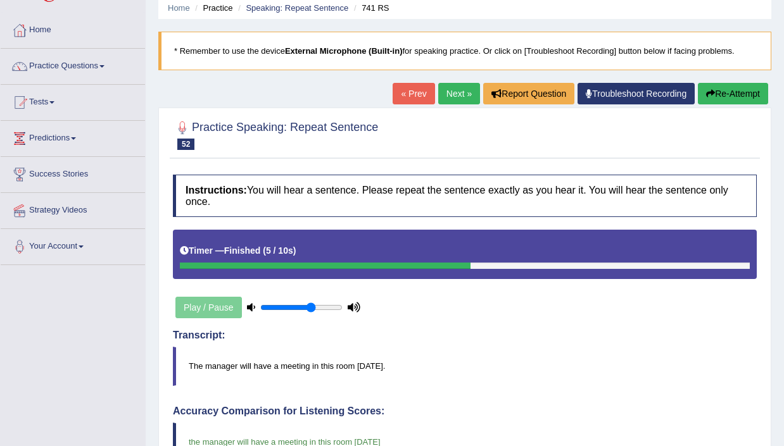
scroll to position [44, 0]
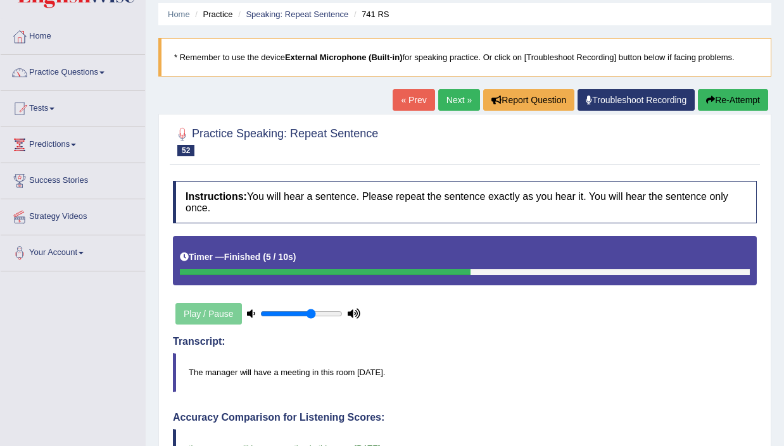
click at [453, 99] on link "Next »" at bounding box center [459, 100] width 42 height 22
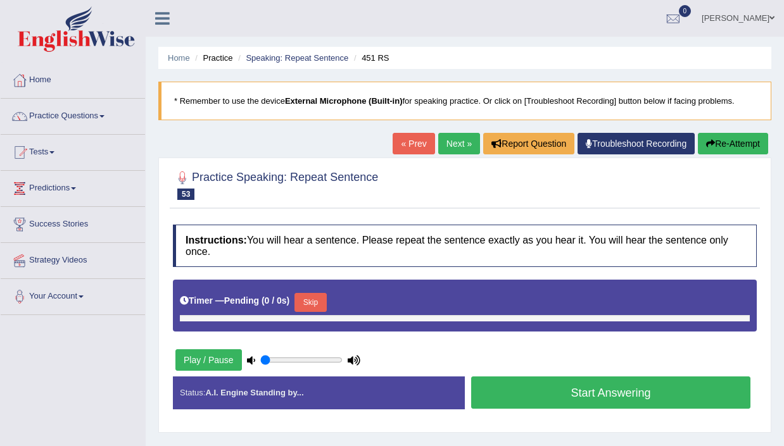
type input "0.65"
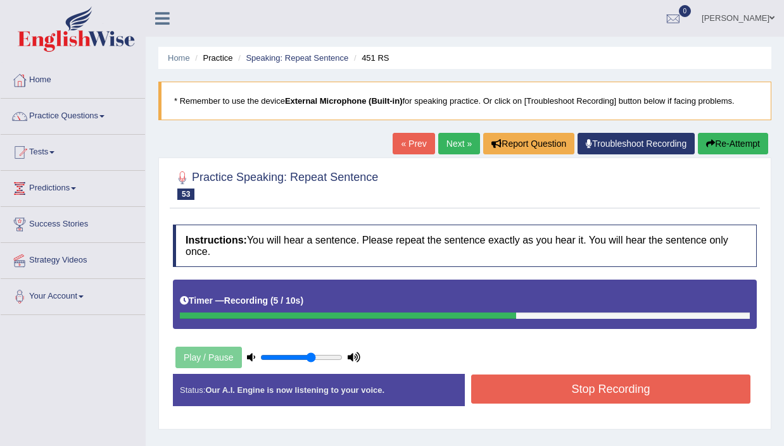
click at [611, 382] on button "Stop Recording" at bounding box center [610, 389] width 279 height 29
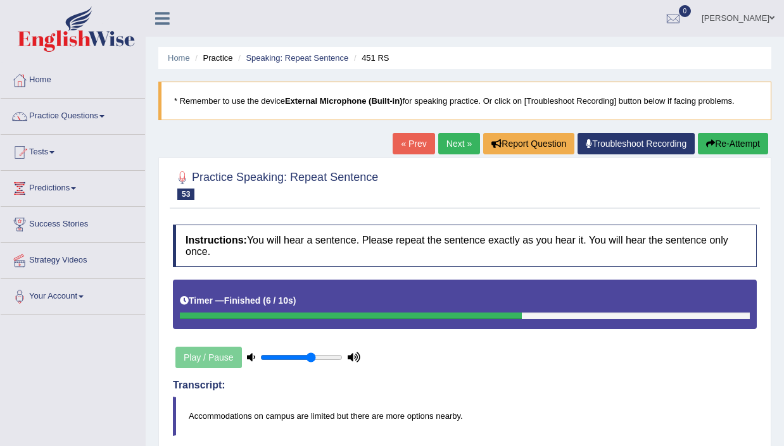
click at [452, 142] on link "Next »" at bounding box center [459, 144] width 42 height 22
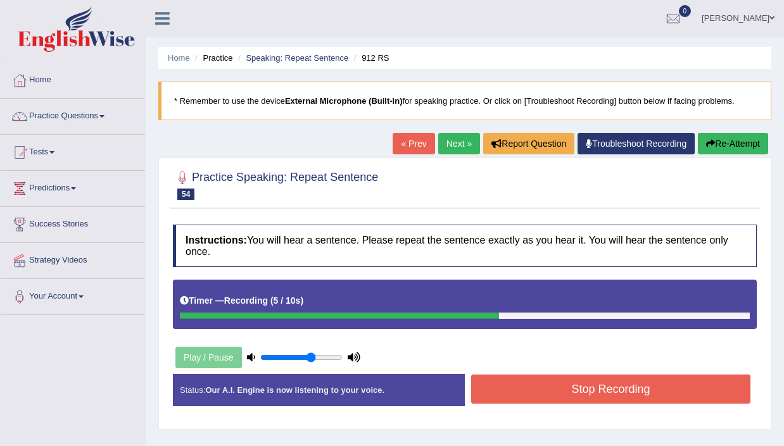
click at [609, 396] on button "Stop Recording" at bounding box center [610, 389] width 279 height 29
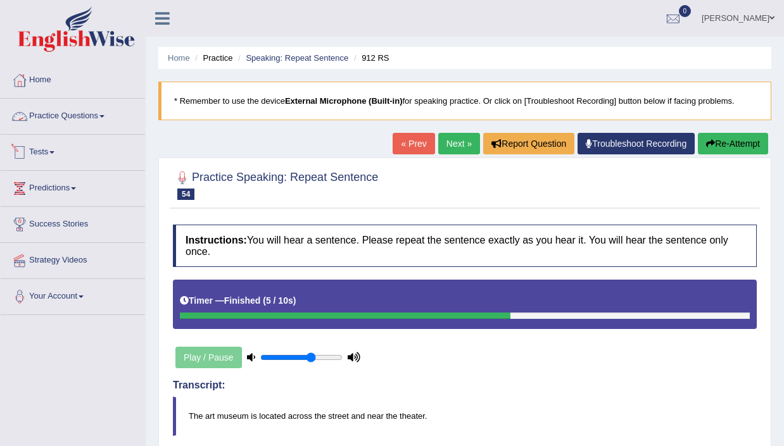
click at [92, 113] on link "Practice Questions" at bounding box center [73, 115] width 144 height 32
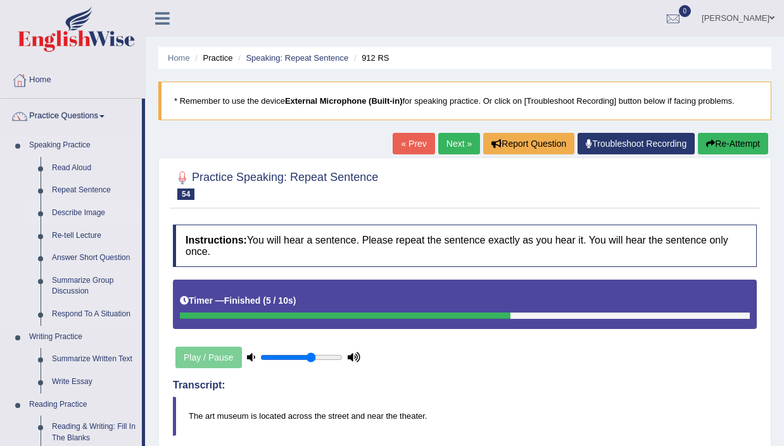
click at [91, 215] on link "Describe Image" at bounding box center [94, 213] width 96 height 23
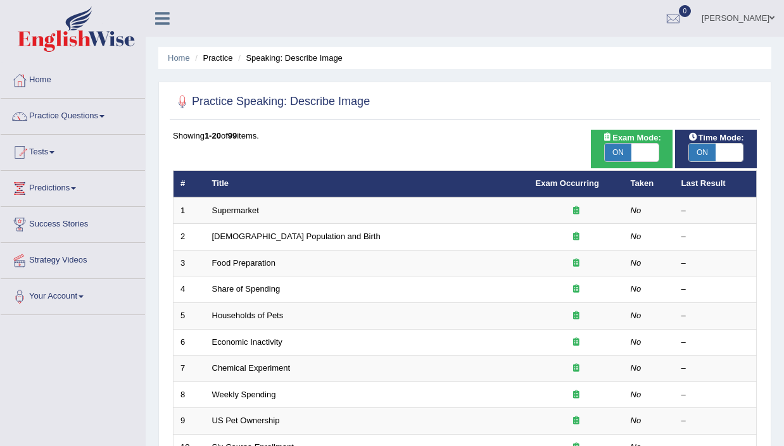
click at [643, 151] on span at bounding box center [644, 153] width 27 height 18
checkbox input "false"
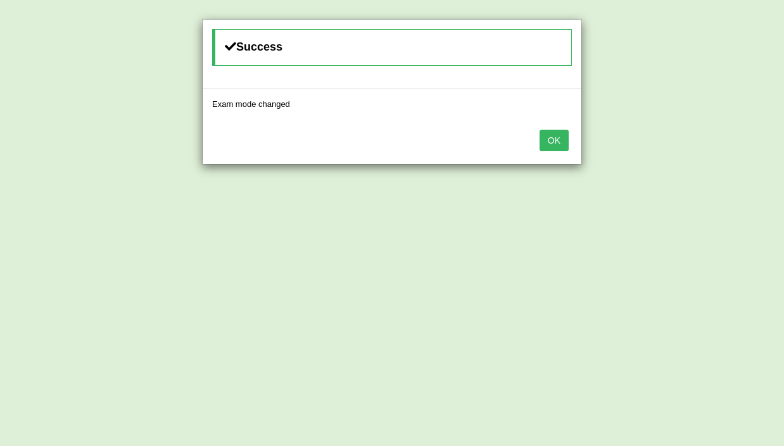
click at [555, 136] on button "OK" at bounding box center [554, 141] width 29 height 22
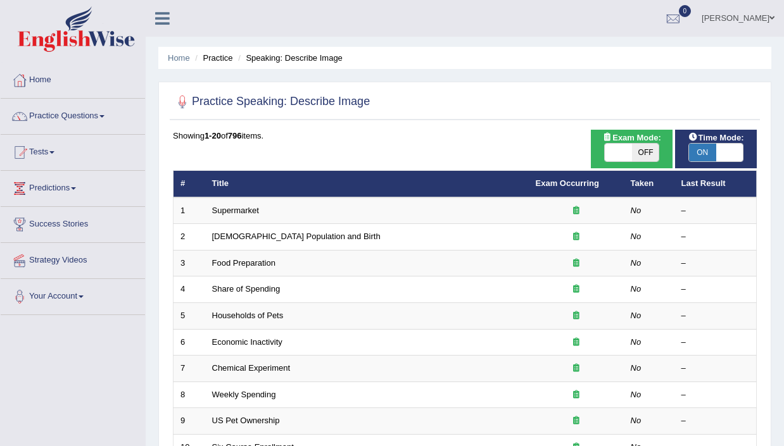
click at [718, 153] on span at bounding box center [729, 153] width 27 height 18
checkbox input "false"
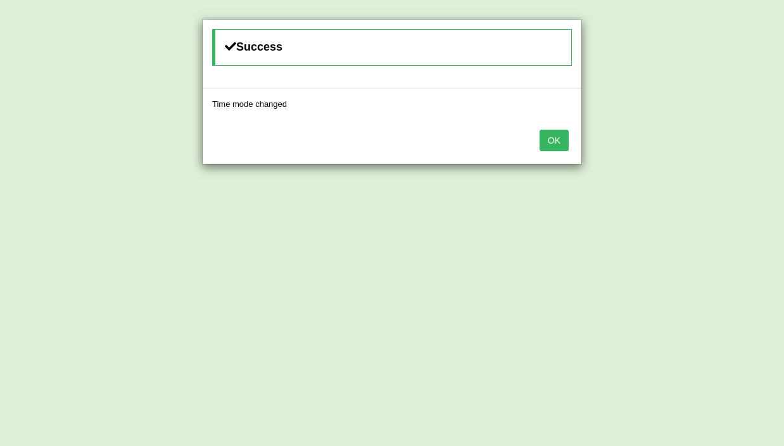
click at [563, 132] on button "OK" at bounding box center [554, 141] width 29 height 22
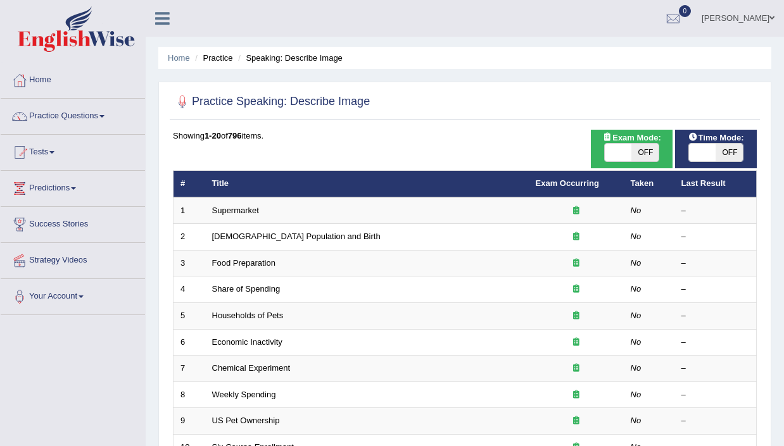
click at [648, 151] on span "OFF" at bounding box center [644, 153] width 27 height 18
checkbox input "true"
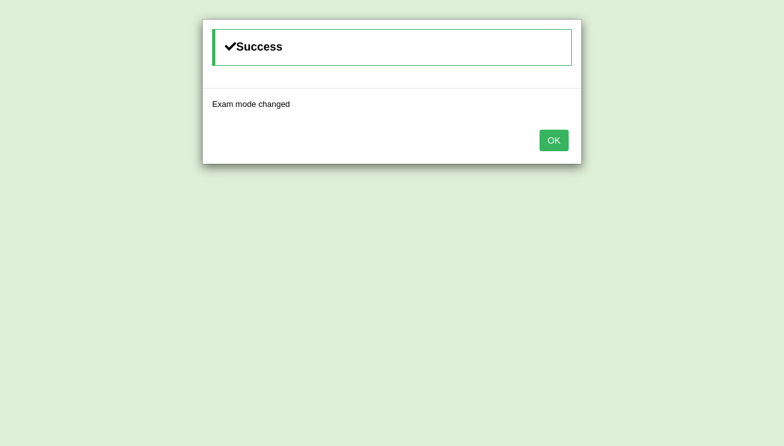
click at [564, 137] on button "OK" at bounding box center [554, 141] width 29 height 22
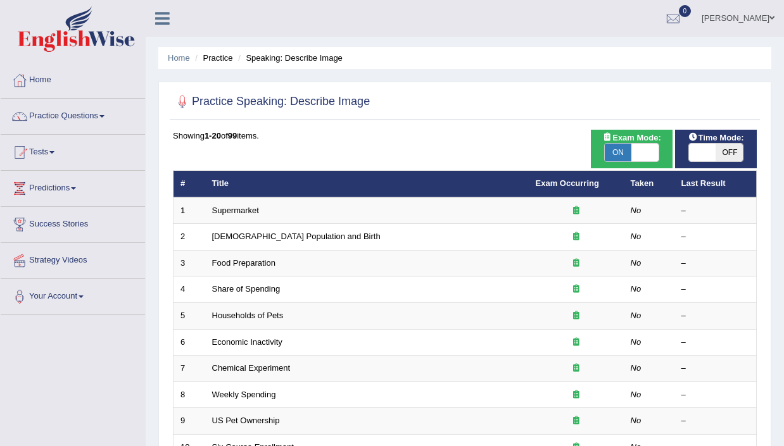
click at [710, 150] on span at bounding box center [702, 153] width 27 height 18
checkbox input "true"
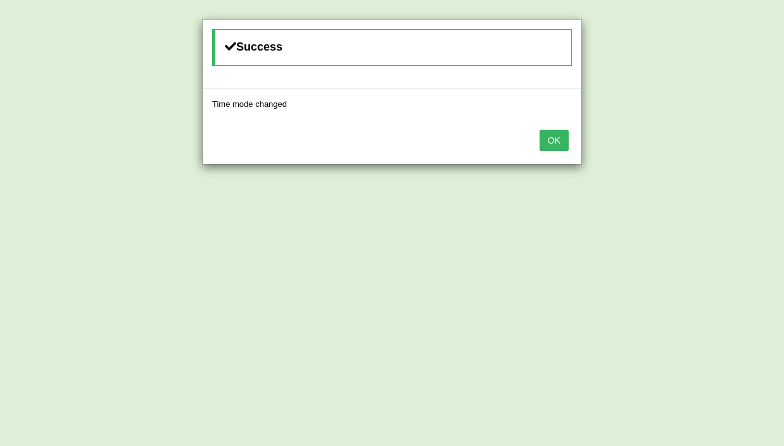
click at [560, 133] on button "OK" at bounding box center [554, 141] width 29 height 22
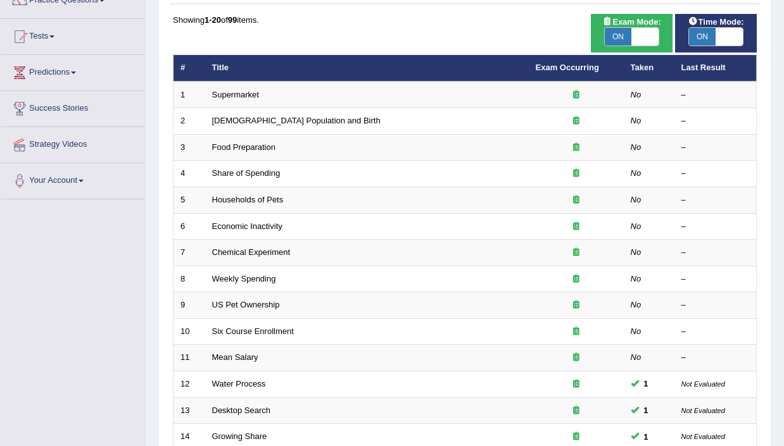
scroll to position [66, 0]
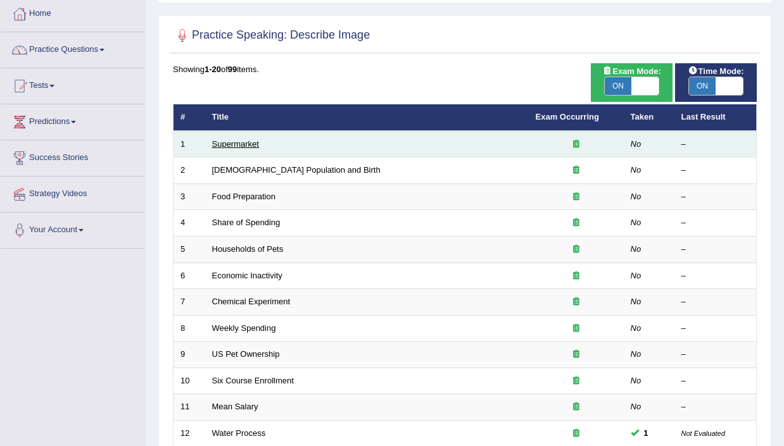
click at [239, 148] on link "Supermarket" at bounding box center [235, 143] width 47 height 9
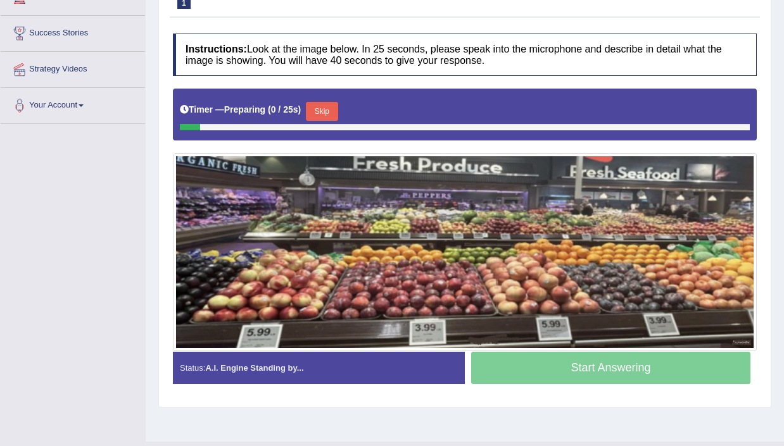
scroll to position [218, 0]
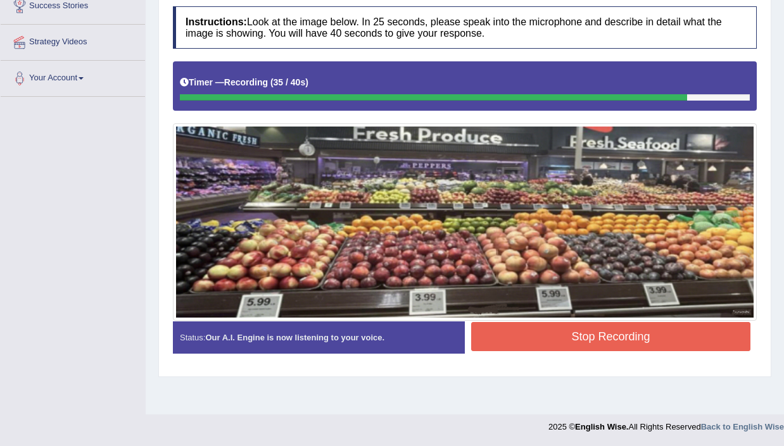
click at [610, 333] on button "Stop Recording" at bounding box center [610, 336] width 279 height 29
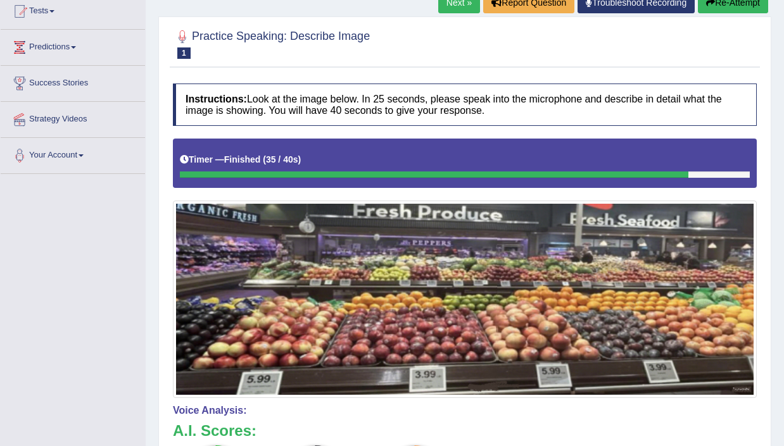
scroll to position [87, 0]
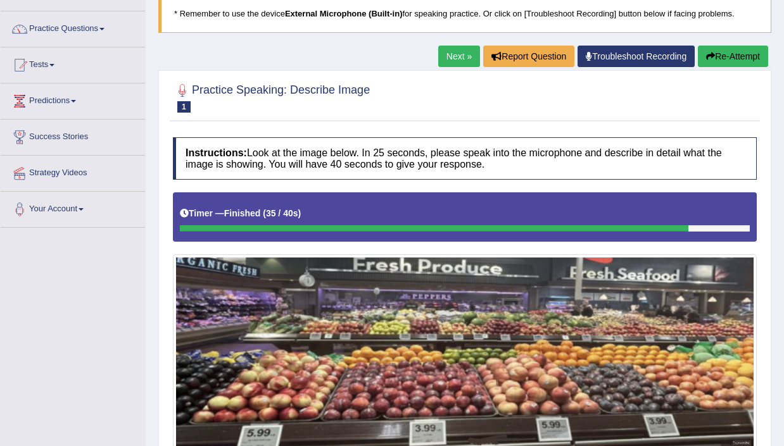
click at [721, 51] on button "Re-Attempt" at bounding box center [733, 57] width 70 height 22
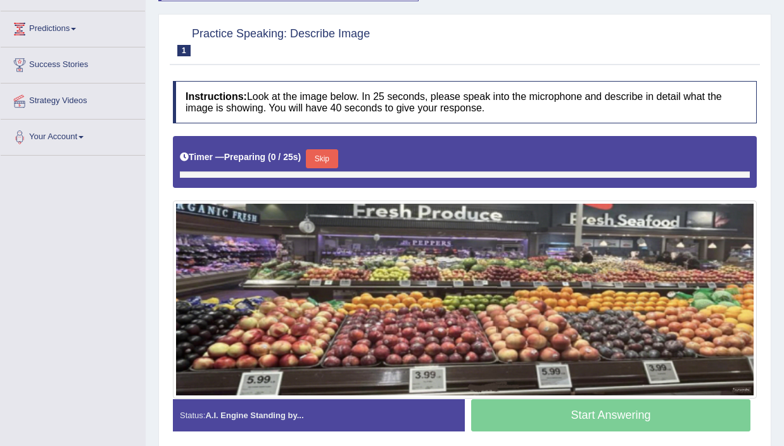
scroll to position [183, 0]
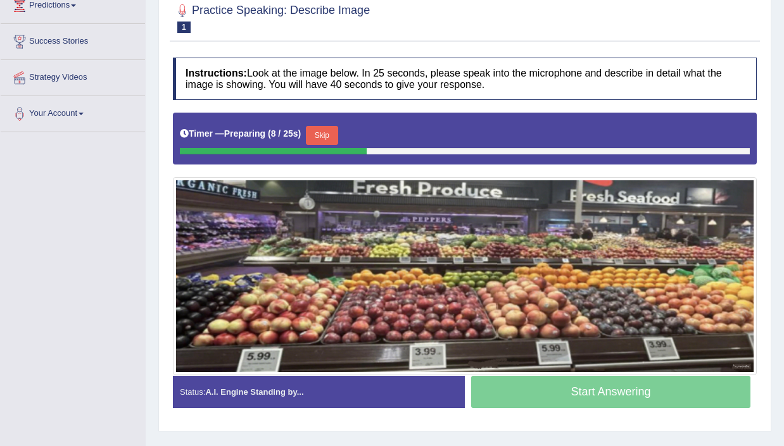
click at [331, 140] on button "Skip" at bounding box center [322, 135] width 32 height 19
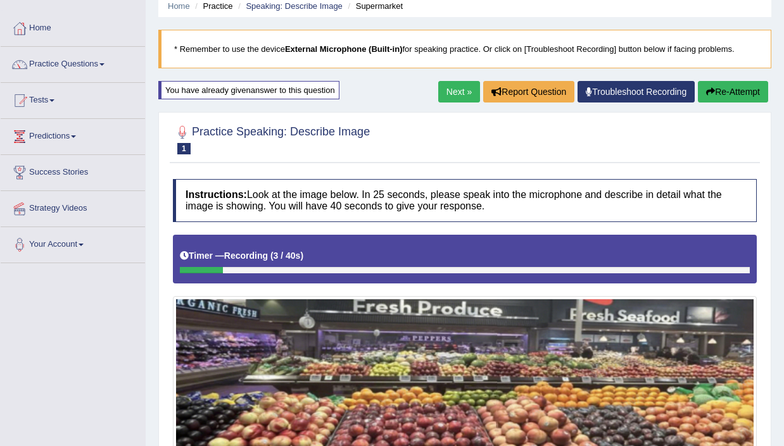
scroll to position [48, 0]
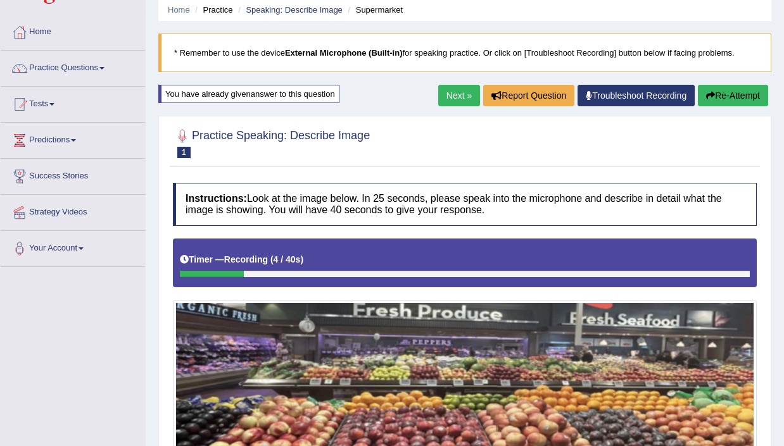
click at [719, 97] on button "Re-Attempt" at bounding box center [733, 96] width 70 height 22
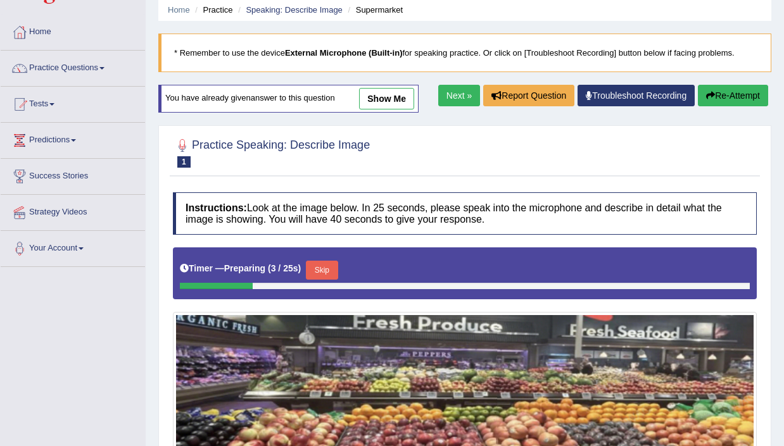
click at [323, 272] on button "Skip" at bounding box center [322, 270] width 32 height 19
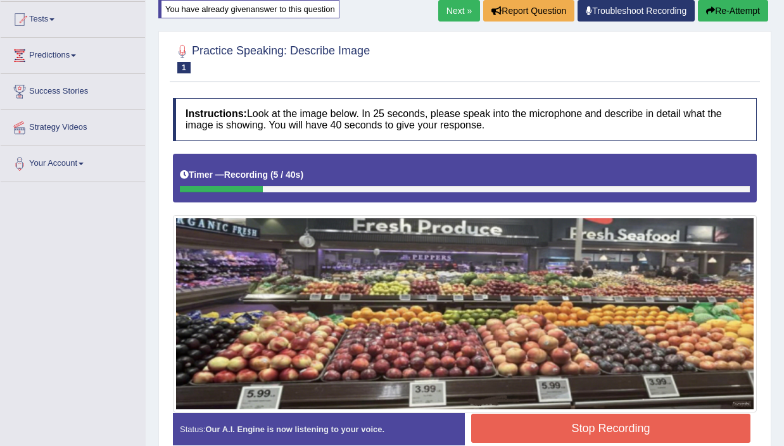
scroll to position [82, 0]
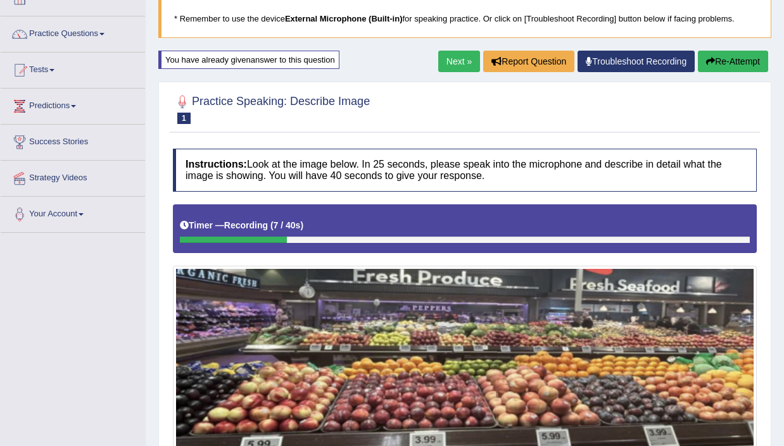
click at [745, 62] on button "Re-Attempt" at bounding box center [733, 62] width 70 height 22
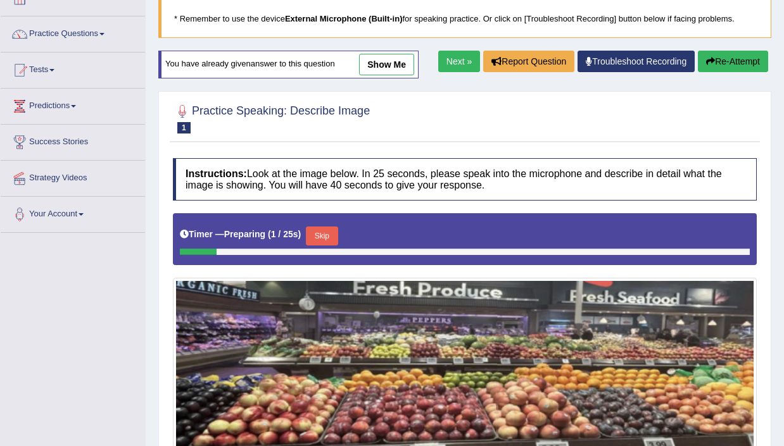
click at [324, 232] on button "Skip" at bounding box center [322, 236] width 32 height 19
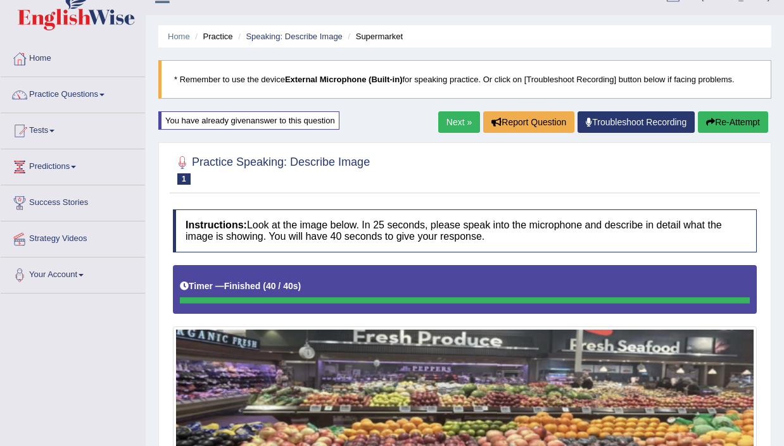
scroll to position [37, 0]
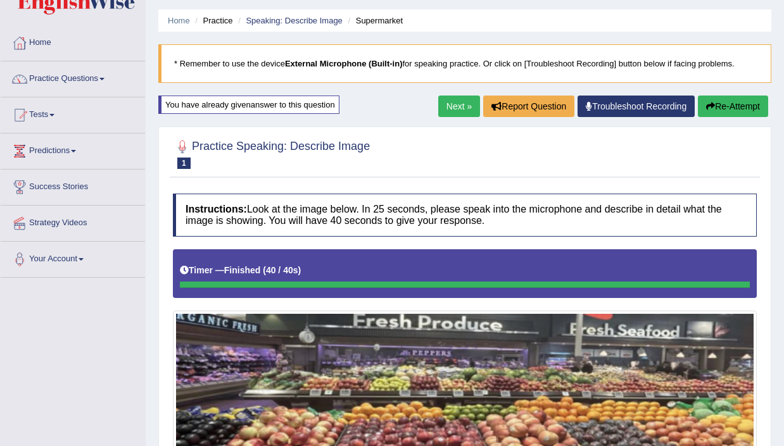
click at [730, 113] on button "Re-Attempt" at bounding box center [733, 107] width 70 height 22
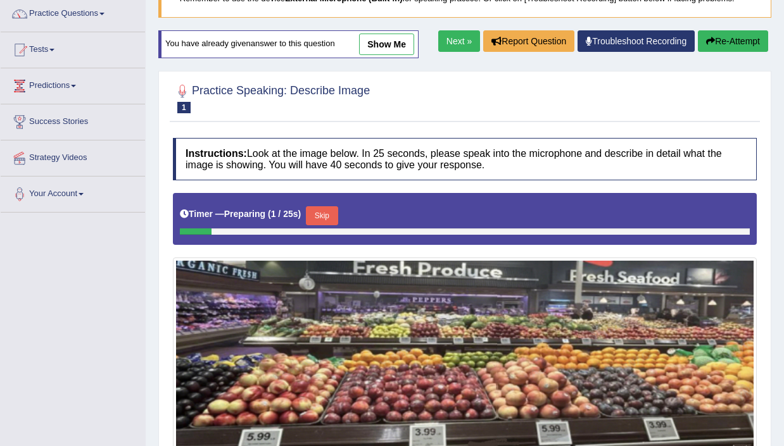
scroll to position [115, 0]
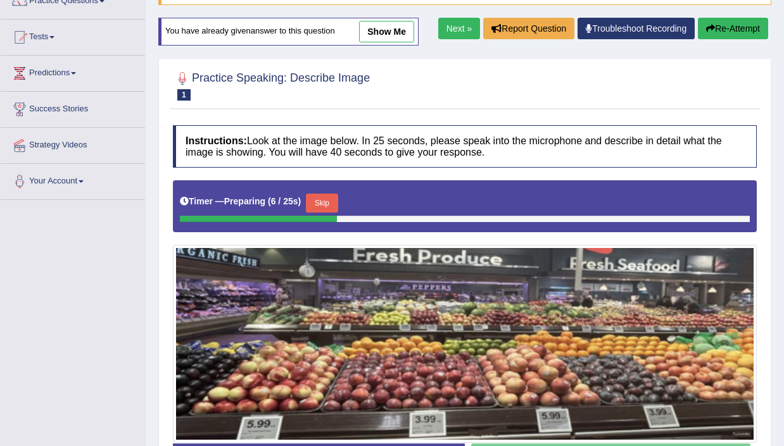
click at [329, 206] on button "Skip" at bounding box center [322, 203] width 32 height 19
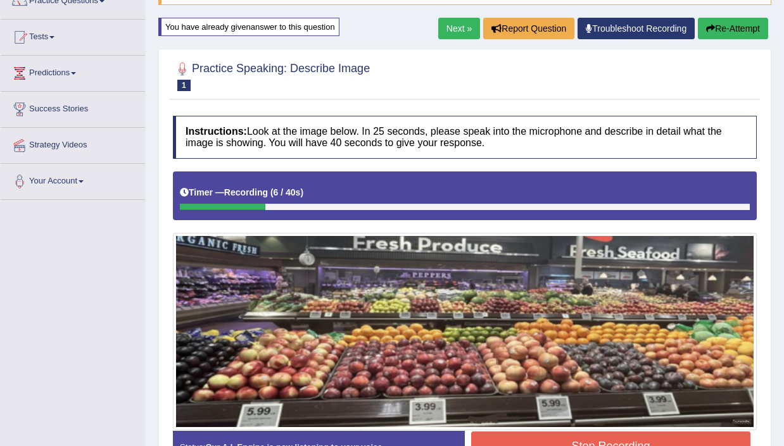
click at [731, 37] on button "Re-Attempt" at bounding box center [733, 29] width 70 height 22
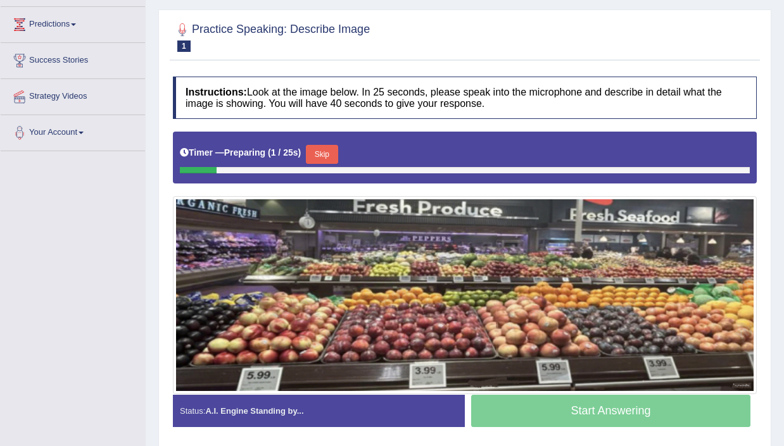
scroll to position [165, 0]
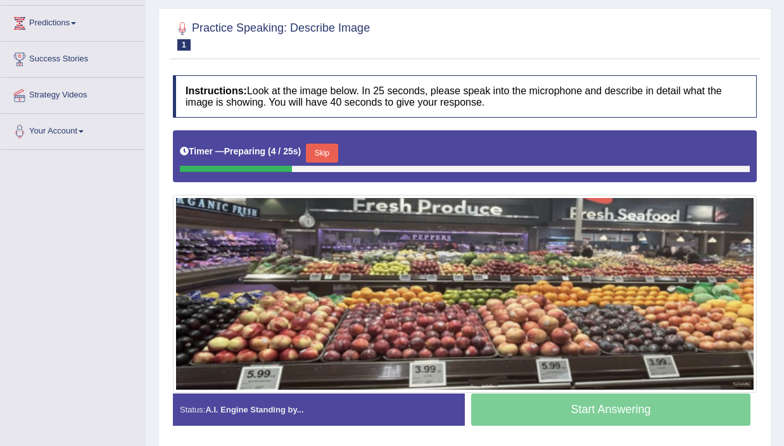
click at [338, 144] on button "Skip" at bounding box center [322, 153] width 32 height 19
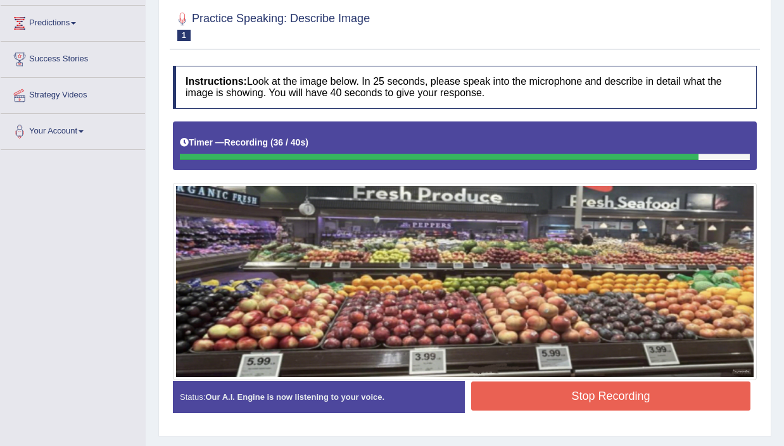
click at [576, 408] on button "Stop Recording" at bounding box center [610, 396] width 279 height 29
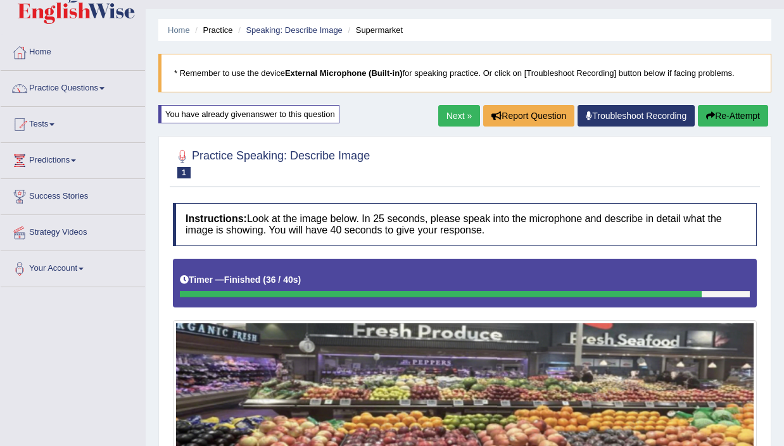
scroll to position [0, 0]
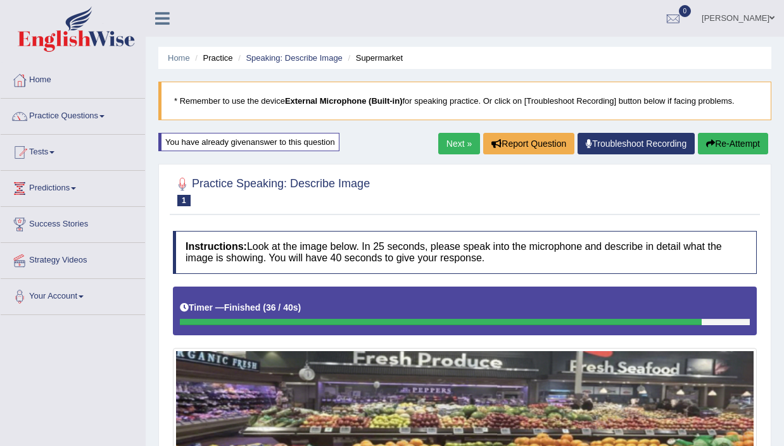
click at [450, 147] on link "Next »" at bounding box center [459, 144] width 42 height 22
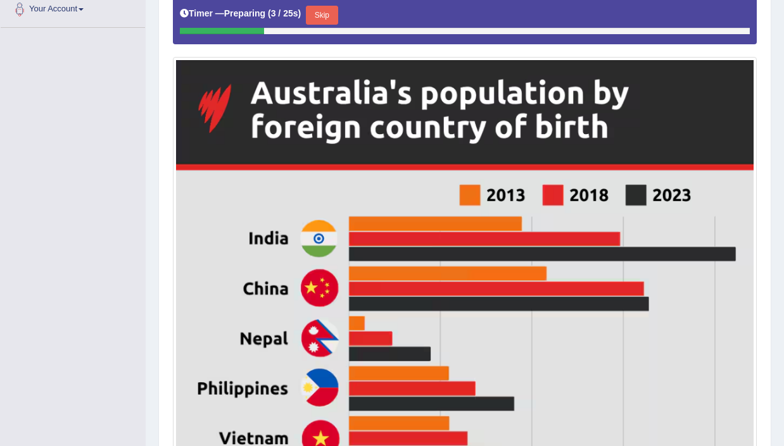
scroll to position [285, 0]
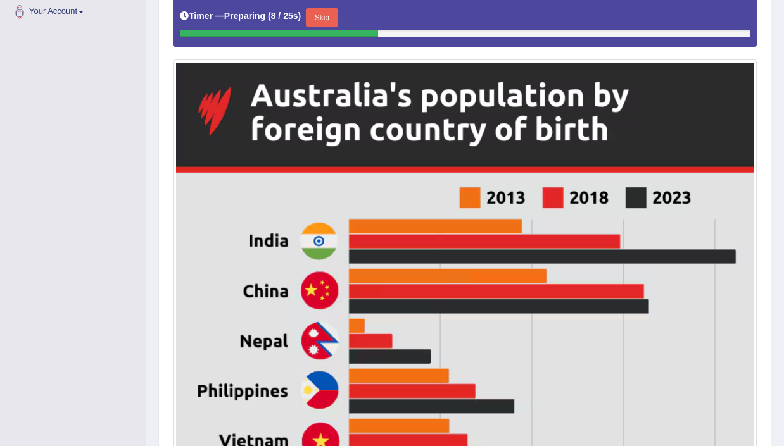
click at [322, 20] on button "Skip" at bounding box center [322, 17] width 32 height 19
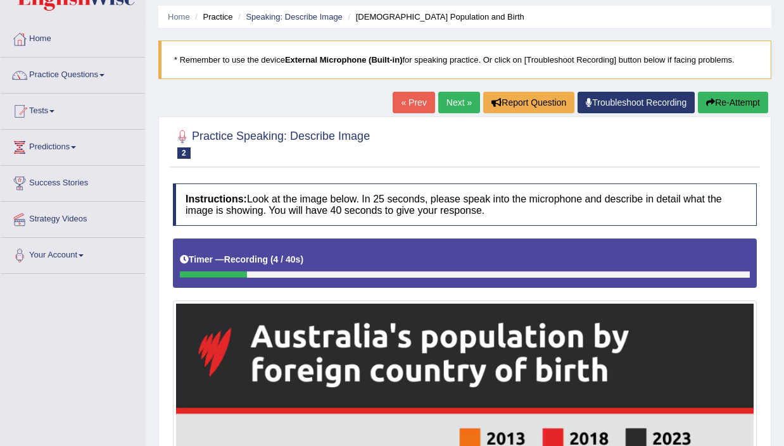
scroll to position [32, 0]
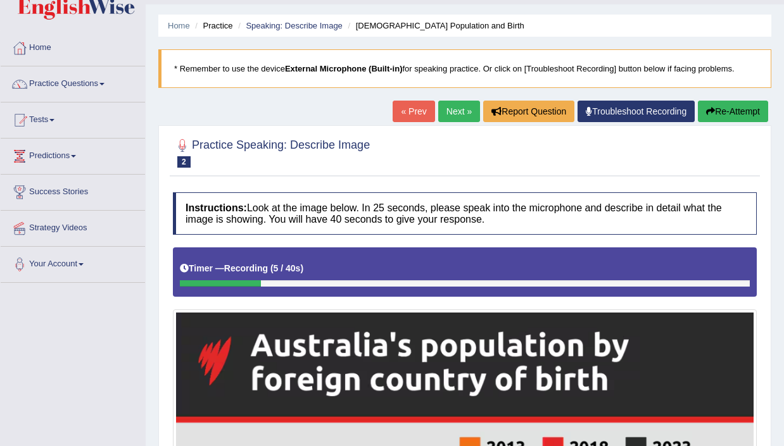
click at [450, 109] on link "Next »" at bounding box center [459, 112] width 42 height 22
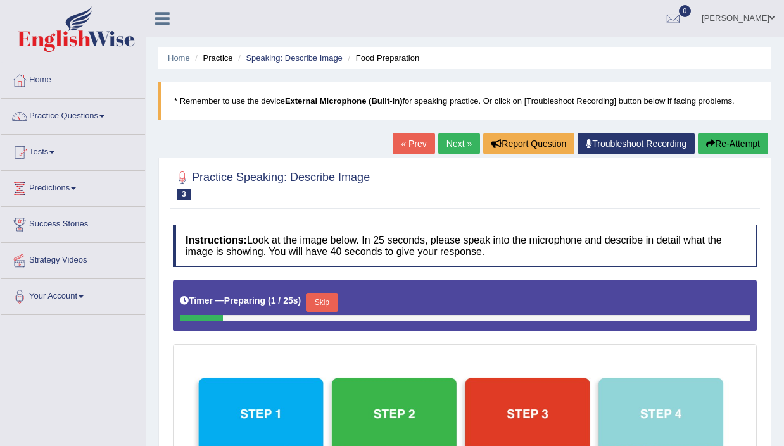
click at [404, 155] on div "« Prev Next » Report Question Troubleshoot Recording Re-Attempt" at bounding box center [582, 145] width 379 height 25
click at [407, 138] on link "« Prev" at bounding box center [414, 144] width 42 height 22
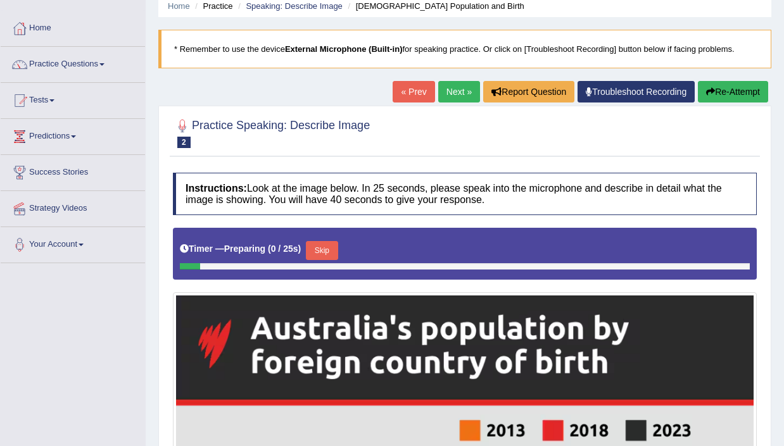
scroll to position [56, 0]
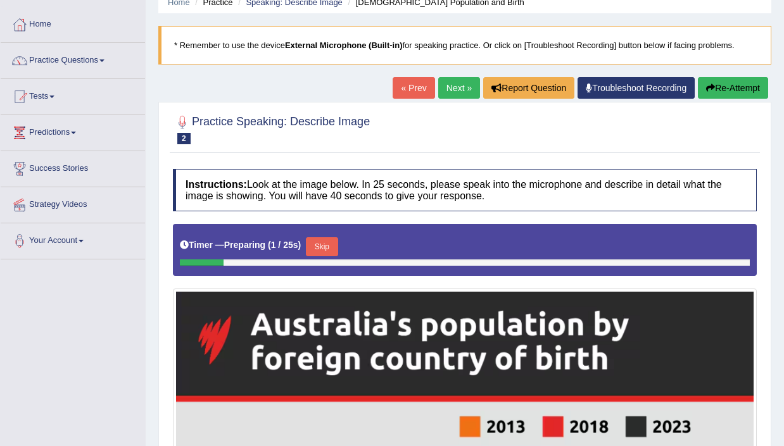
click at [332, 248] on button "Skip" at bounding box center [322, 246] width 32 height 19
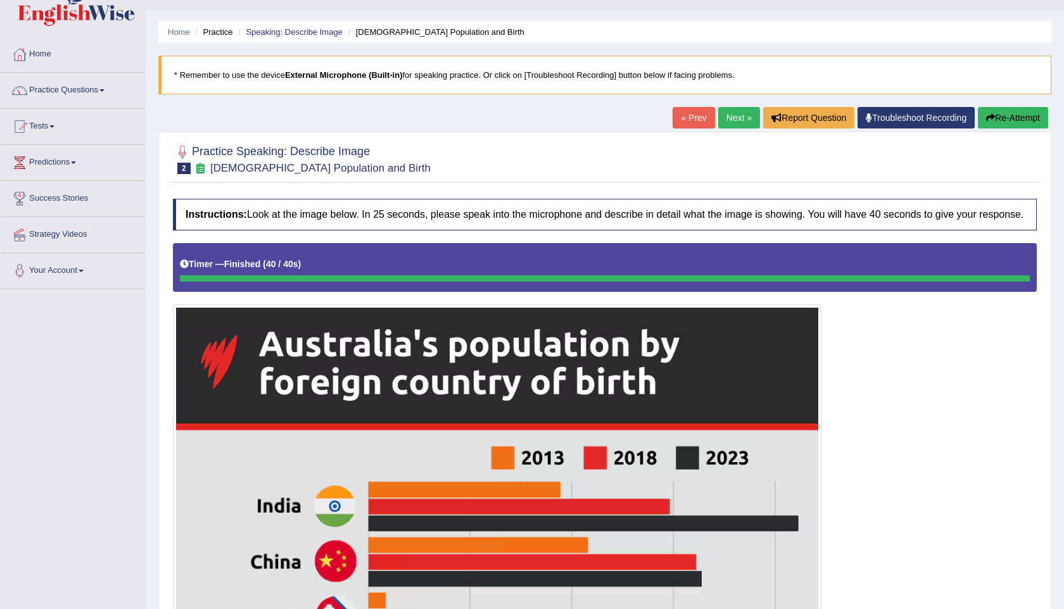
scroll to position [29, 0]
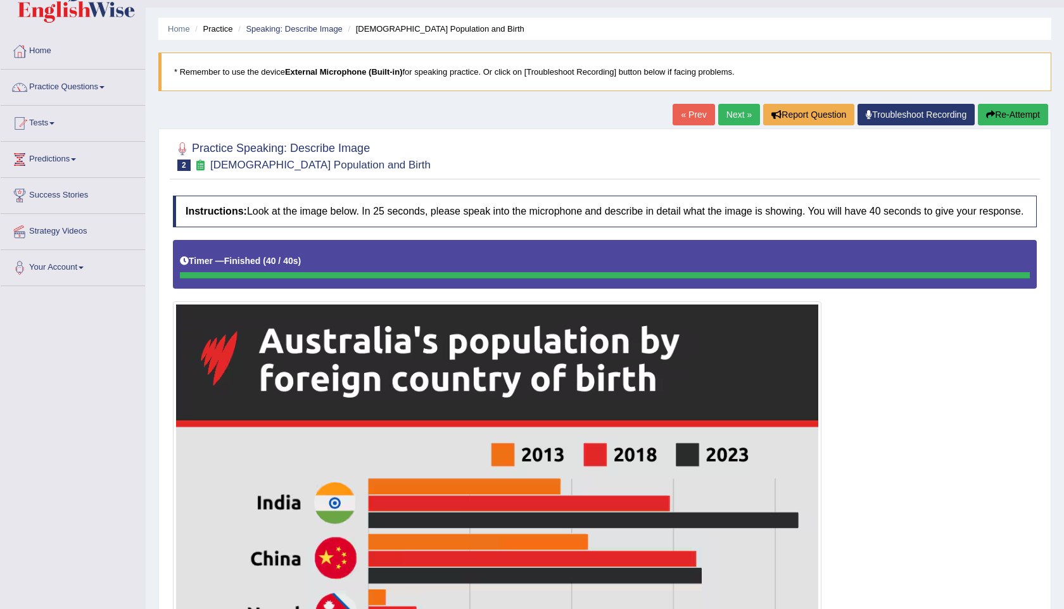
click at [783, 117] on button "Re-Attempt" at bounding box center [1013, 115] width 70 height 22
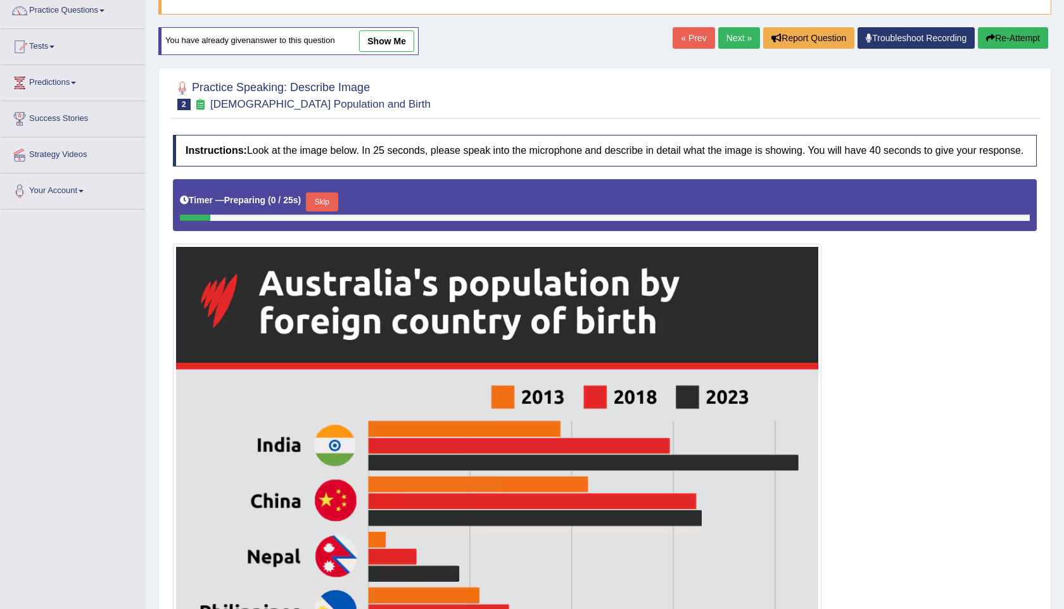
scroll to position [122, 0]
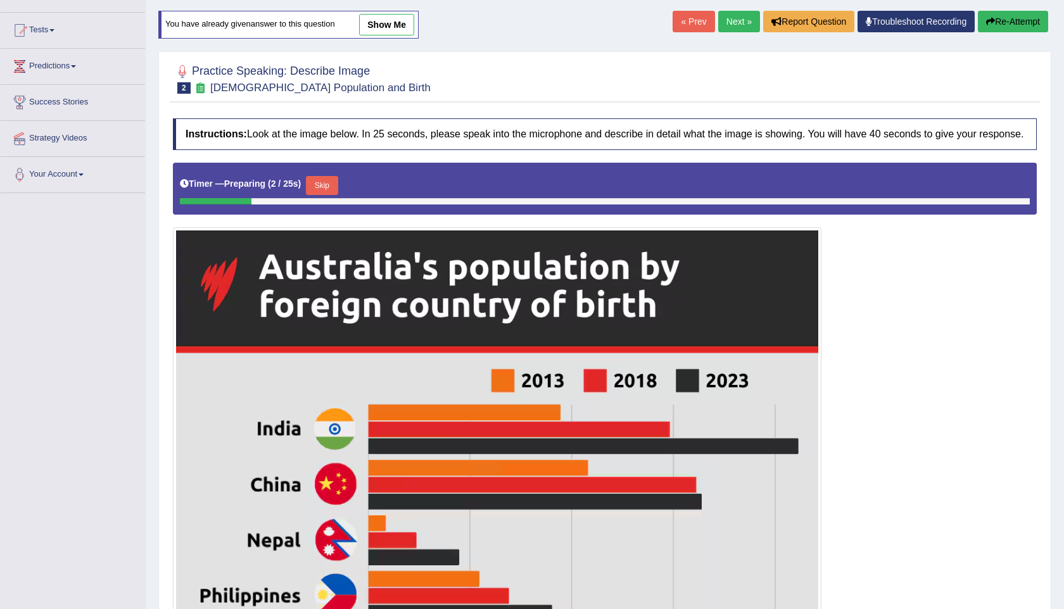
click at [324, 195] on button "Skip" at bounding box center [322, 185] width 32 height 19
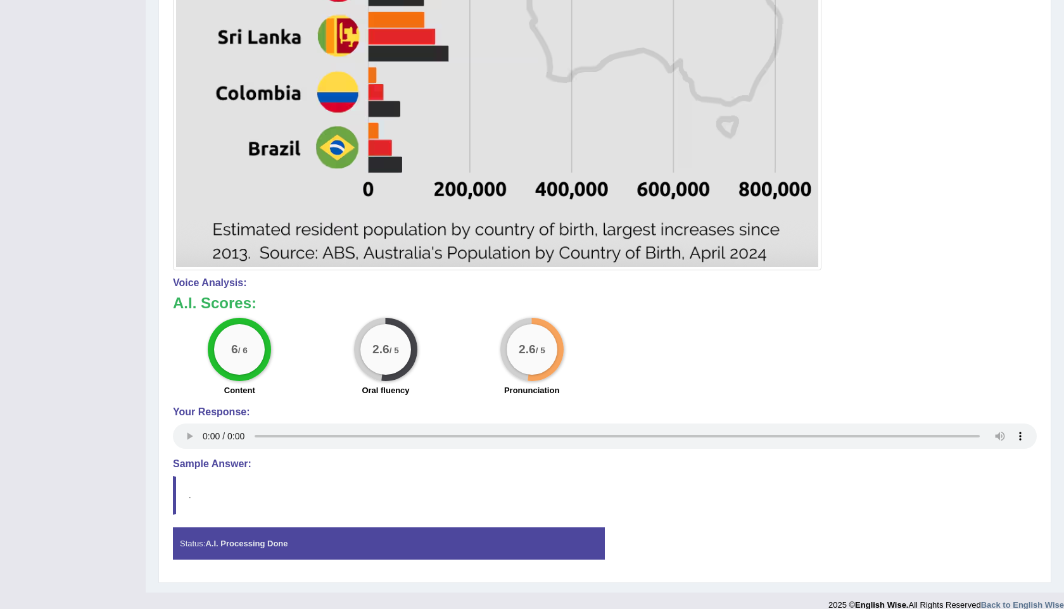
scroll to position [918, 0]
